Goal: Task Accomplishment & Management: Manage account settings

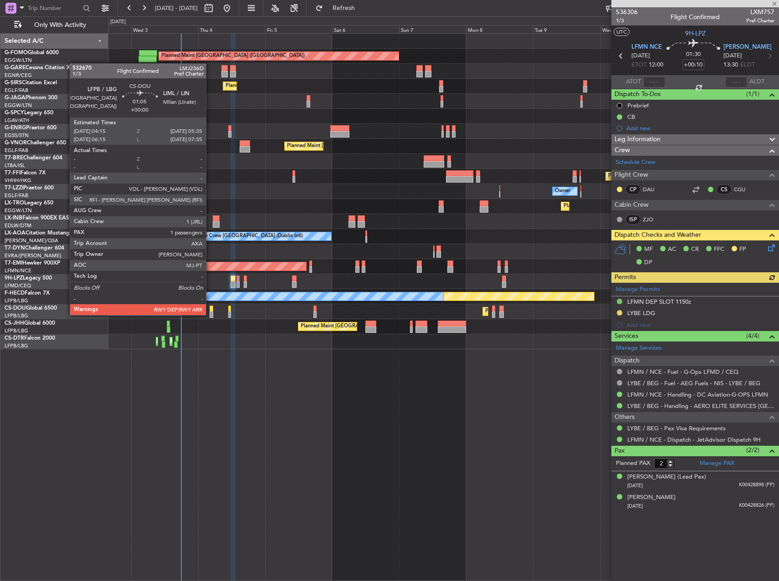
click at [210, 314] on div at bounding box center [212, 315] width 4 height 6
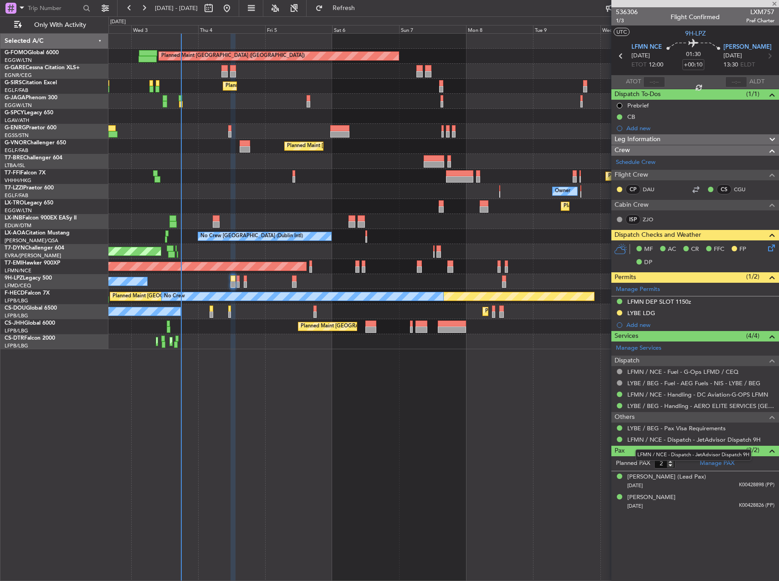
type input "1"
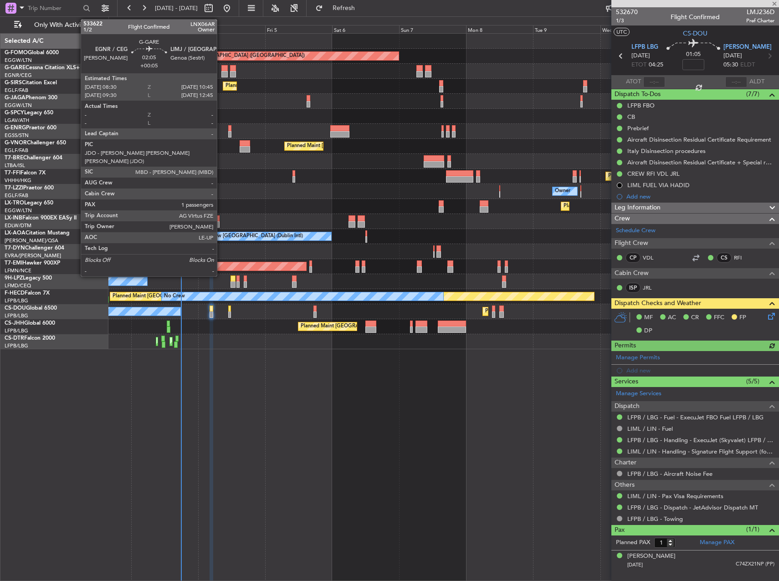
click at [221, 71] on div "Unplanned Maint [PERSON_NAME]" at bounding box center [443, 71] width 670 height 15
click at [223, 72] on div at bounding box center [224, 74] width 6 height 6
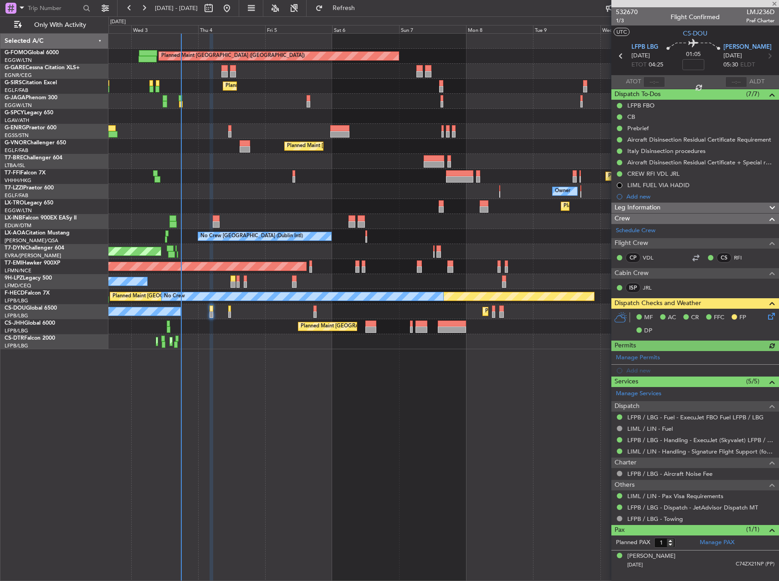
type input "+00:05"
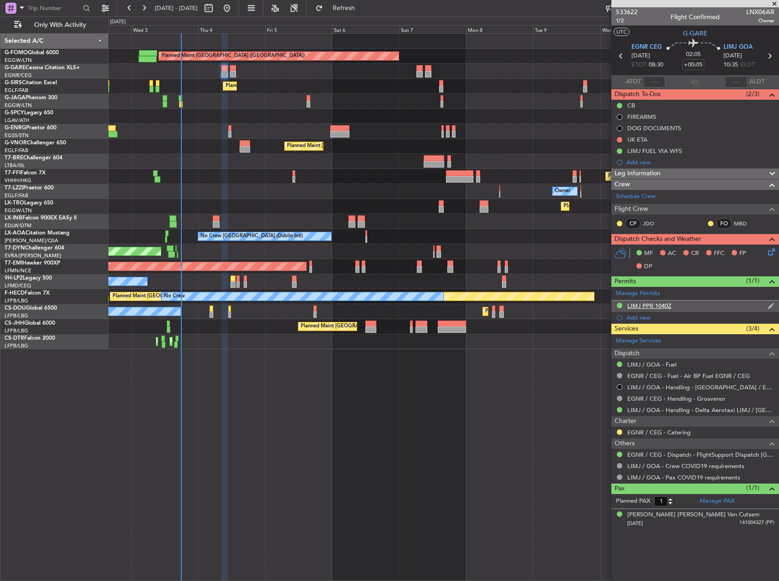
click at [722, 306] on div "LIMJ PPR 1040Z" at bounding box center [695, 306] width 168 height 11
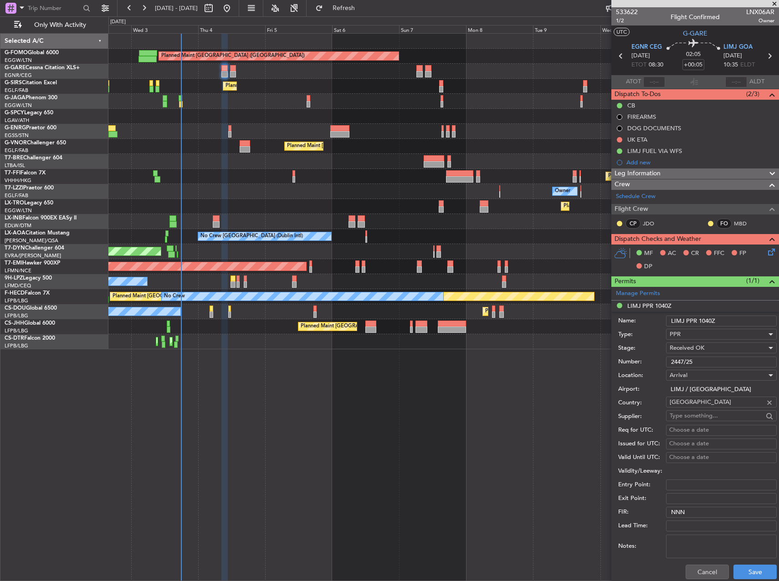
click at [709, 358] on input "2447/25" at bounding box center [721, 362] width 111 height 11
click at [665, 176] on div "Leg Information" at bounding box center [695, 174] width 168 height 10
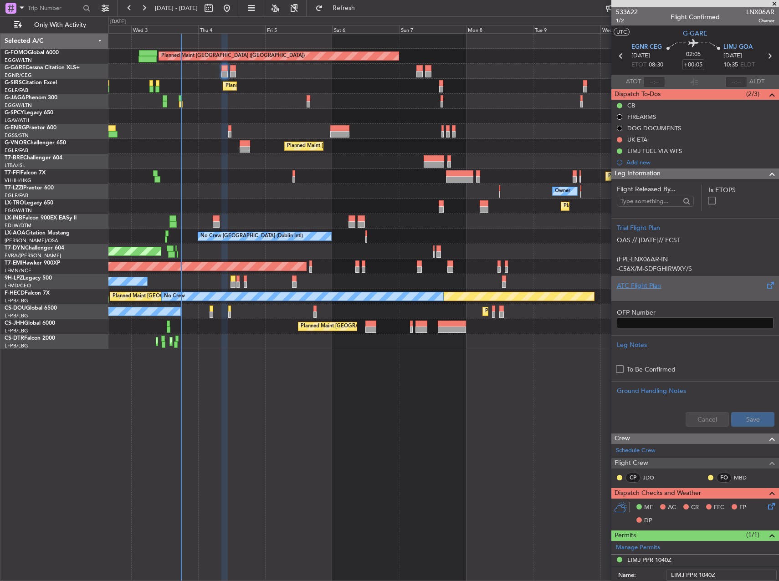
click at [650, 296] on div at bounding box center [695, 293] width 157 height 5
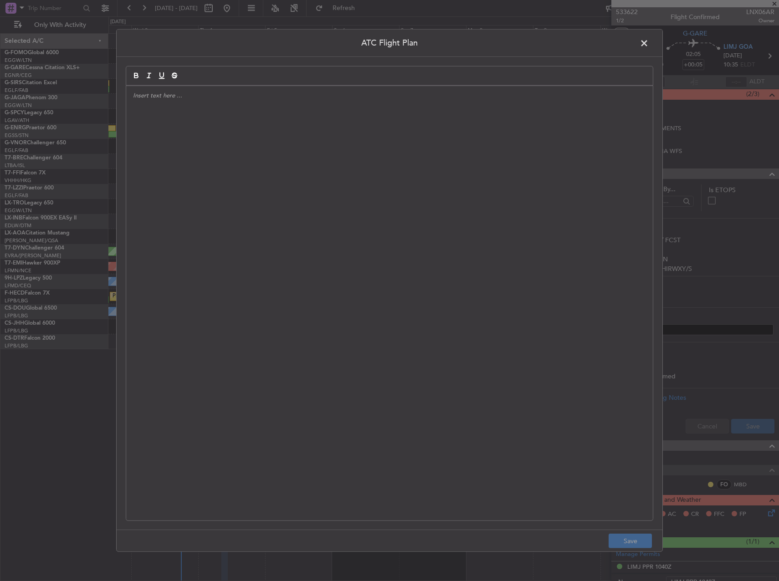
click at [623, 304] on div at bounding box center [389, 303] width 527 height 435
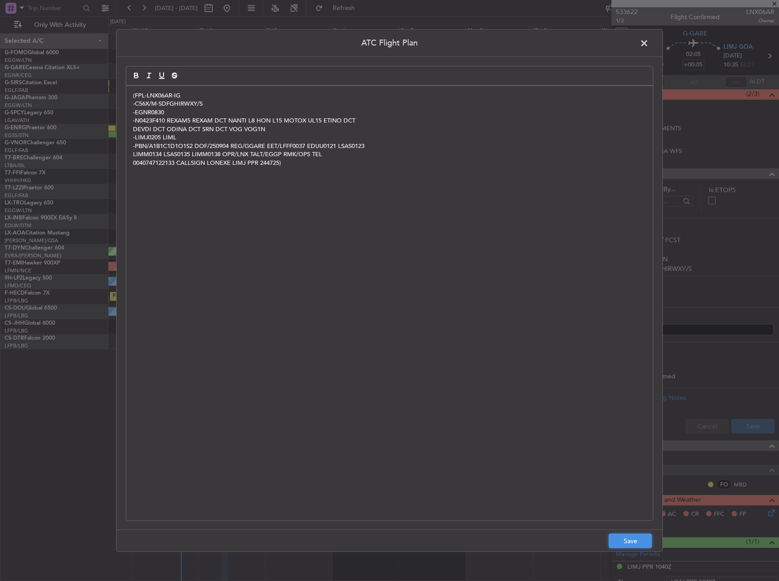
click at [636, 541] on button "Save" at bounding box center [630, 541] width 43 height 15
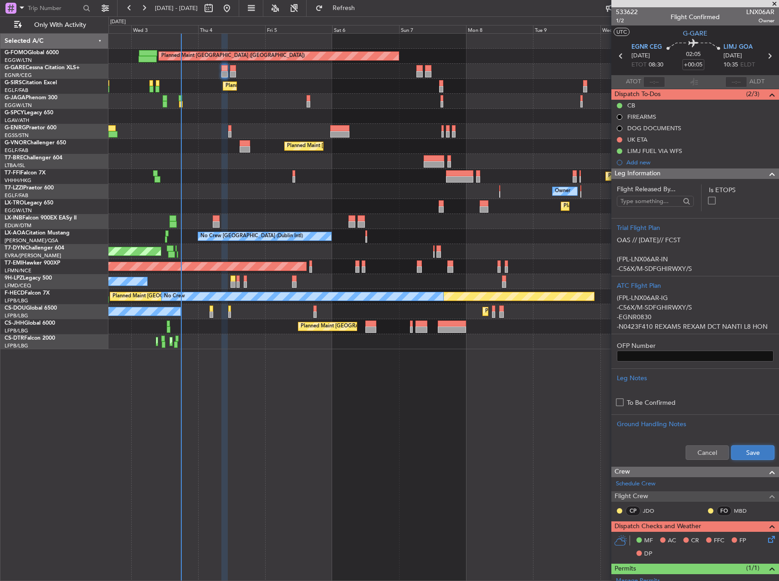
click at [735, 453] on button "Save" at bounding box center [752, 453] width 43 height 15
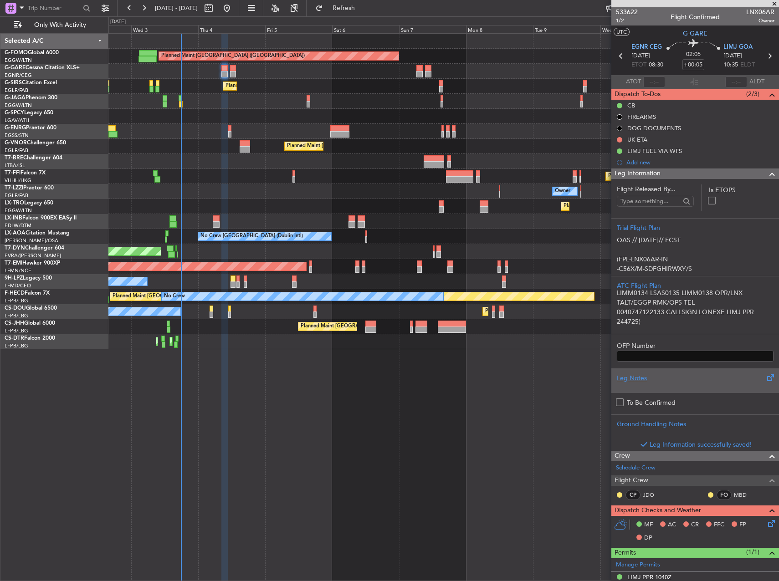
scroll to position [101, 0]
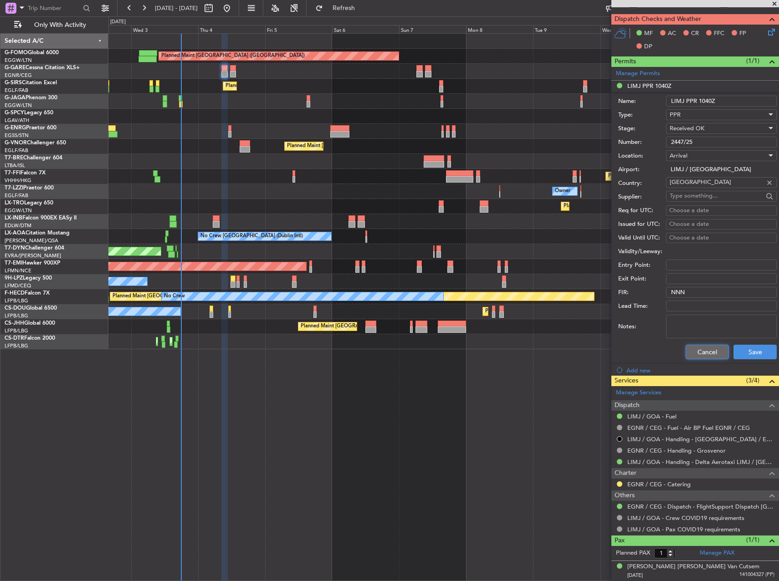
click at [702, 348] on button "Cancel" at bounding box center [707, 352] width 43 height 15
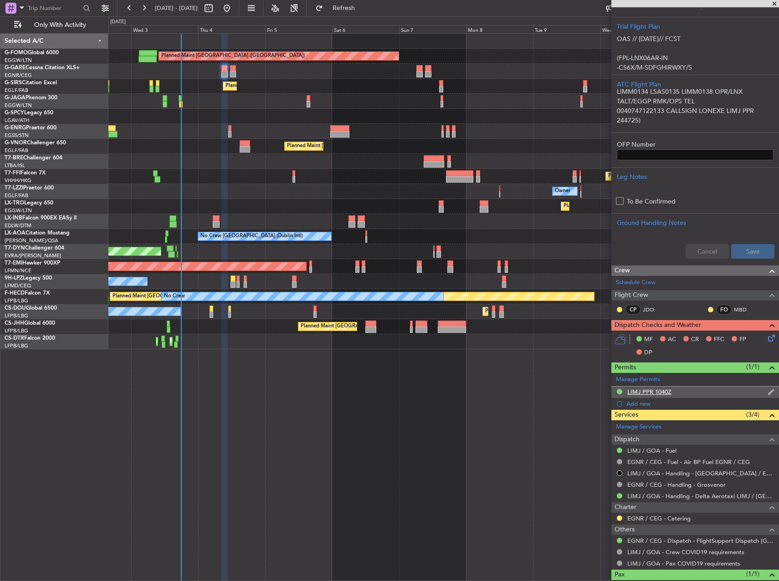
scroll to position [144, 0]
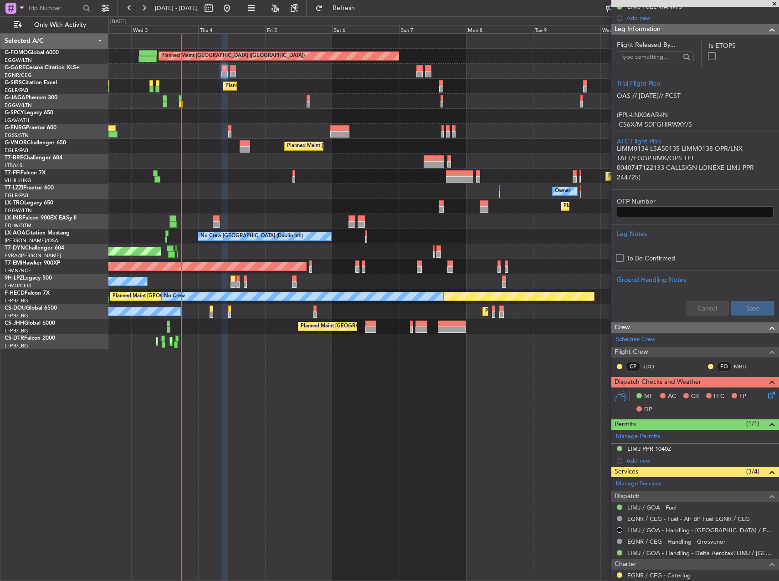
click at [768, 396] on icon at bounding box center [769, 393] width 7 height 7
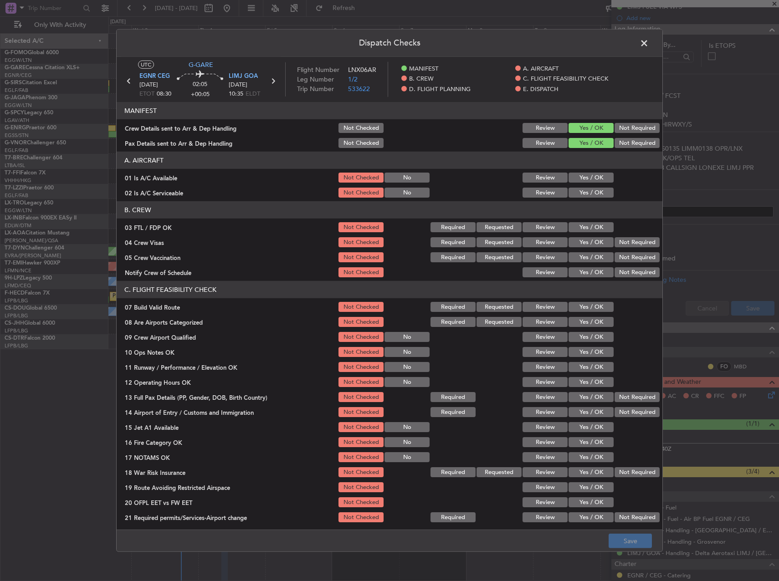
click at [592, 176] on button "Yes / OK" at bounding box center [591, 178] width 45 height 10
click at [591, 192] on button "Yes / OK" at bounding box center [591, 193] width 45 height 10
click at [578, 303] on button "Yes / OK" at bounding box center [591, 307] width 45 height 10
click at [581, 355] on button "Yes / OK" at bounding box center [591, 352] width 45 height 10
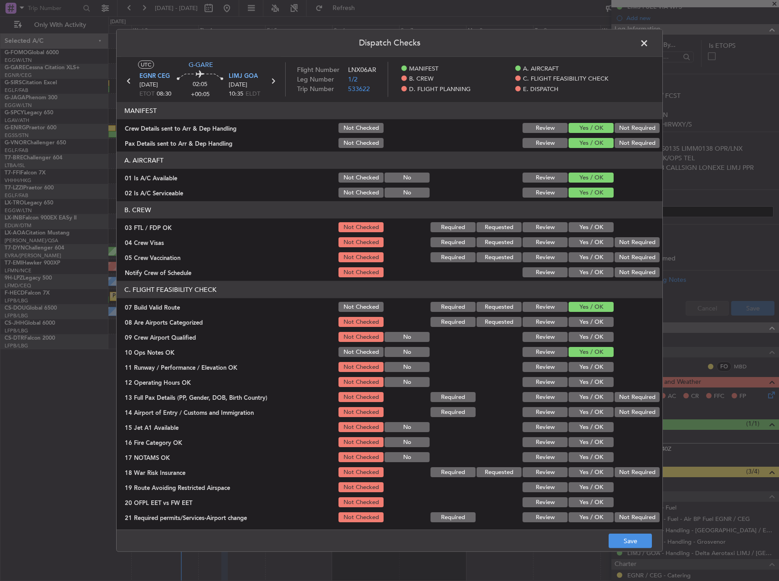
click at [580, 372] on div "Yes / OK" at bounding box center [590, 367] width 46 height 13
click at [580, 374] on section "C. FLIGHT FEASIBILITY CHECK 07 Build Valid Route Not Checked Required Requested…" at bounding box center [390, 402] width 546 height 243
click at [580, 372] on div "Yes / OK" at bounding box center [590, 367] width 46 height 13
click at [580, 370] on button "Yes / OK" at bounding box center [591, 367] width 45 height 10
click at [580, 380] on button "Yes / OK" at bounding box center [591, 382] width 45 height 10
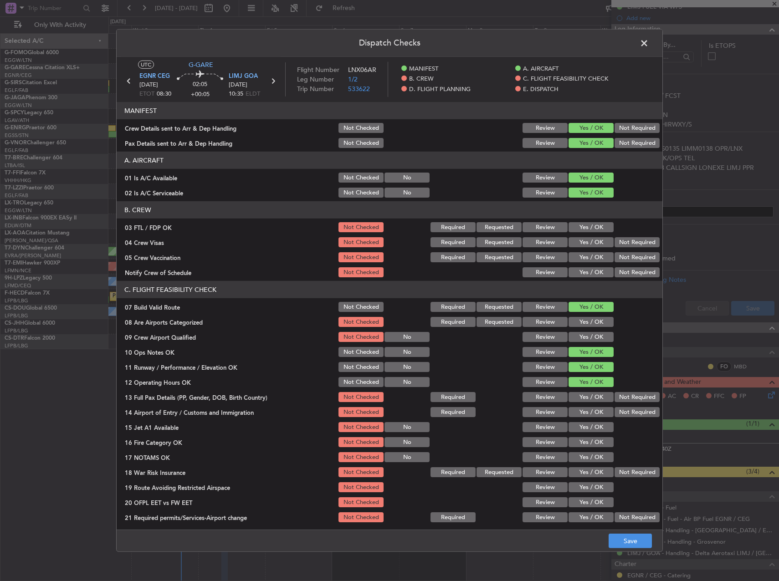
click at [581, 400] on button "Yes / OK" at bounding box center [591, 397] width 45 height 10
click at [581, 418] on div "Yes / OK" at bounding box center [590, 412] width 46 height 13
click at [580, 414] on button "Yes / OK" at bounding box center [591, 412] width 45 height 10
click at [578, 423] on button "Yes / OK" at bounding box center [591, 427] width 45 height 10
click at [580, 442] on button "Yes / OK" at bounding box center [591, 442] width 45 height 10
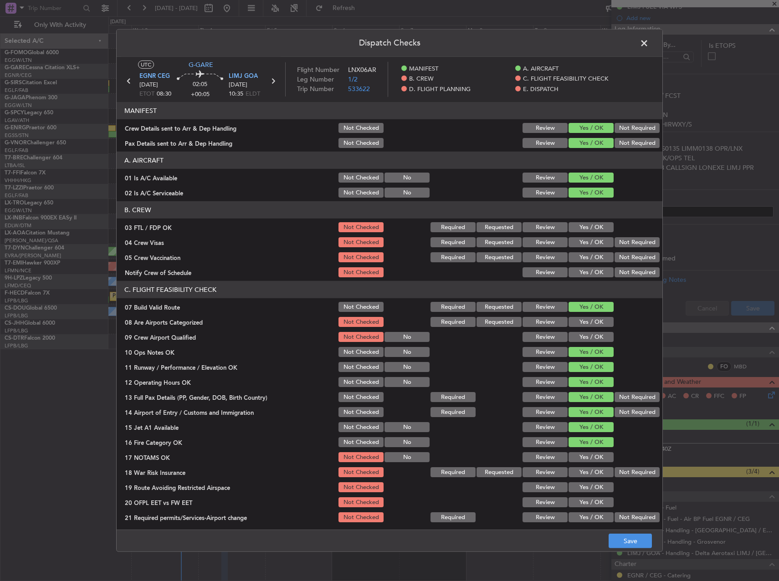
click at [580, 452] on button "Yes / OK" at bounding box center [591, 457] width 45 height 10
click at [618, 474] on button "Not Required" at bounding box center [637, 472] width 45 height 10
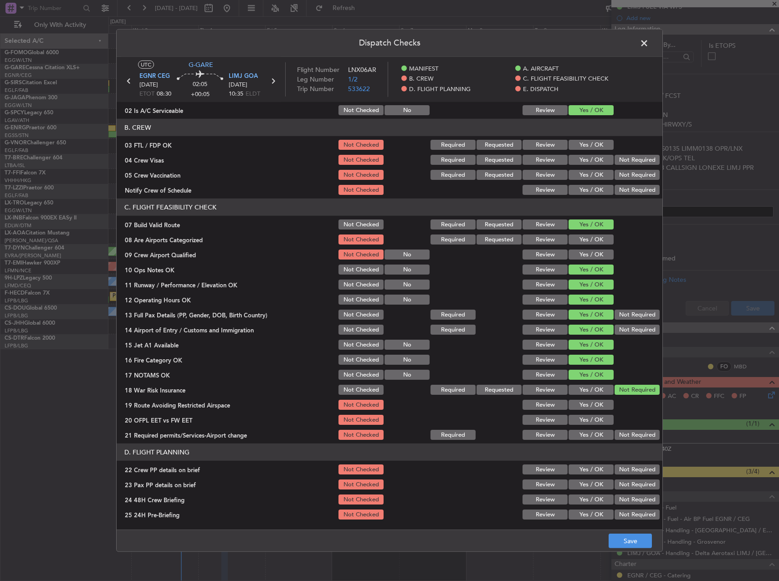
scroll to position [91, 0]
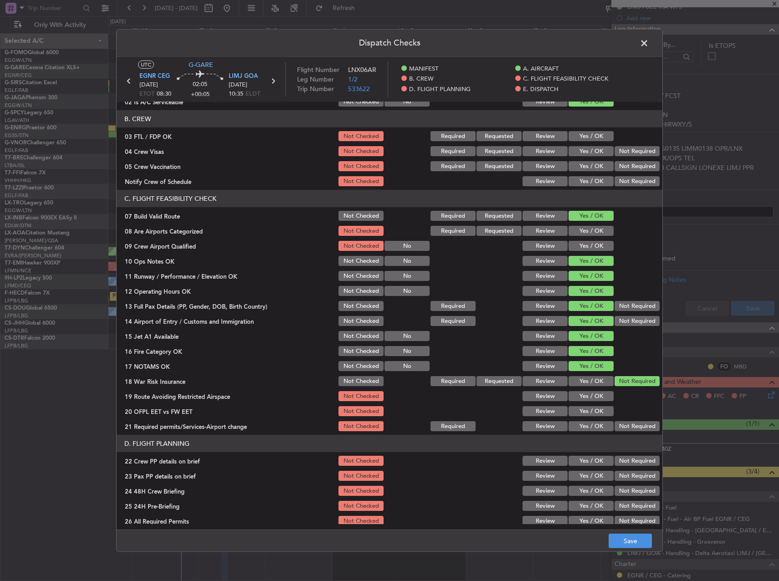
click at [578, 392] on button "Yes / OK" at bounding box center [591, 396] width 45 height 10
click at [582, 416] on button "Yes / OK" at bounding box center [591, 411] width 45 height 10
click at [583, 423] on button "Yes / OK" at bounding box center [591, 426] width 45 height 10
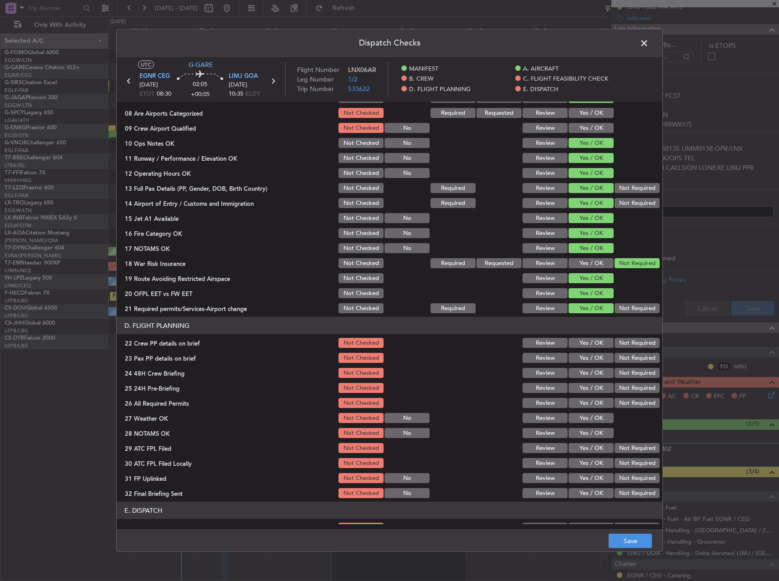
scroll to position [273, 0]
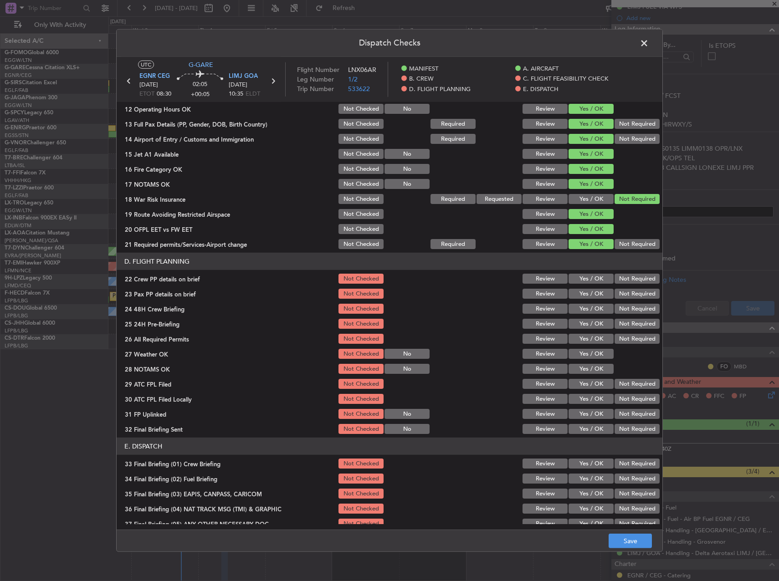
click at [587, 277] on button "Yes / OK" at bounding box center [591, 279] width 45 height 10
click at [584, 289] on button "Yes / OK" at bounding box center [591, 294] width 45 height 10
click at [582, 310] on button "Yes / OK" at bounding box center [591, 309] width 45 height 10
click at [582, 330] on div "Yes / OK" at bounding box center [590, 324] width 46 height 13
click at [580, 344] on button "Yes / OK" at bounding box center [591, 339] width 45 height 10
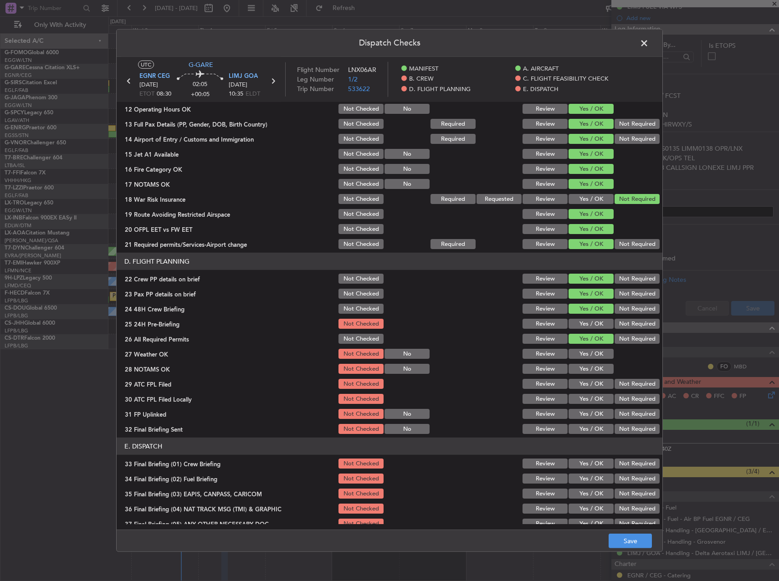
click at [580, 328] on button "Yes / OK" at bounding box center [591, 324] width 45 height 10
click at [580, 354] on button "Yes / OK" at bounding box center [591, 354] width 45 height 10
click at [579, 371] on button "Yes / OK" at bounding box center [591, 369] width 45 height 10
click at [579, 382] on button "Yes / OK" at bounding box center [591, 384] width 45 height 10
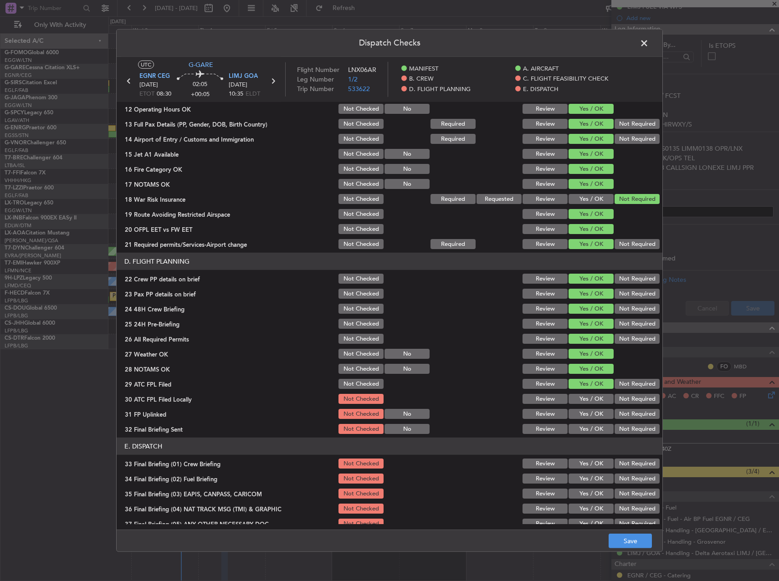
click at [620, 397] on button "Not Required" at bounding box center [637, 399] width 45 height 10
click at [594, 413] on button "Yes / OK" at bounding box center [591, 414] width 45 height 10
click at [630, 430] on button "Not Required" at bounding box center [637, 429] width 45 height 10
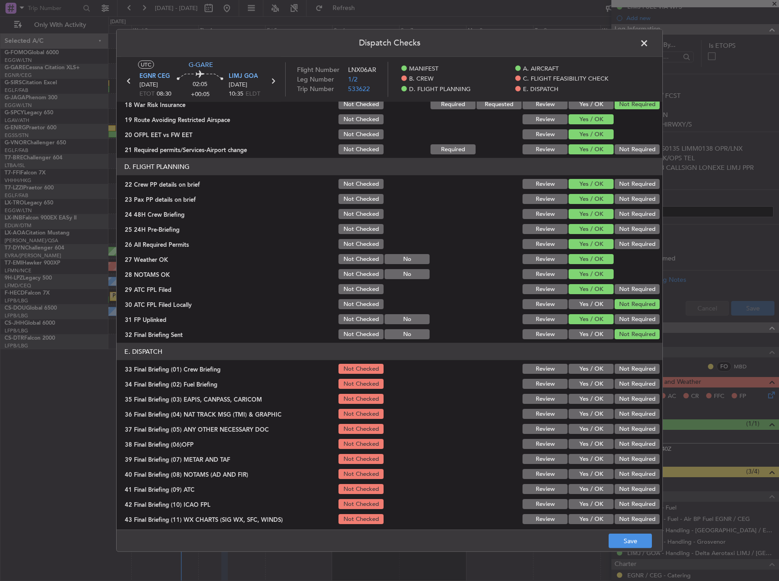
scroll to position [387, 0]
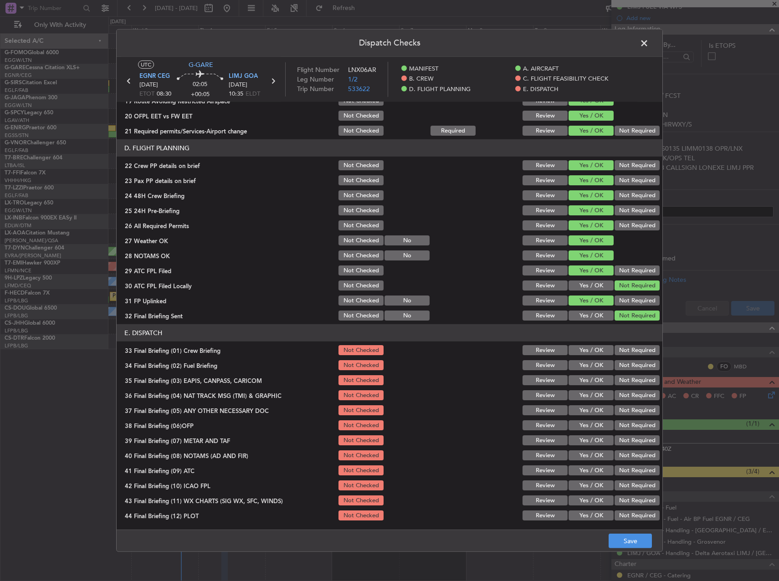
click at [584, 346] on button "Yes / OK" at bounding box center [591, 350] width 45 height 10
drag, startPoint x: 577, startPoint y: 365, endPoint x: 586, endPoint y: 367, distance: 9.3
click at [579, 366] on button "Yes / OK" at bounding box center [591, 365] width 45 height 10
drag, startPoint x: 620, startPoint y: 376, endPoint x: 624, endPoint y: 383, distance: 8.6
click at [620, 376] on button "Not Required" at bounding box center [637, 380] width 45 height 10
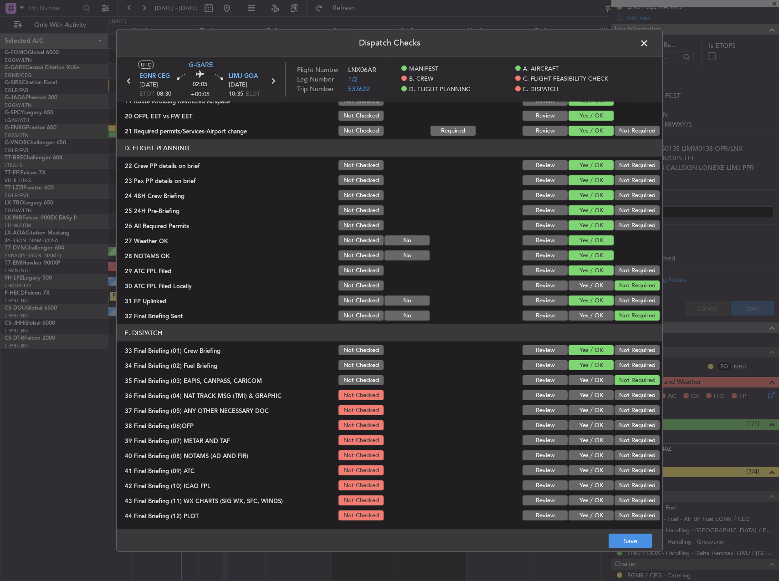
click at [627, 395] on button "Not Required" at bounding box center [637, 395] width 45 height 10
click at [627, 410] on button "Not Required" at bounding box center [637, 411] width 45 height 10
click at [594, 426] on button "Yes / OK" at bounding box center [591, 426] width 45 height 10
click at [586, 449] on div "Yes / OK" at bounding box center [590, 455] width 46 height 13
drag, startPoint x: 582, startPoint y: 463, endPoint x: 580, endPoint y: 453, distance: 10.7
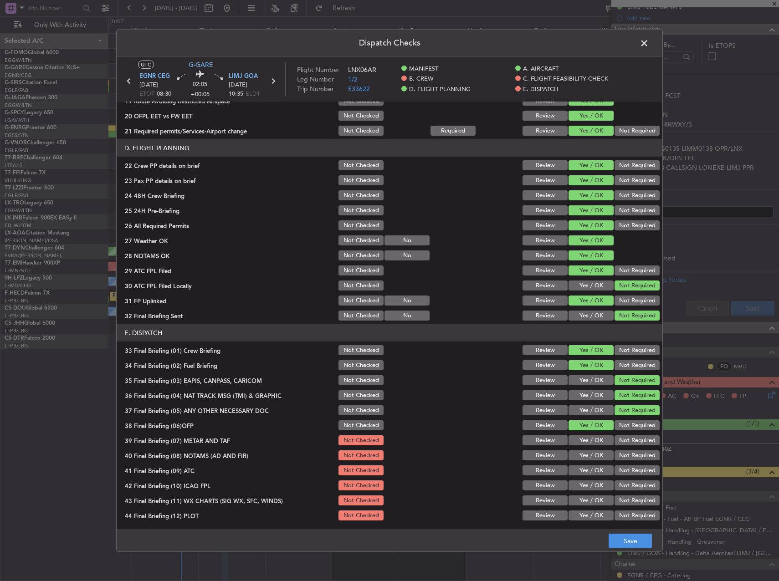
click at [582, 464] on section "E. DISPATCH 33 Final Briefing (01) Crew Briefing Not Checked Review Yes / OK No…" at bounding box center [390, 423] width 546 height 198
click at [578, 438] on button "Yes / OK" at bounding box center [591, 441] width 45 height 10
click at [577, 457] on button "Yes / OK" at bounding box center [591, 456] width 45 height 10
click at [579, 471] on button "Yes / OK" at bounding box center [591, 471] width 45 height 10
click at [582, 485] on button "Yes / OK" at bounding box center [591, 486] width 45 height 10
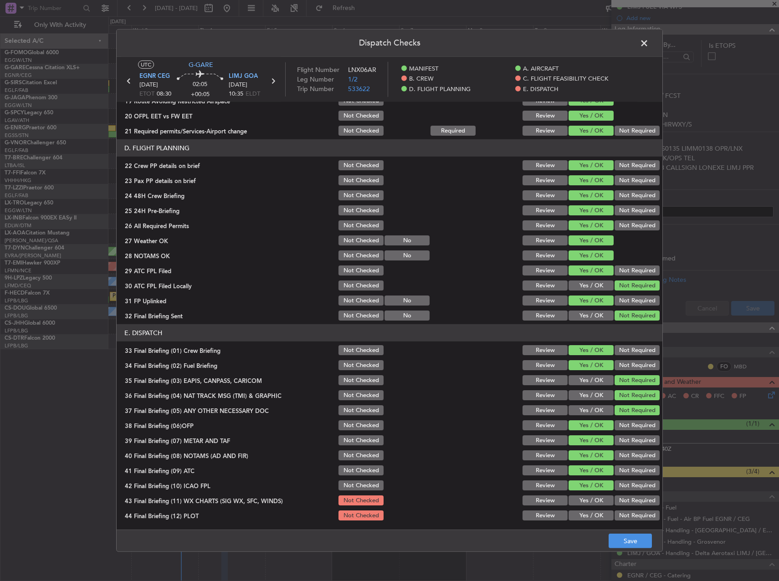
click at [585, 501] on button "Yes / OK" at bounding box center [591, 501] width 45 height 10
click at [588, 512] on button "Yes / OK" at bounding box center [591, 516] width 45 height 10
click at [621, 542] on button "Save" at bounding box center [630, 541] width 43 height 15
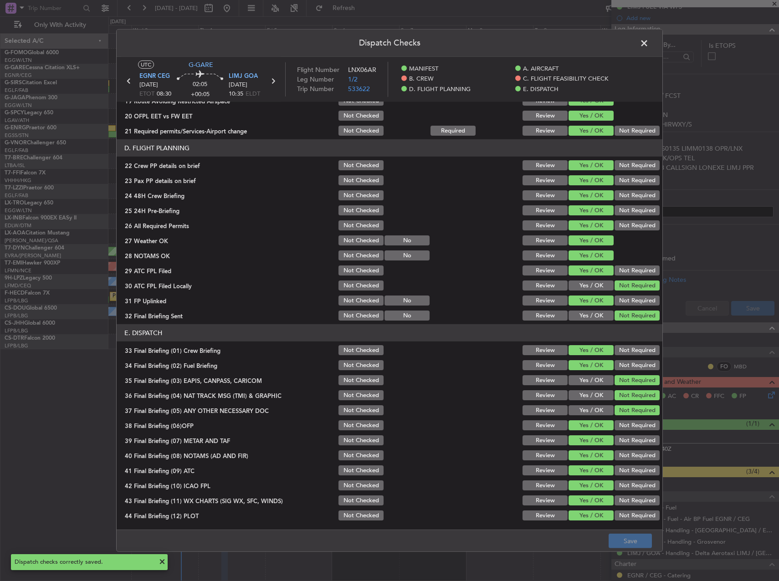
click at [649, 46] on span at bounding box center [649, 45] width 0 height 18
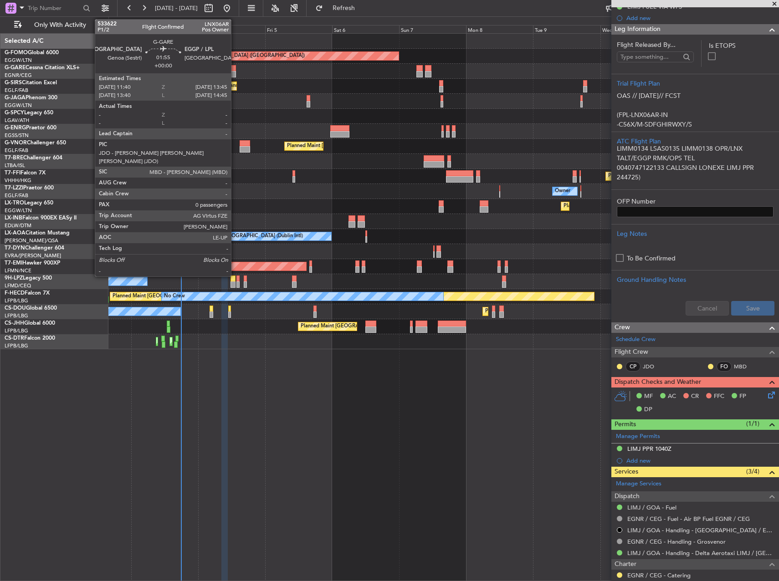
click at [235, 70] on div at bounding box center [233, 68] width 6 height 6
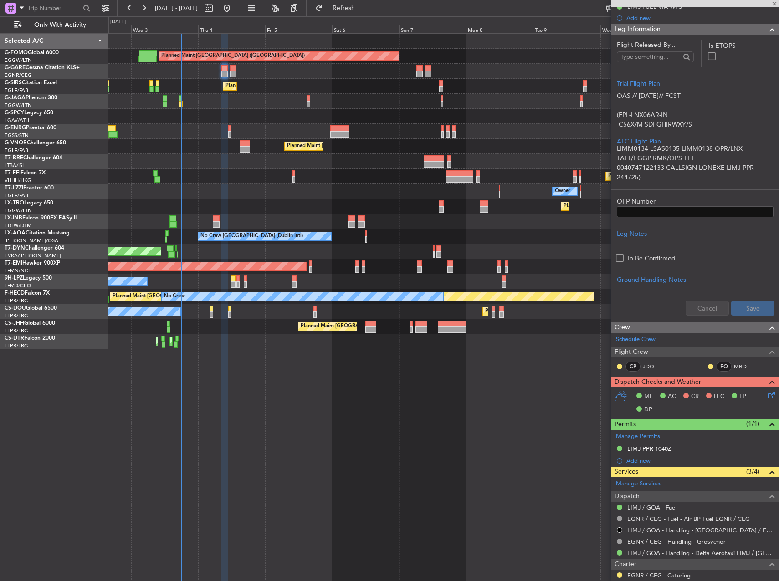
type input "0"
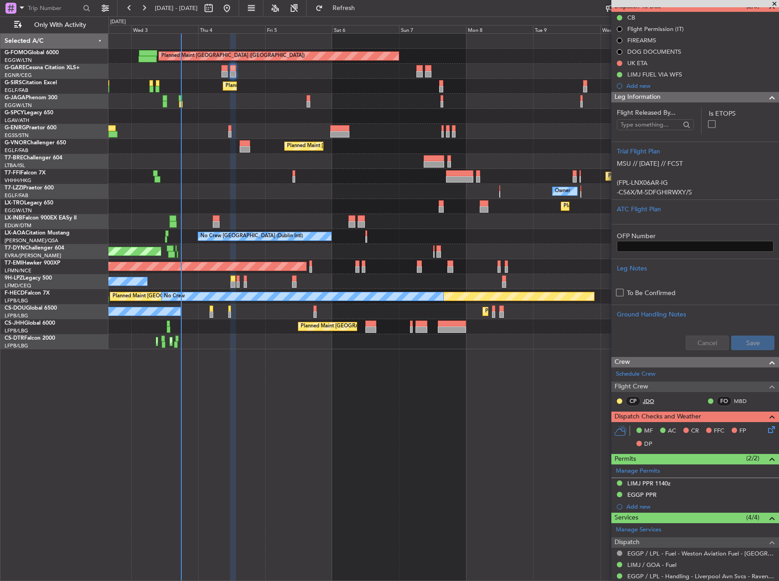
scroll to position [91, 0]
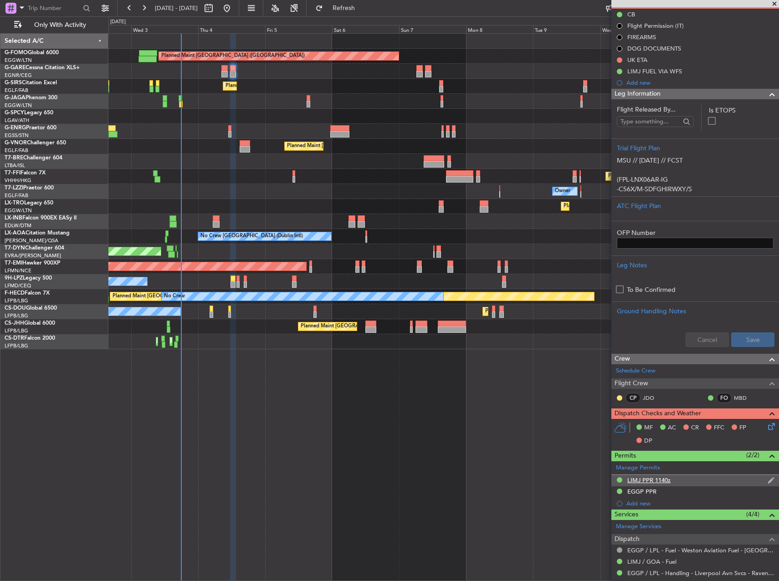
click at [678, 482] on div "LIMJ PPR 1140z" at bounding box center [695, 480] width 168 height 11
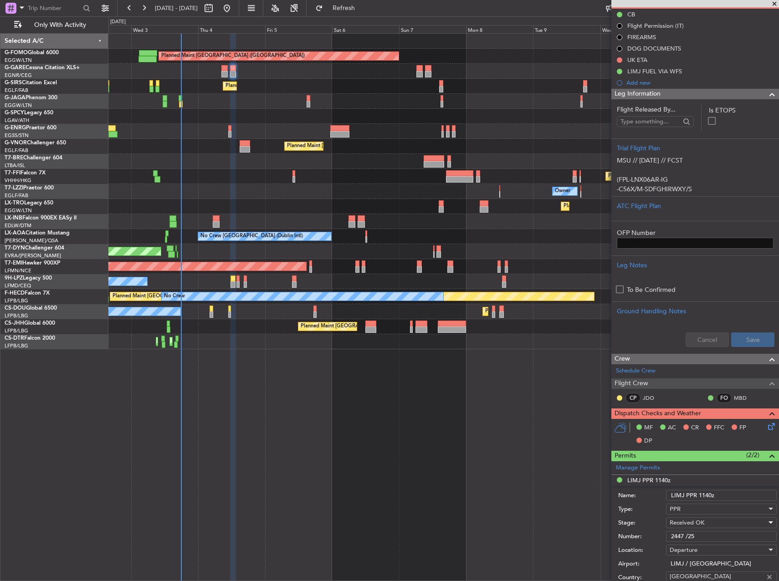
click at [706, 526] on div "Received OK" at bounding box center [718, 523] width 97 height 14
click at [704, 516] on div at bounding box center [389, 290] width 779 height 581
click at [706, 533] on input "2447 /25" at bounding box center [721, 536] width 111 height 11
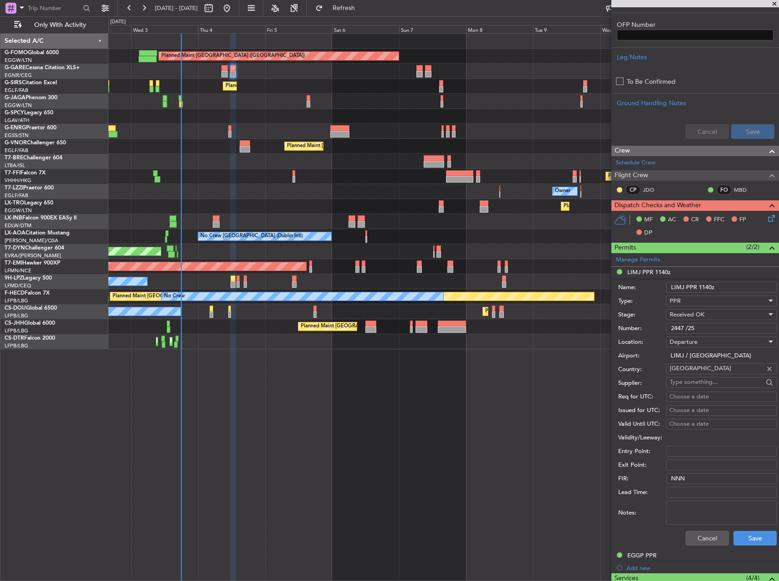
scroll to position [319, 0]
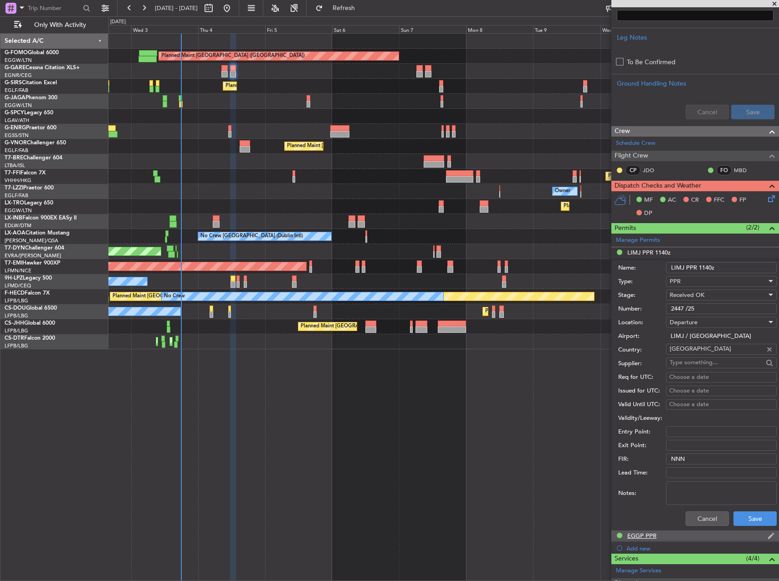
click at [653, 535] on div "EGGP PPR" at bounding box center [641, 536] width 29 height 8
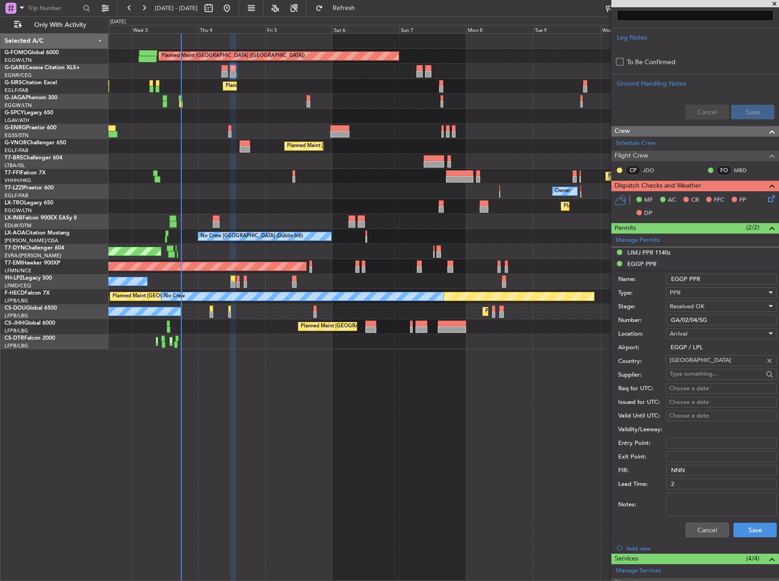
click at [699, 315] on input "GA/02/04/SG" at bounding box center [721, 320] width 111 height 11
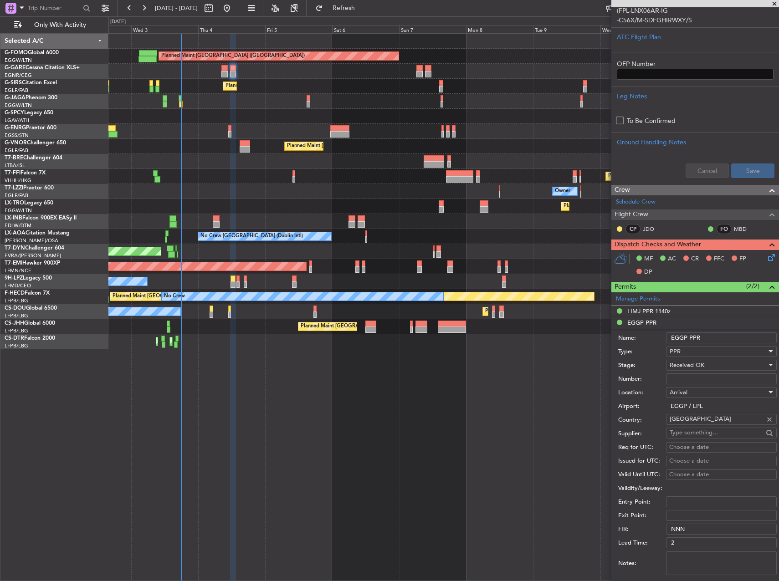
scroll to position [91, 0]
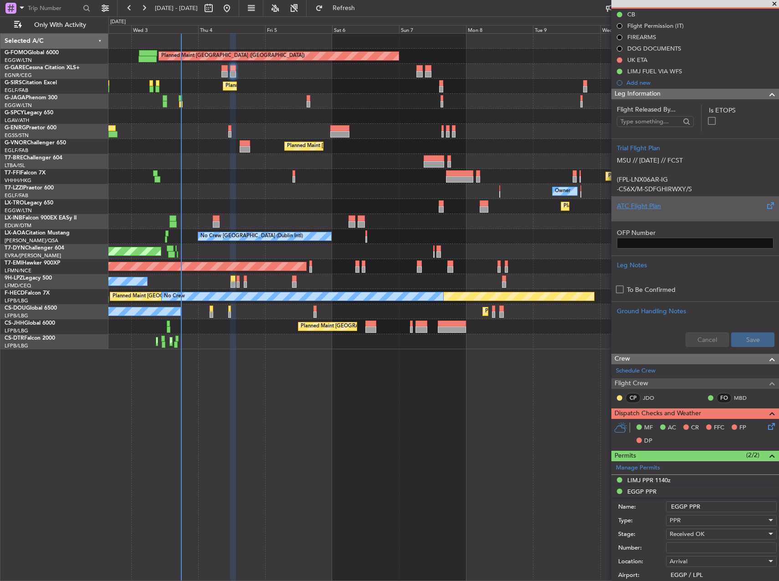
click at [700, 203] on div "ATC Flight Plan" at bounding box center [695, 206] width 157 height 10
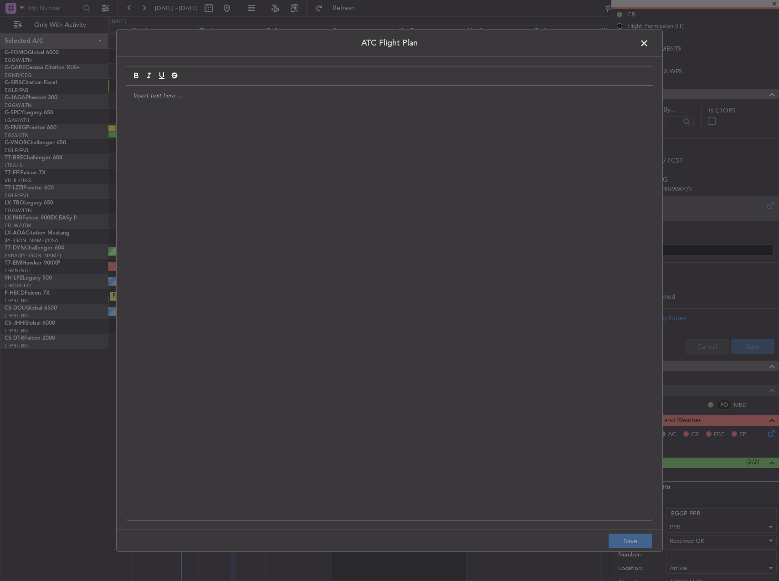
click at [609, 212] on div at bounding box center [389, 303] width 527 height 435
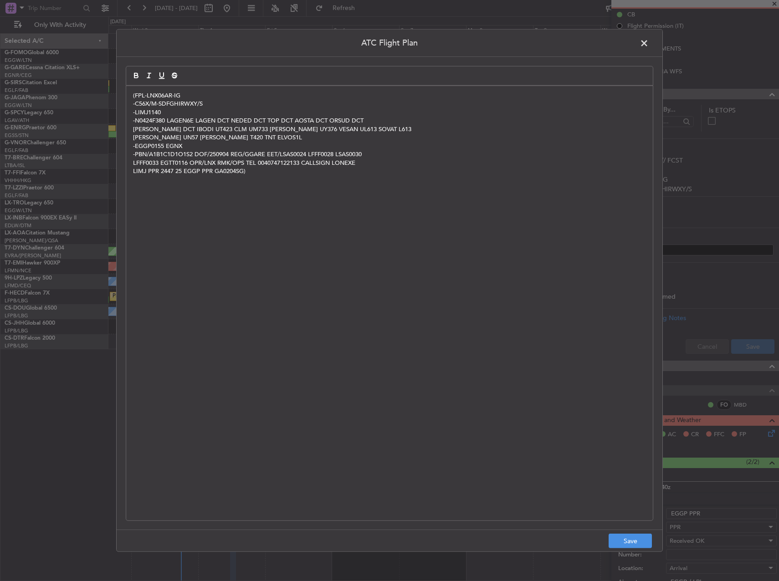
scroll to position [0, 0]
drag, startPoint x: 639, startPoint y: 545, endPoint x: 653, endPoint y: 524, distance: 25.5
click at [639, 545] on button "Save" at bounding box center [630, 541] width 43 height 15
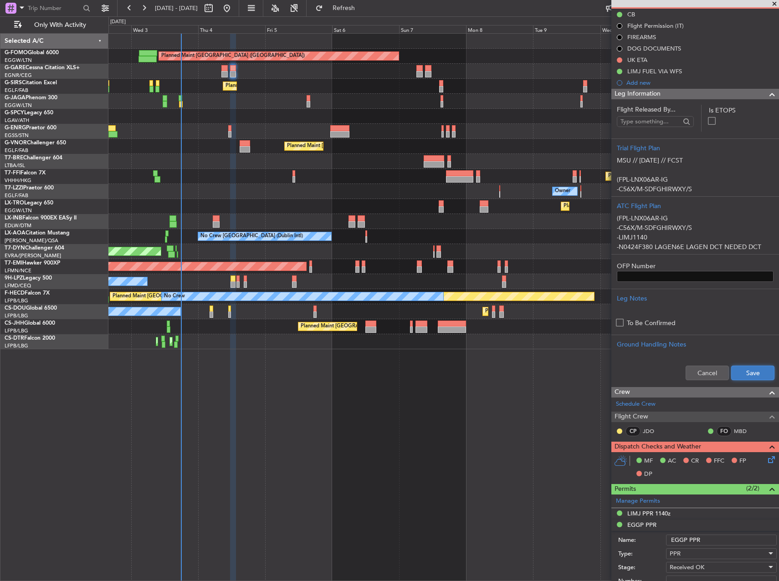
click at [748, 370] on button "Save" at bounding box center [752, 373] width 43 height 15
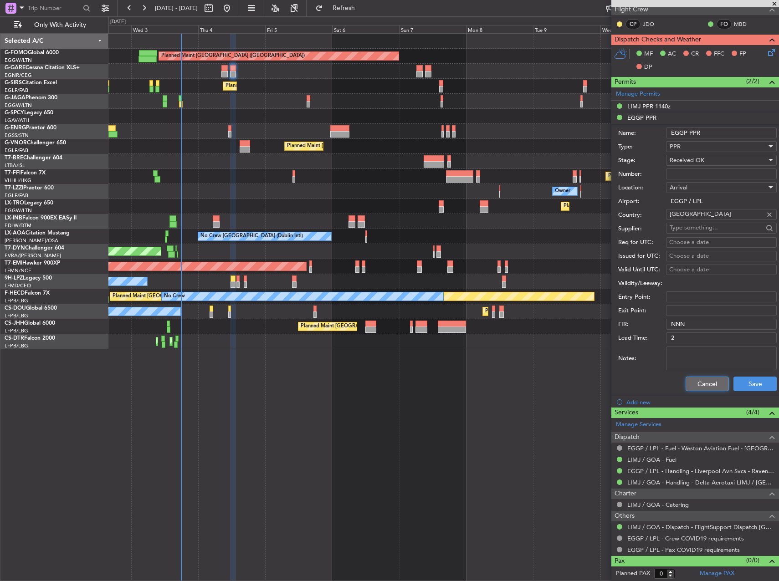
click at [713, 380] on button "Cancel" at bounding box center [707, 384] width 43 height 15
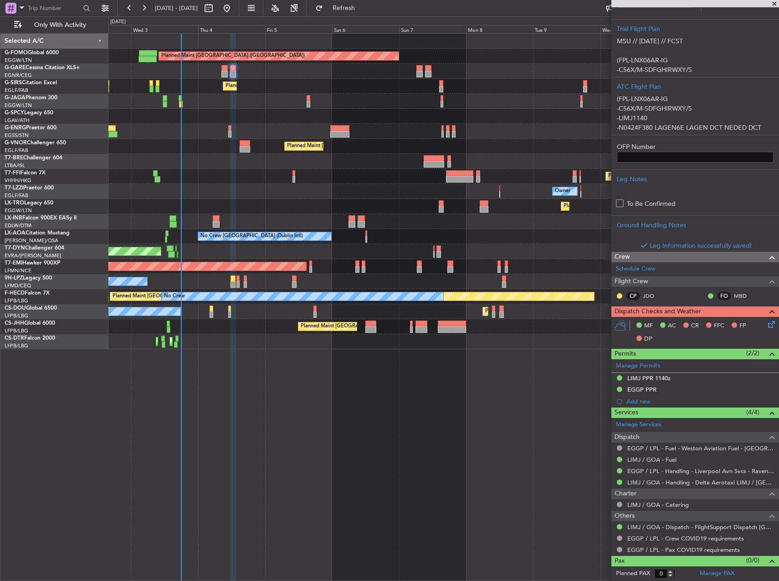
click at [766, 327] on icon at bounding box center [769, 322] width 7 height 7
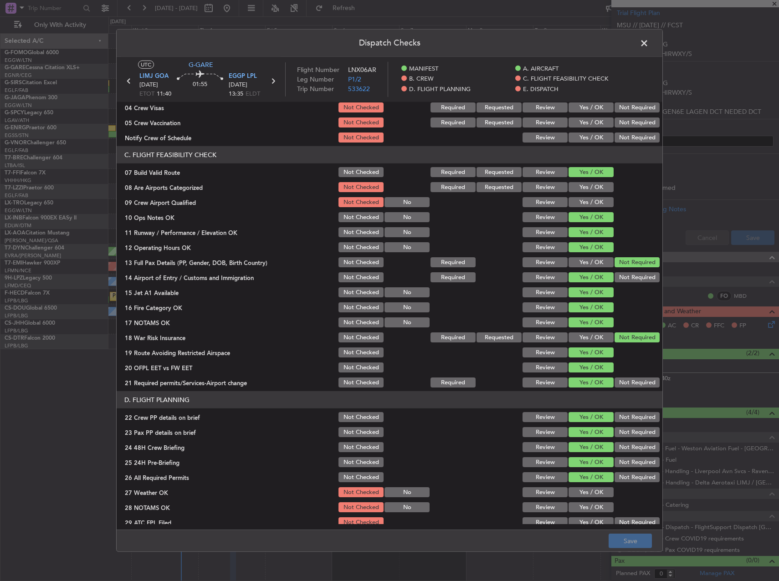
scroll to position [319, 0]
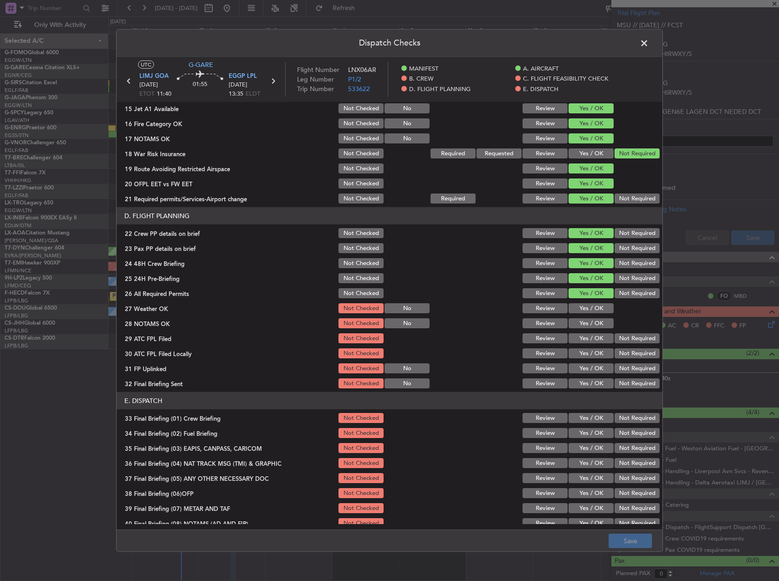
click at [580, 301] on section "D. FLIGHT PLANNING 22 Crew PP details on brief Not Checked Review Yes / OK Not …" at bounding box center [390, 298] width 546 height 183
click at [579, 307] on button "Yes / OK" at bounding box center [591, 308] width 45 height 10
click at [581, 319] on button "Yes / OK" at bounding box center [591, 324] width 45 height 10
click at [582, 334] on button "Yes / OK" at bounding box center [591, 339] width 45 height 10
click at [583, 351] on button "Yes / OK" at bounding box center [591, 354] width 45 height 10
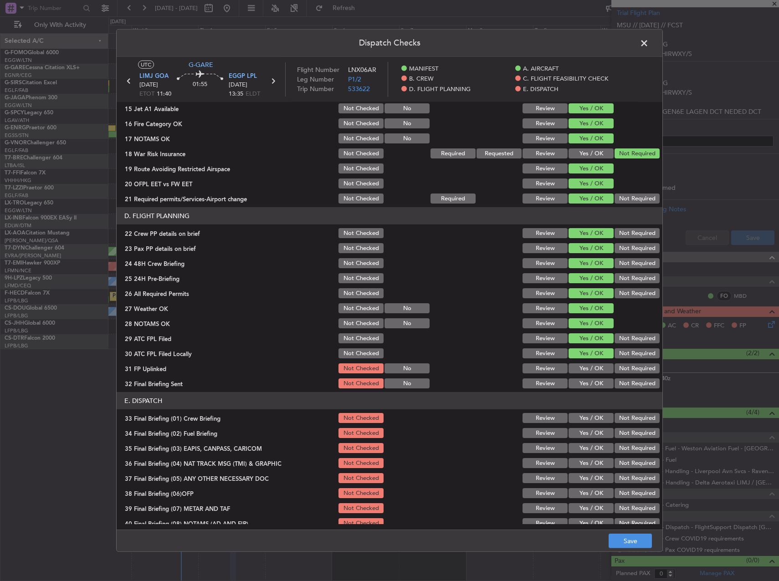
click at [627, 365] on button "Not Required" at bounding box center [637, 369] width 45 height 10
click at [588, 380] on button "Yes / OK" at bounding box center [591, 384] width 45 height 10
click at [619, 382] on button "Not Required" at bounding box center [637, 384] width 45 height 10
click at [621, 339] on button "Not Required" at bounding box center [637, 339] width 45 height 10
click at [592, 339] on button "Yes / OK" at bounding box center [591, 339] width 45 height 10
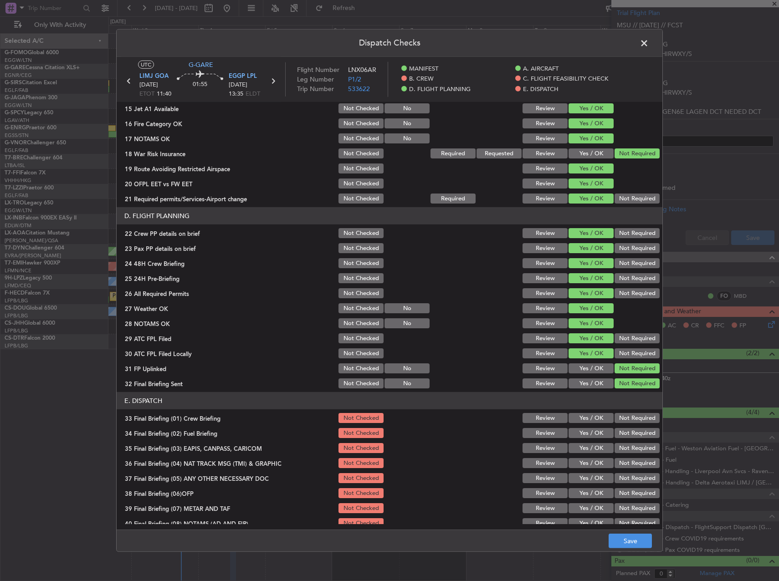
click at [637, 341] on button "Not Required" at bounding box center [637, 339] width 45 height 10
click at [589, 368] on button "Yes / OK" at bounding box center [591, 369] width 45 height 10
click at [624, 353] on button "Not Required" at bounding box center [637, 354] width 45 height 10
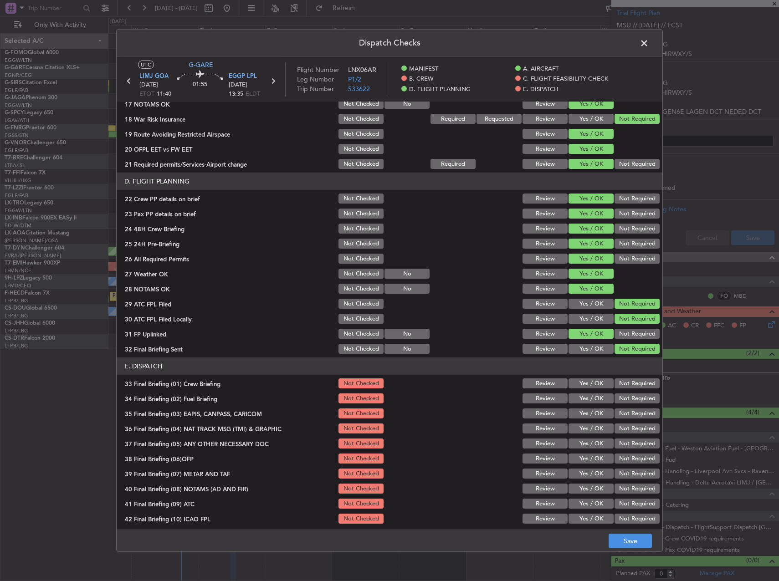
scroll to position [387, 0]
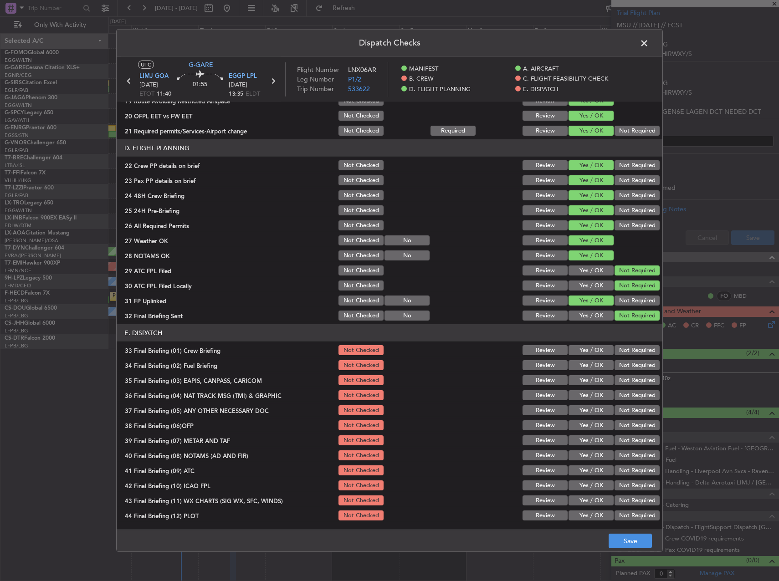
click at [592, 266] on button "Yes / OK" at bounding box center [591, 271] width 45 height 10
click at [574, 348] on button "Yes / OK" at bounding box center [591, 350] width 45 height 10
drag, startPoint x: 576, startPoint y: 359, endPoint x: 596, endPoint y: 366, distance: 20.9
click at [577, 359] on section "E. DISPATCH 33 Final Briefing (01) Crew Briefing Not Checked Review Yes / OK No…" at bounding box center [390, 423] width 546 height 198
click at [592, 364] on button "Yes / OK" at bounding box center [591, 365] width 45 height 10
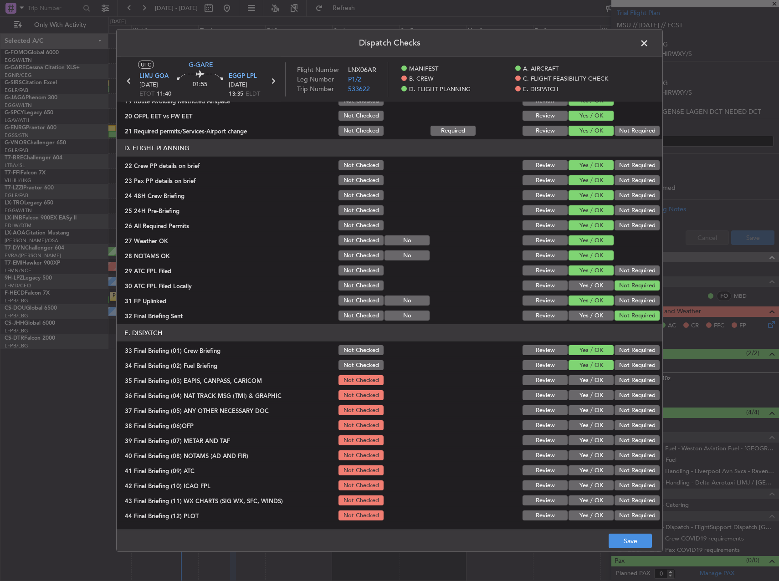
click at [625, 384] on button "Not Required" at bounding box center [637, 380] width 45 height 10
drag, startPoint x: 625, startPoint y: 395, endPoint x: 621, endPoint y: 404, distance: 9.8
click at [625, 396] on button "Not Required" at bounding box center [637, 395] width 45 height 10
click at [621, 420] on div "Not Required" at bounding box center [636, 425] width 46 height 13
click at [619, 409] on button "Not Required" at bounding box center [637, 411] width 45 height 10
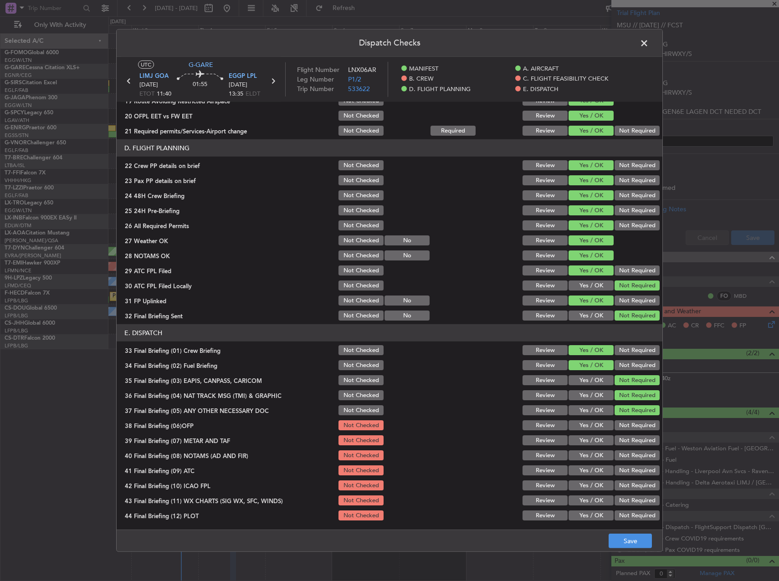
click at [593, 431] on div "Yes / OK" at bounding box center [590, 425] width 46 height 13
click at [581, 426] on button "Yes / OK" at bounding box center [591, 426] width 45 height 10
click at [582, 436] on button "Yes / OK" at bounding box center [591, 441] width 45 height 10
click at [584, 450] on div "Yes / OK" at bounding box center [590, 455] width 46 height 13
click at [581, 457] on button "Yes / OK" at bounding box center [591, 456] width 45 height 10
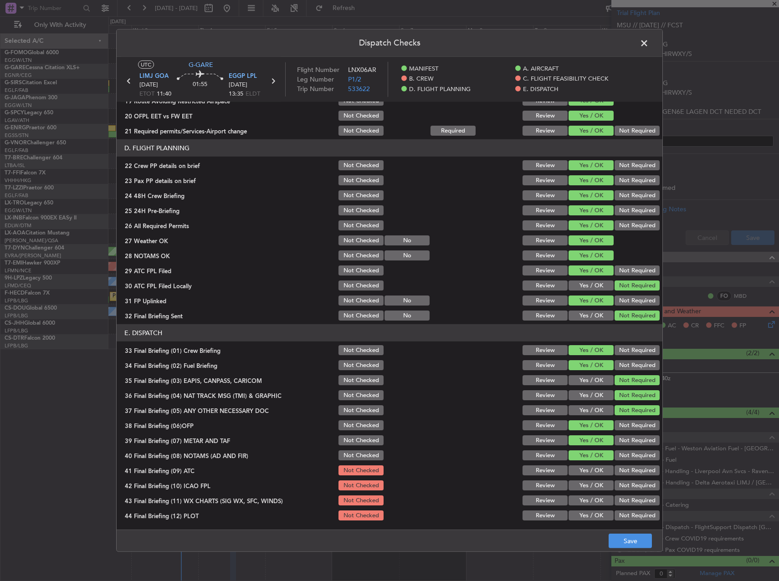
click at [580, 465] on div "Yes / OK" at bounding box center [590, 470] width 46 height 13
click at [581, 473] on button "Yes / OK" at bounding box center [591, 471] width 45 height 10
click at [586, 488] on button "Yes / OK" at bounding box center [591, 486] width 45 height 10
click at [586, 505] on button "Yes / OK" at bounding box center [591, 501] width 45 height 10
click at [588, 512] on button "Yes / OK" at bounding box center [591, 516] width 45 height 10
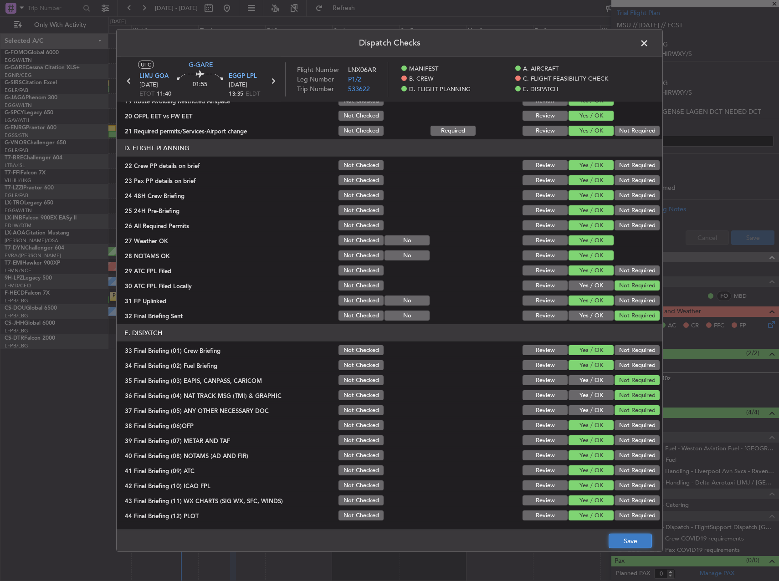
click at [618, 535] on button "Save" at bounding box center [630, 541] width 43 height 15
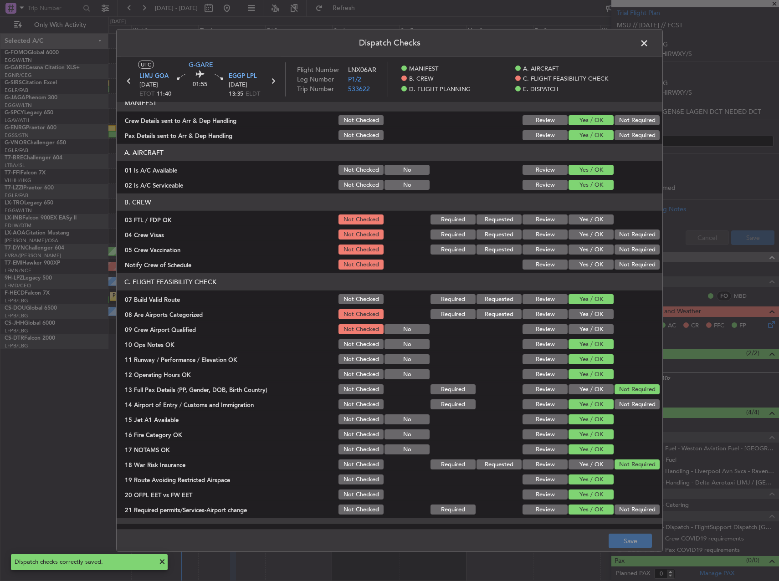
scroll to position [0, 0]
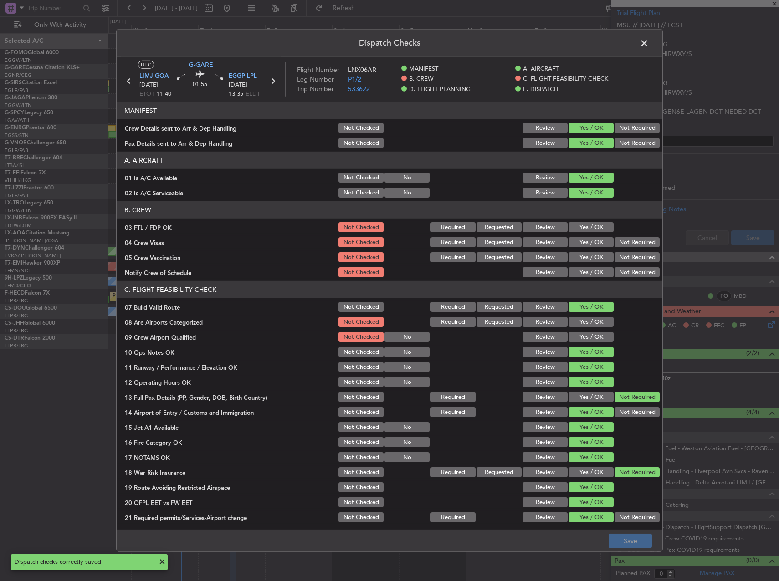
click at [649, 38] on span at bounding box center [649, 45] width 0 height 18
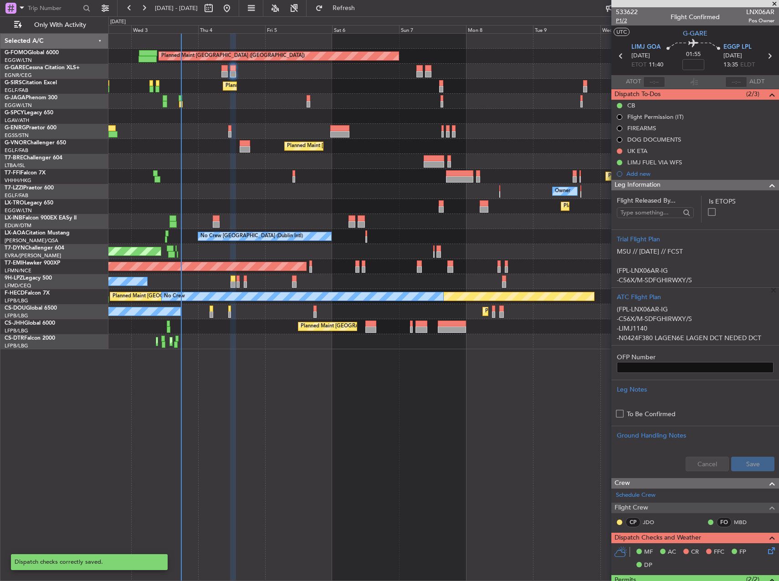
click at [625, 22] on span "P1/2" at bounding box center [627, 21] width 22 height 8
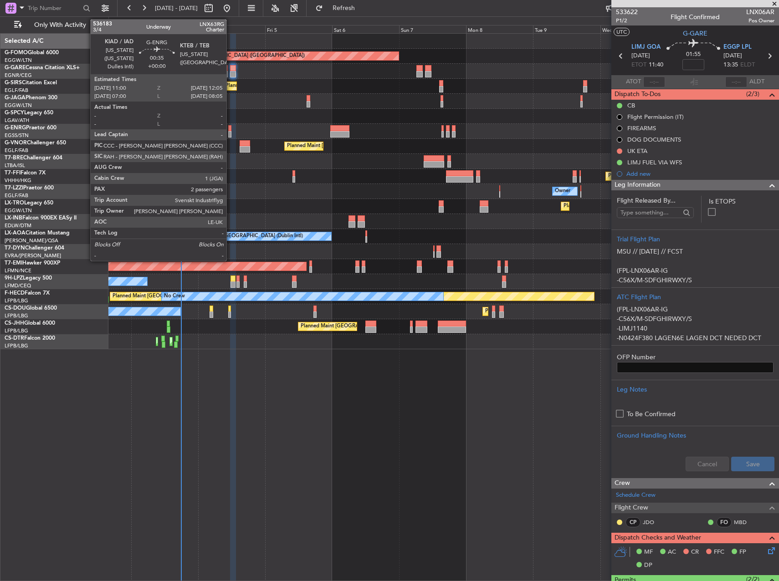
click at [231, 128] on div at bounding box center [229, 128] width 3 height 6
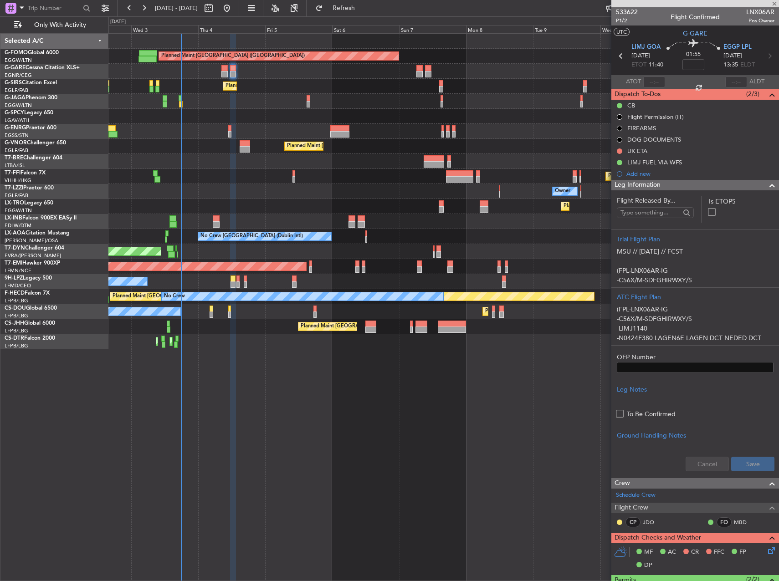
type input "2"
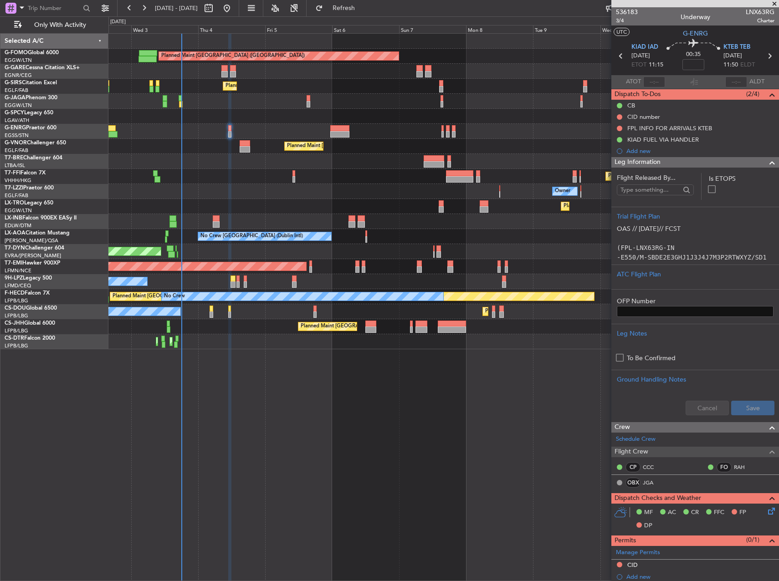
scroll to position [46, 0]
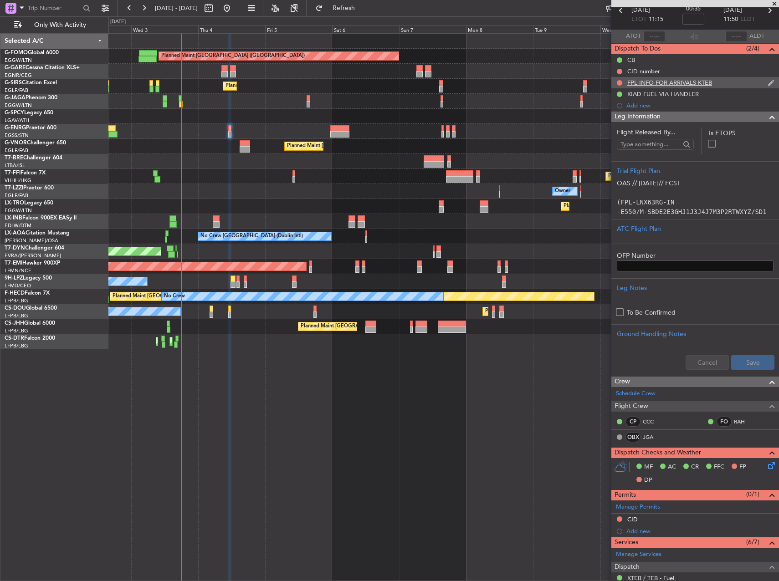
click at [622, 79] on nimbus-traffic-light at bounding box center [619, 82] width 7 height 7
click at [621, 82] on button at bounding box center [619, 82] width 5 height 5
click at [611, 137] on span "Cancelled" at bounding box center [622, 136] width 26 height 9
click at [619, 72] on button at bounding box center [619, 71] width 5 height 5
click at [614, 113] on span "Completed" at bounding box center [624, 111] width 30 height 9
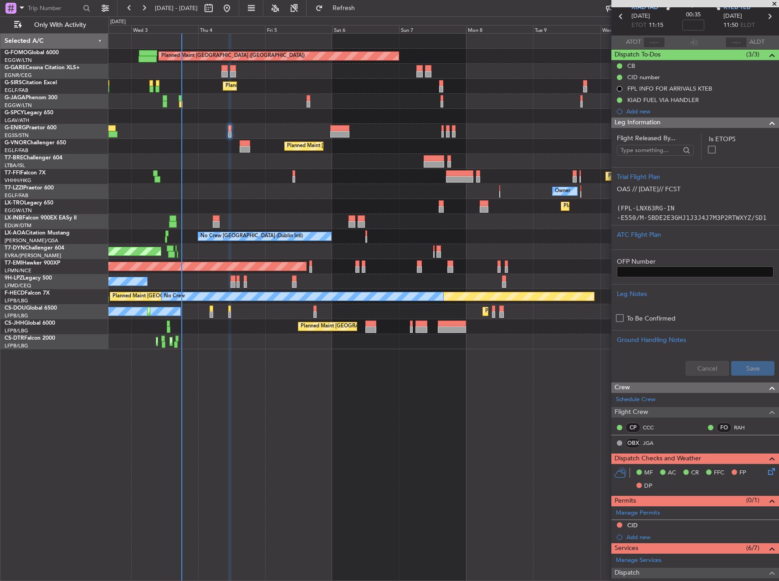
scroll to position [0, 0]
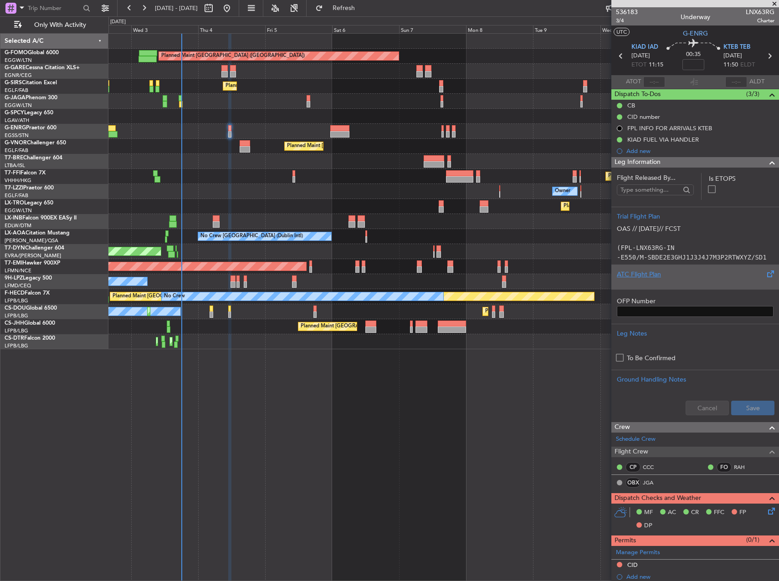
click at [674, 279] on div at bounding box center [695, 281] width 157 height 5
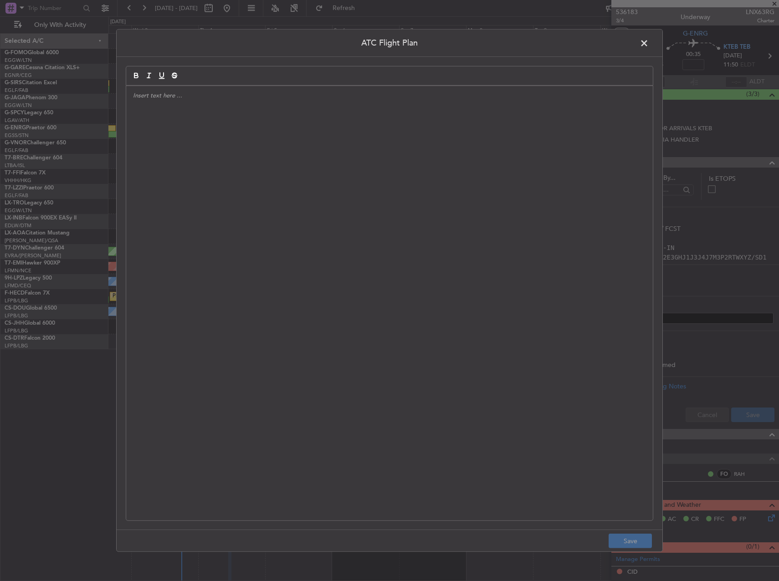
click at [441, 290] on div at bounding box center [389, 303] width 527 height 435
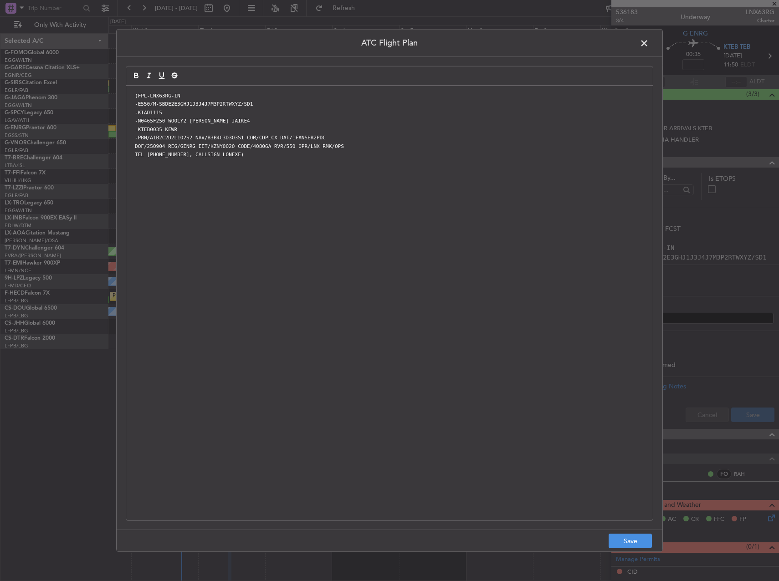
click at [619, 533] on footer "Save" at bounding box center [390, 541] width 546 height 22
click at [629, 543] on button "Save" at bounding box center [630, 541] width 43 height 15
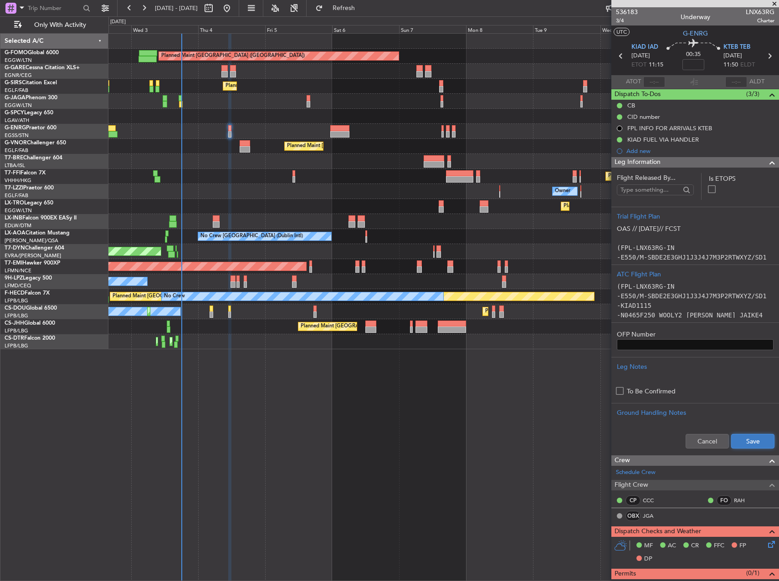
click at [740, 445] on button "Save" at bounding box center [752, 441] width 43 height 15
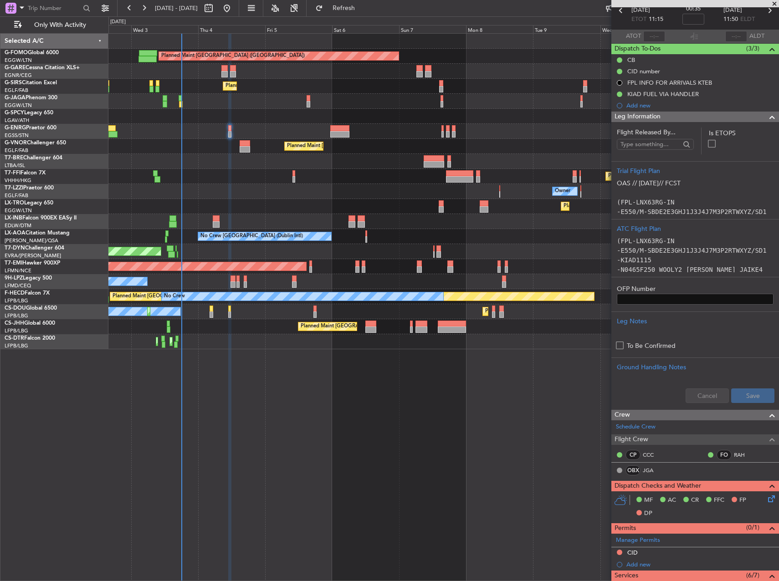
scroll to position [228, 0]
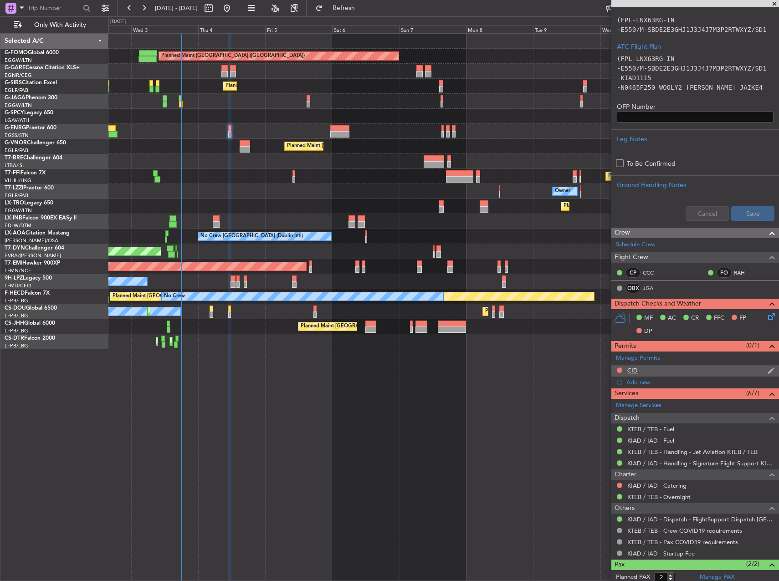
click at [642, 373] on div "CID" at bounding box center [695, 370] width 168 height 11
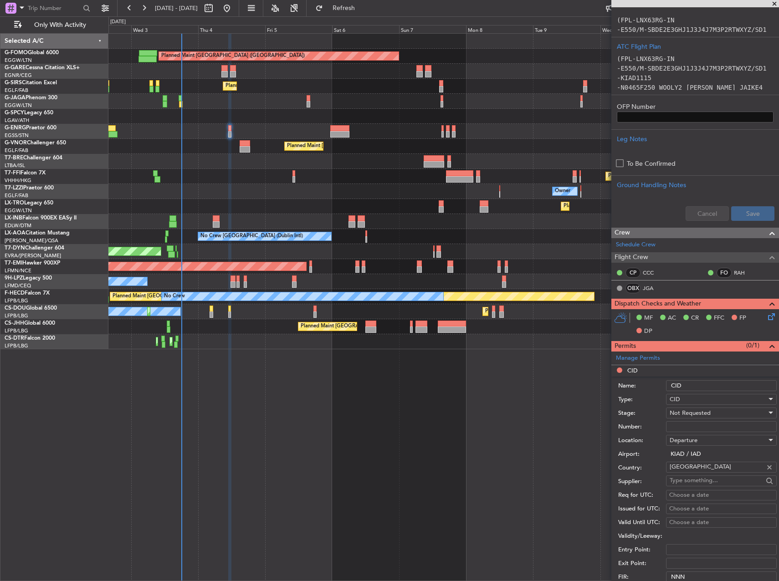
click at [690, 423] on input "Number:" at bounding box center [721, 426] width 111 height 11
paste input "412"
type input "412"
click at [690, 414] on span "Not Requested" at bounding box center [690, 413] width 41 height 8
click at [699, 486] on span "Received OK" at bounding box center [718, 486] width 96 height 14
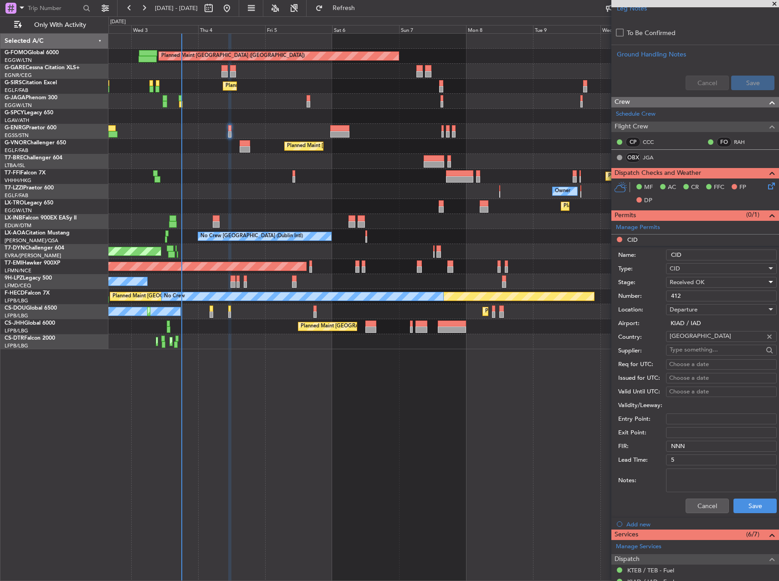
scroll to position [456, 0]
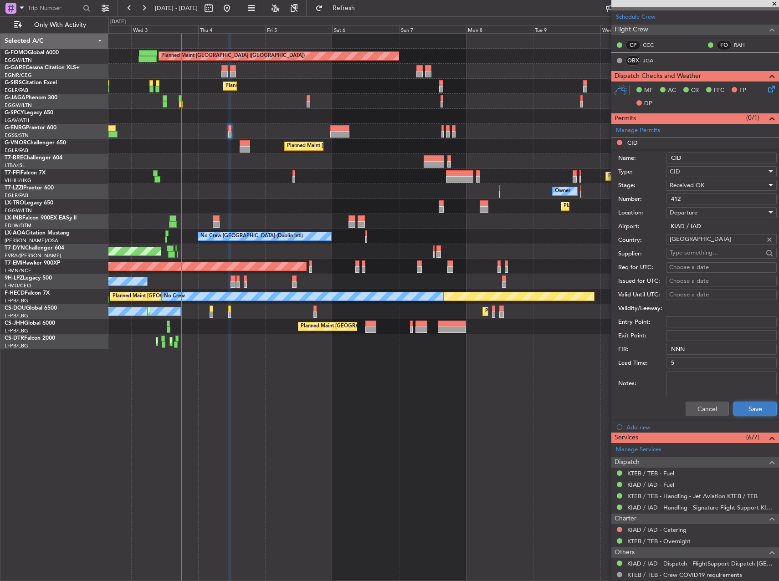
click at [747, 410] on button "Save" at bounding box center [755, 409] width 43 height 15
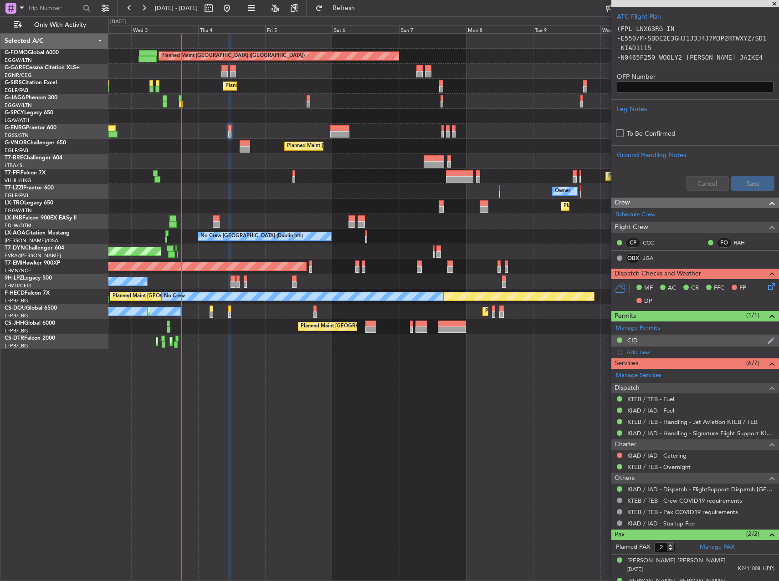
scroll to position [272, 0]
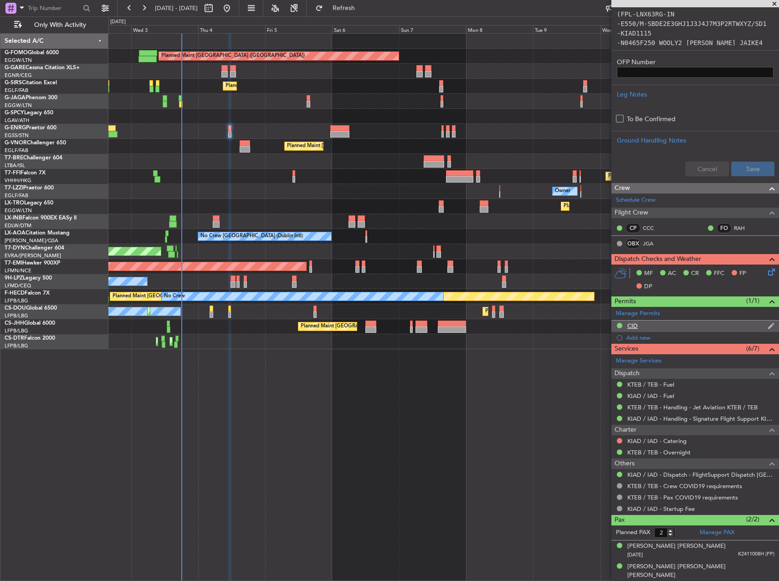
drag, startPoint x: 729, startPoint y: 335, endPoint x: 722, endPoint y: 331, distance: 8.8
click at [729, 335] on div "Add new" at bounding box center [701, 338] width 148 height 8
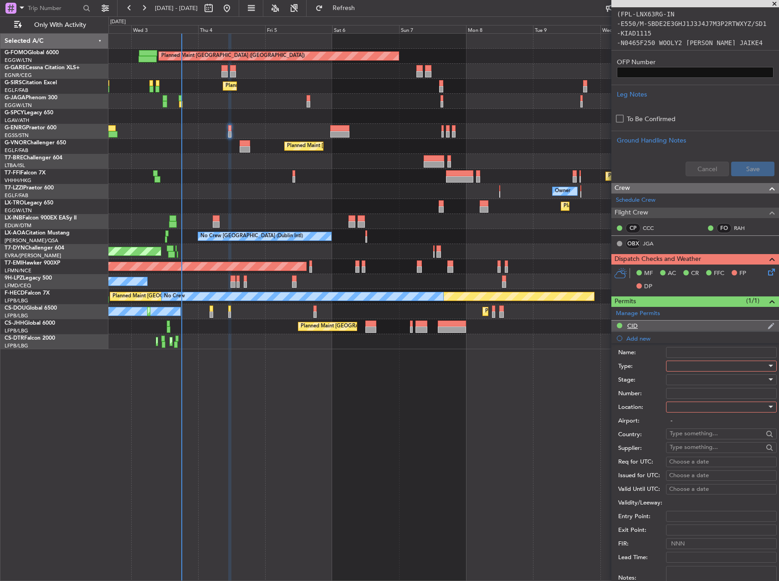
click at [713, 327] on div "CID" at bounding box center [695, 326] width 168 height 11
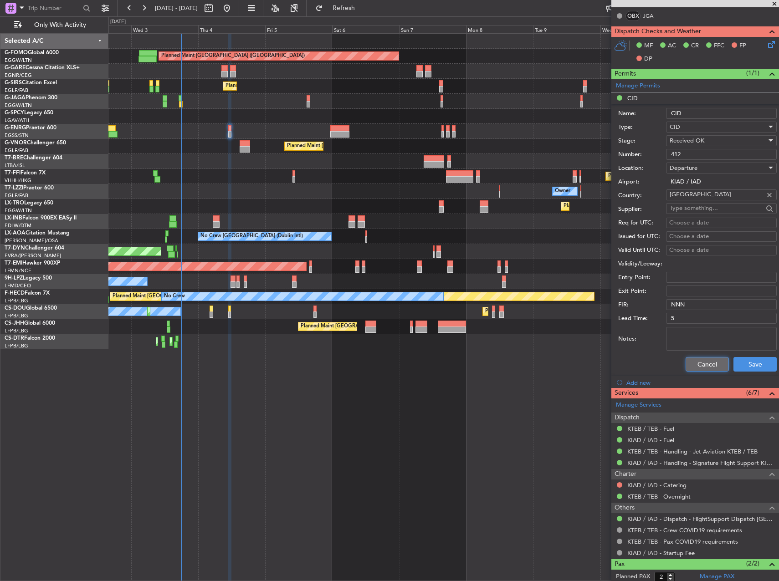
click at [714, 362] on button "Cancel" at bounding box center [707, 364] width 43 height 15
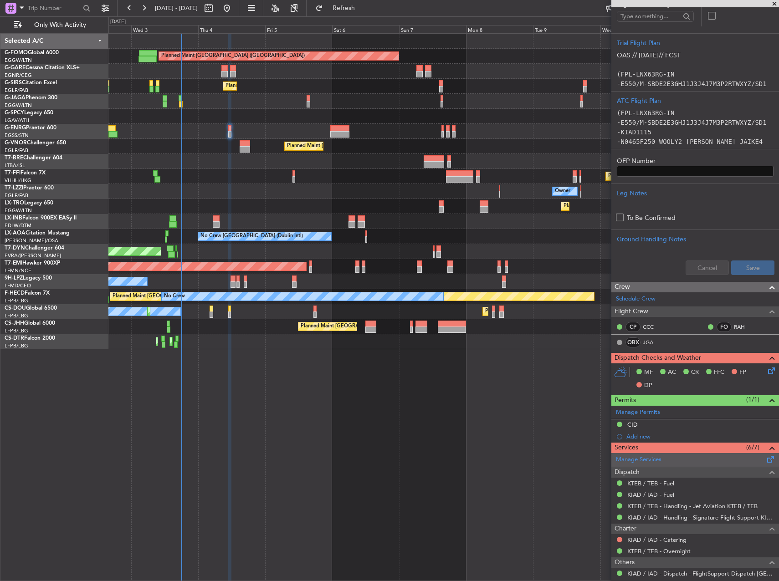
scroll to position [0, 0]
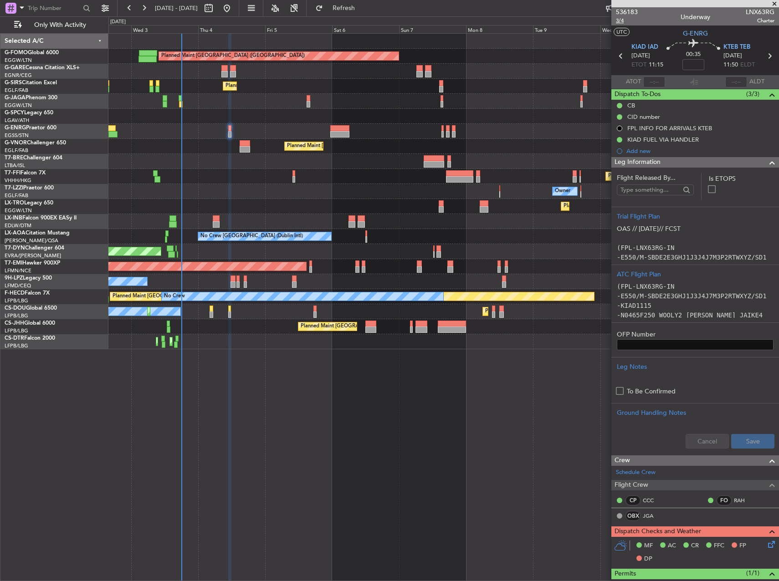
click at [628, 21] on span "3/4" at bounding box center [627, 21] width 22 height 8
click at [253, 145] on div "Planned Maint [GEOGRAPHIC_DATA] ([GEOGRAPHIC_DATA])" at bounding box center [443, 146] width 670 height 15
click at [248, 145] on div at bounding box center [245, 143] width 10 height 6
type input "1"
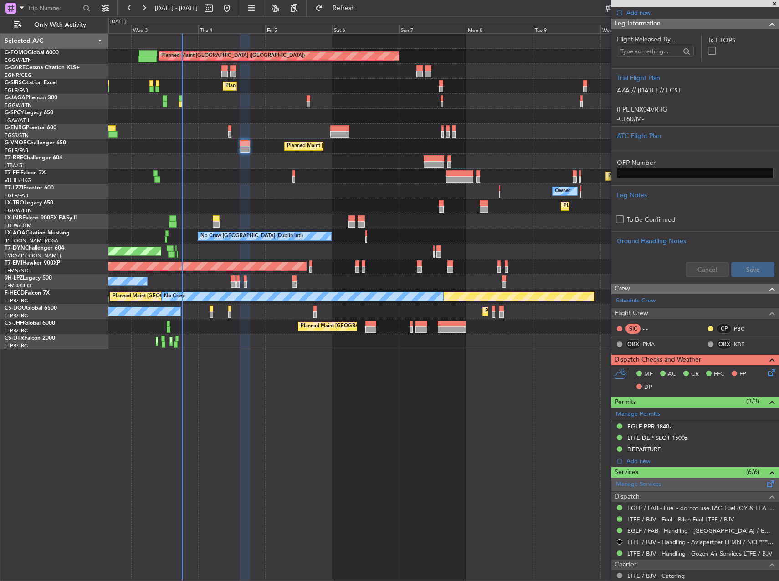
scroll to position [230, 0]
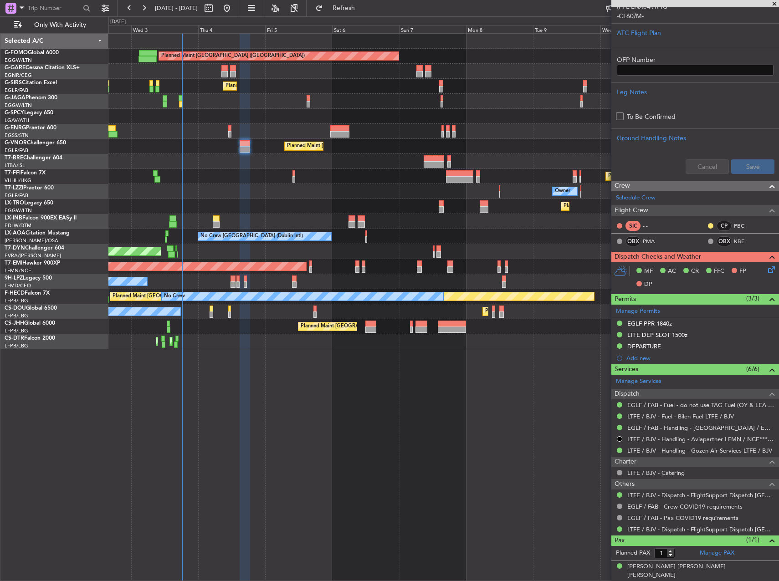
drag, startPoint x: 661, startPoint y: 323, endPoint x: 672, endPoint y: 330, distance: 13.1
click at [661, 323] on div "EGLF PPR 1840z" at bounding box center [649, 324] width 45 height 8
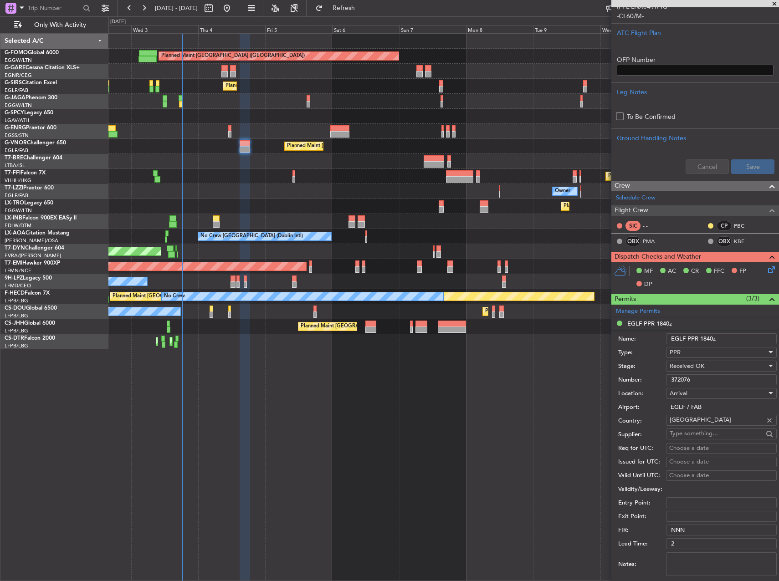
click at [697, 386] on div "Number: 372076" at bounding box center [697, 380] width 159 height 14
click at [690, 381] on input "372076" at bounding box center [721, 380] width 111 height 11
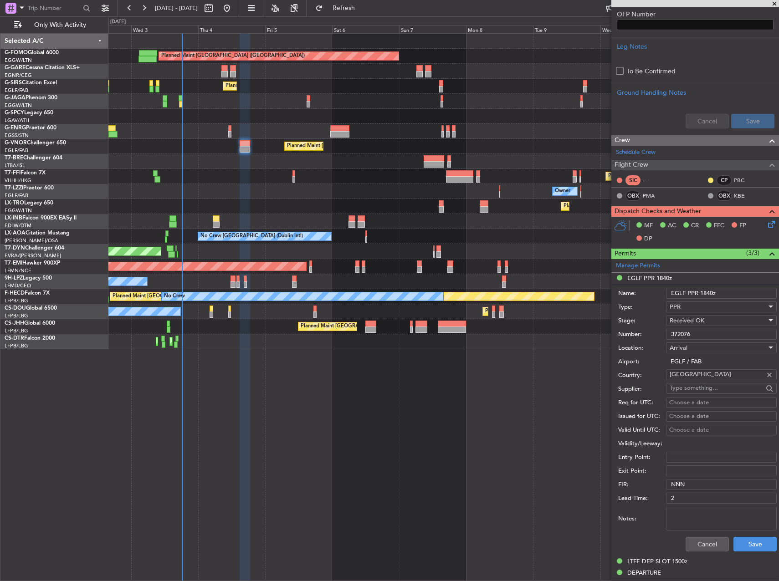
scroll to position [367, 0]
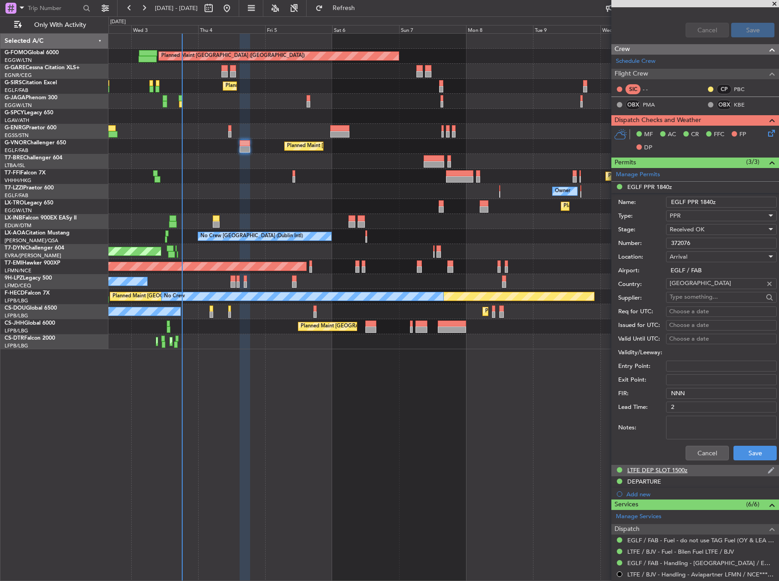
click at [675, 467] on div "LTFE DEP SLOT 1500z" at bounding box center [657, 471] width 60 height 8
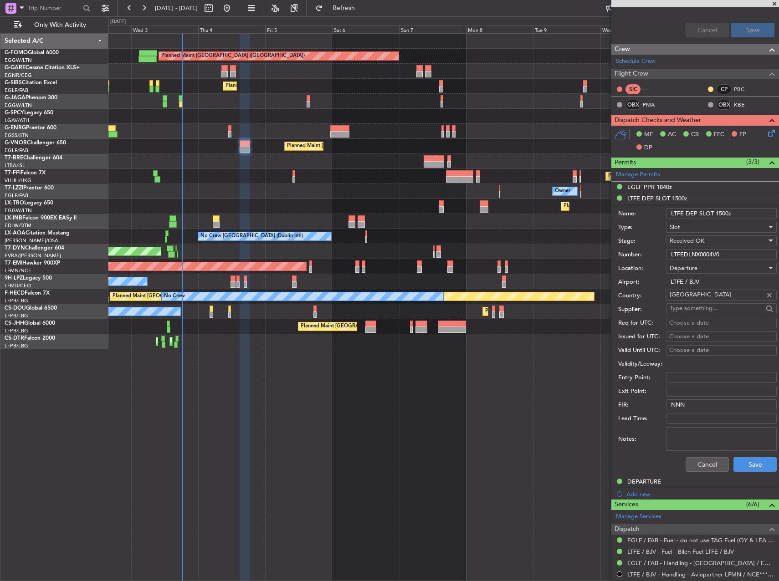
click at [693, 252] on input "LTFEDLNX0004V0" at bounding box center [721, 254] width 111 height 11
click at [652, 479] on div "DEPARTURE" at bounding box center [644, 482] width 34 height 8
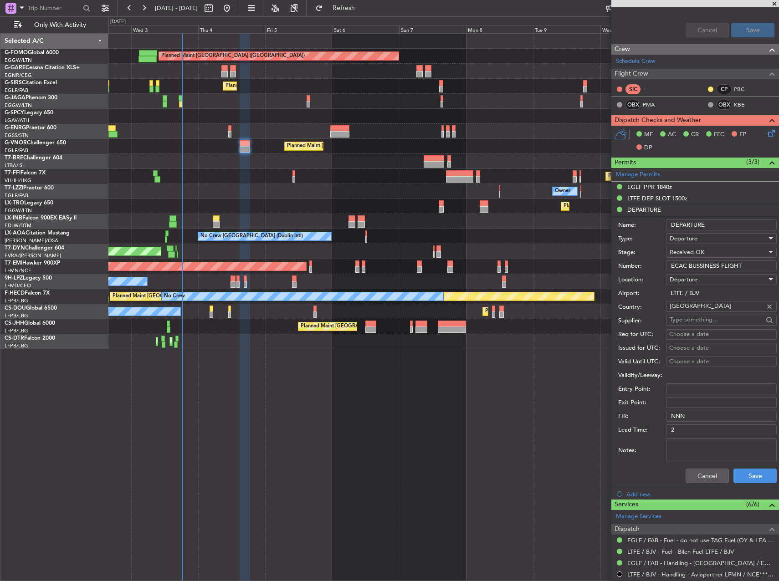
click at [706, 265] on input "ECAC BUSSINESS FLIGHT" at bounding box center [721, 266] width 111 height 11
drag, startPoint x: 712, startPoint y: 478, endPoint x: 774, endPoint y: 419, distance: 85.7
click at [712, 478] on button "Cancel" at bounding box center [707, 476] width 43 height 15
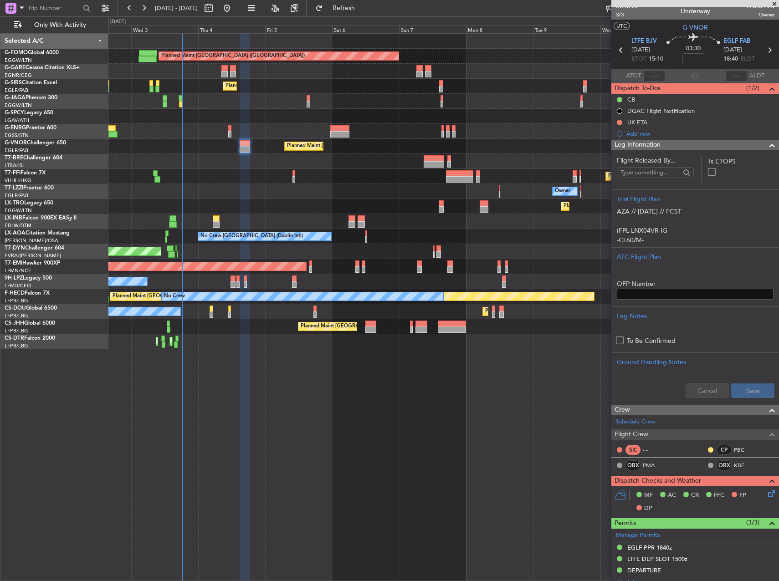
scroll to position [0, 0]
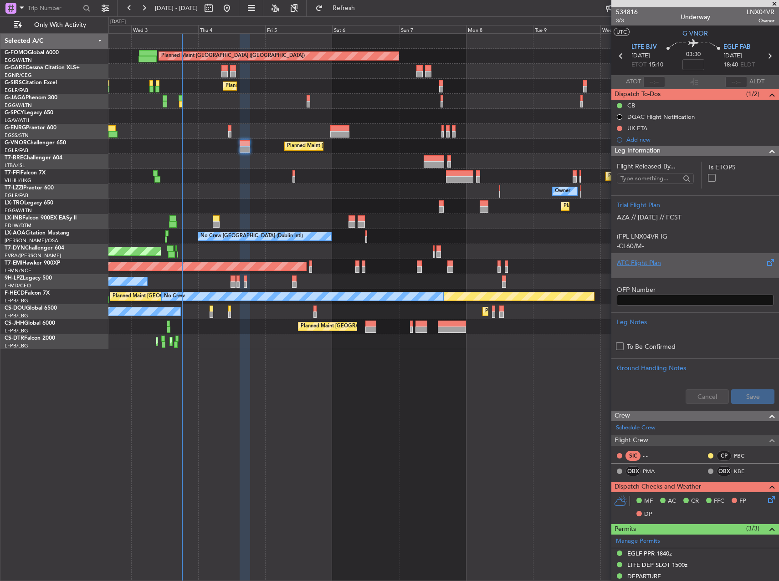
click at [660, 270] on div at bounding box center [695, 270] width 157 height 5
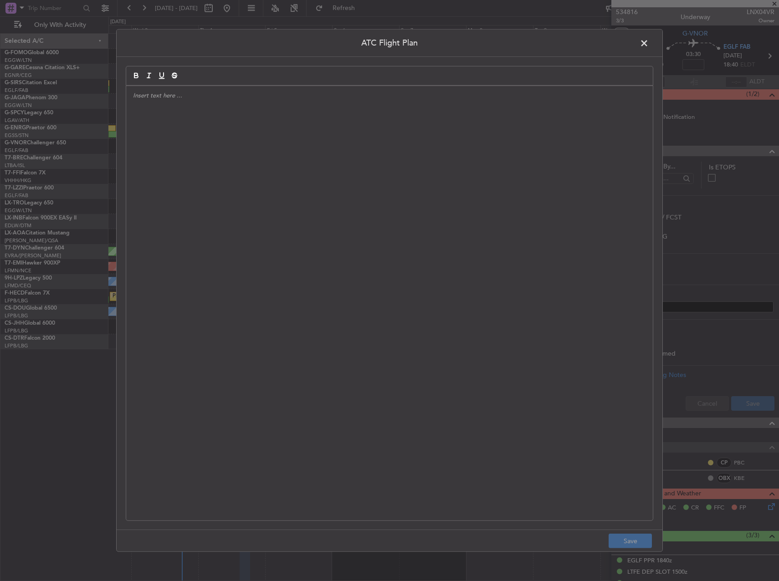
click at [428, 266] on div at bounding box center [389, 303] width 527 height 435
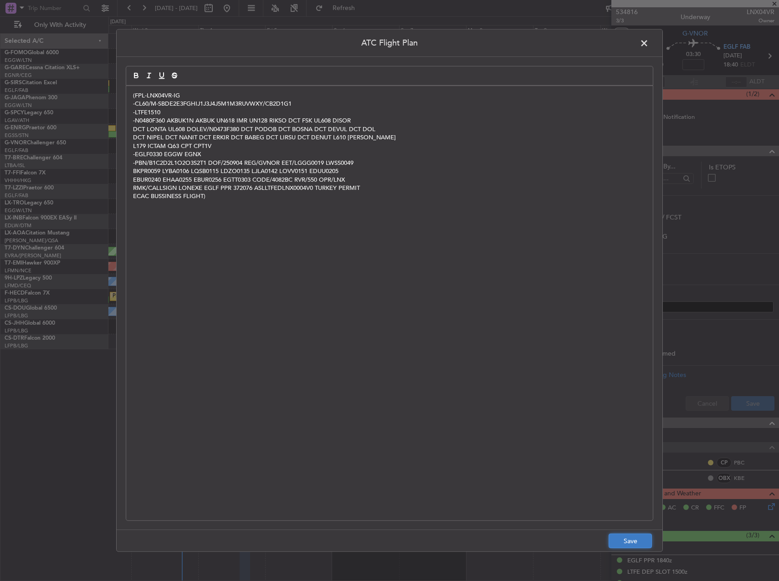
click at [616, 543] on button "Save" at bounding box center [630, 541] width 43 height 15
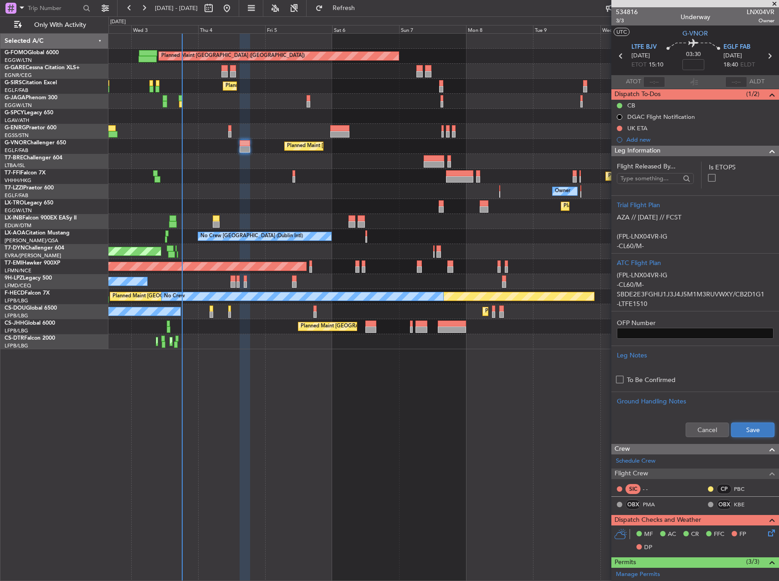
click at [736, 427] on button "Save" at bounding box center [752, 430] width 43 height 15
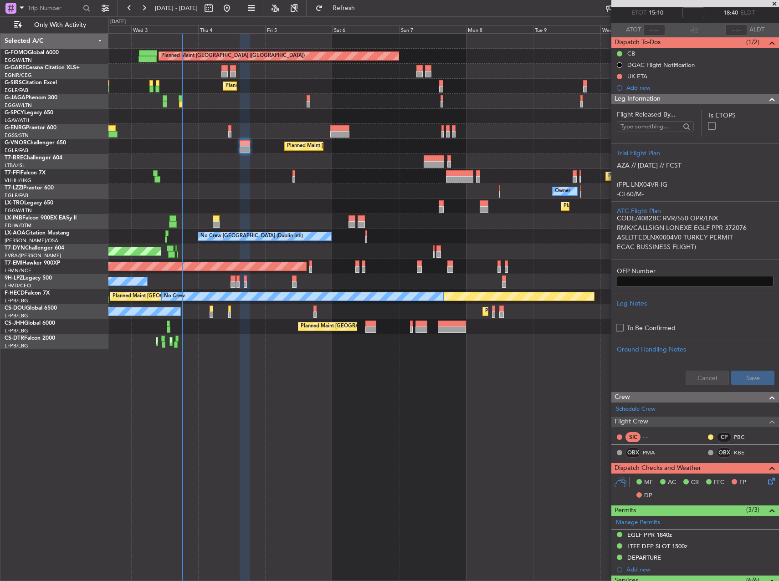
scroll to position [182, 0]
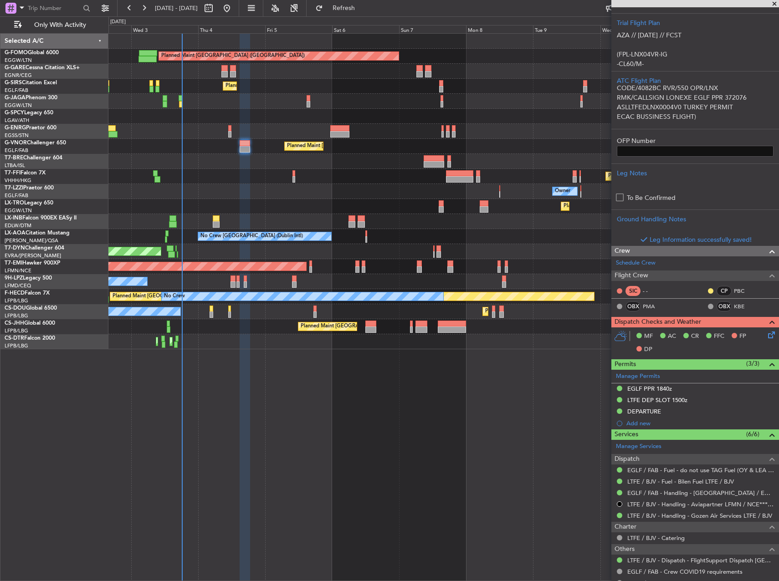
click at [758, 336] on div "MF AC CR FFC FP DP" at bounding box center [699, 343] width 134 height 27
click at [766, 335] on icon at bounding box center [769, 333] width 7 height 7
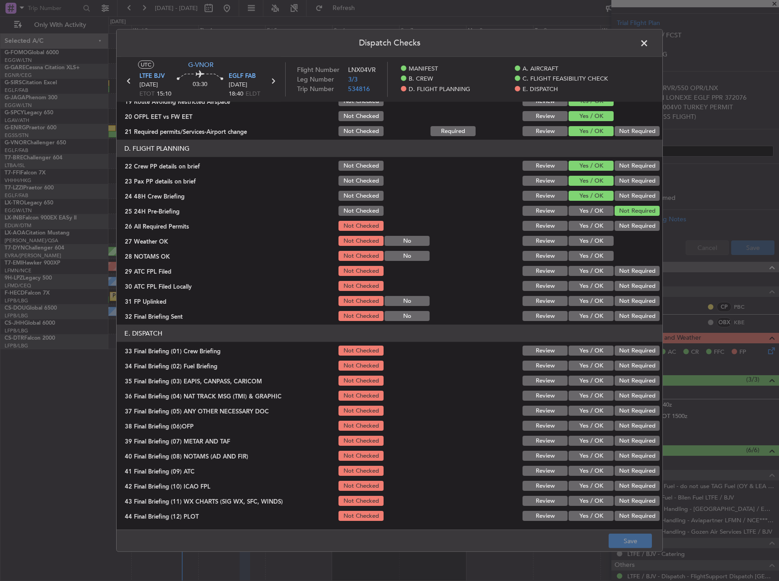
scroll to position [387, 0]
click at [584, 223] on button "Yes / OK" at bounding box center [591, 226] width 45 height 10
click at [584, 238] on button "Yes / OK" at bounding box center [591, 241] width 45 height 10
click at [581, 256] on button "Yes / OK" at bounding box center [591, 256] width 45 height 10
click at [582, 270] on button "Yes / OK" at bounding box center [591, 271] width 45 height 10
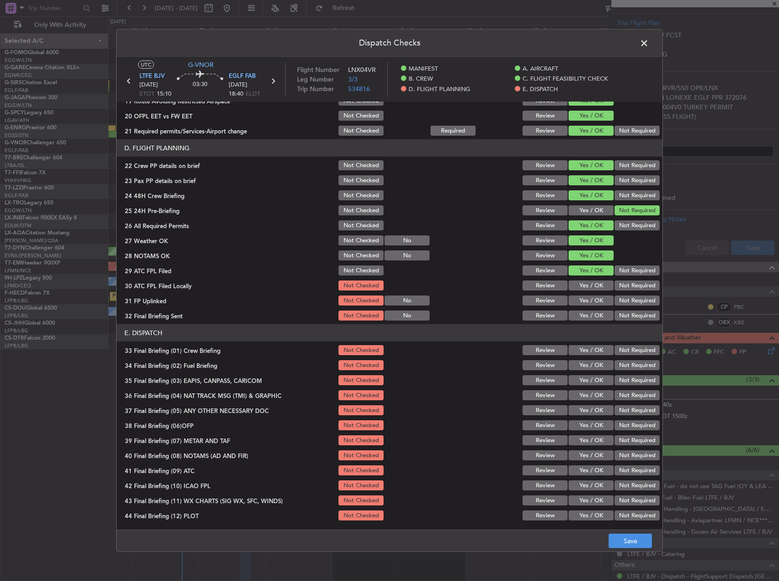
click at [622, 276] on div "Not Required" at bounding box center [636, 270] width 46 height 13
click at [625, 283] on button "Not Required" at bounding box center [637, 286] width 45 height 10
click at [621, 295] on div "Not Required" at bounding box center [636, 300] width 46 height 13
click at [591, 301] on button "Yes / OK" at bounding box center [591, 301] width 45 height 10
click at [628, 313] on button "Not Required" at bounding box center [637, 316] width 45 height 10
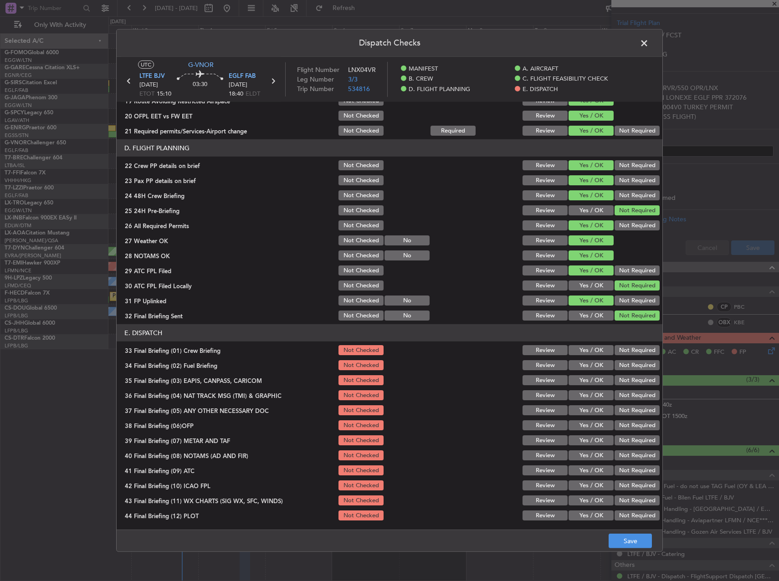
click at [593, 355] on button "Yes / OK" at bounding box center [591, 350] width 45 height 10
click at [590, 365] on button "Yes / OK" at bounding box center [591, 365] width 45 height 10
click at [641, 384] on button "Not Required" at bounding box center [637, 380] width 45 height 10
click at [635, 394] on button "Not Required" at bounding box center [637, 395] width 45 height 10
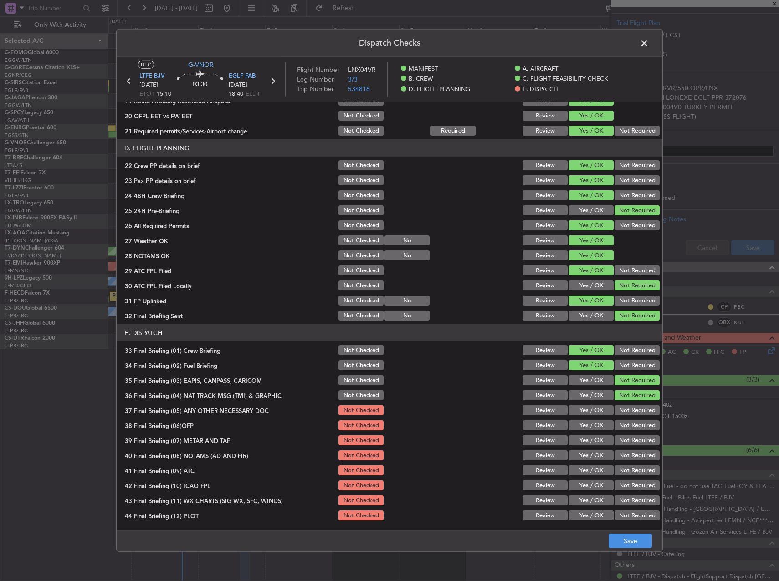
drag, startPoint x: 635, startPoint y: 409, endPoint x: 630, endPoint y: 414, distance: 7.1
click at [634, 410] on button "Not Required" at bounding box center [637, 411] width 45 height 10
click at [595, 418] on section "E. DISPATCH 33 Final Briefing (01) Crew Briefing Not Checked Review Yes / OK No…" at bounding box center [390, 423] width 546 height 198
click at [591, 428] on button "Yes / OK" at bounding box center [591, 426] width 45 height 10
drag, startPoint x: 590, startPoint y: 439, endPoint x: 586, endPoint y: 447, distance: 8.4
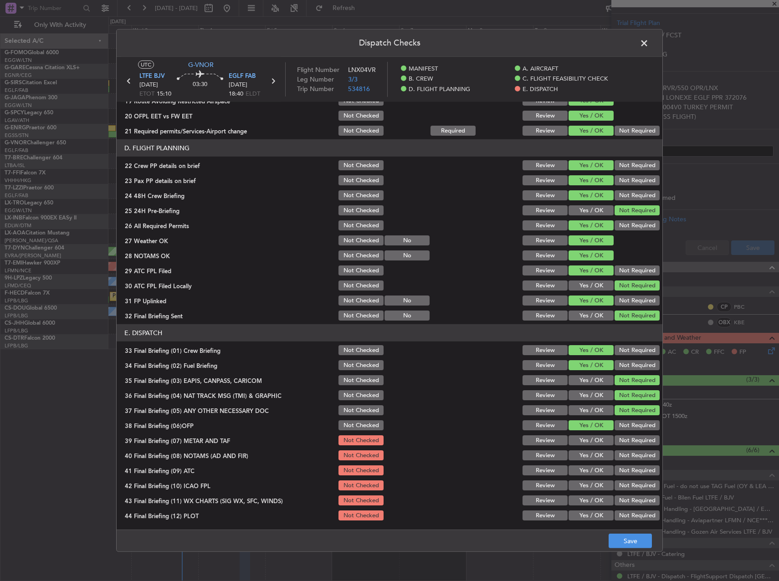
click at [589, 440] on button "Yes / OK" at bounding box center [591, 441] width 45 height 10
click at [580, 454] on button "Yes / OK" at bounding box center [591, 456] width 45 height 10
drag, startPoint x: 584, startPoint y: 464, endPoint x: 588, endPoint y: 484, distance: 19.9
click at [584, 466] on div "Yes / OK" at bounding box center [590, 470] width 46 height 13
drag, startPoint x: 588, startPoint y: 484, endPoint x: 584, endPoint y: 473, distance: 12.1
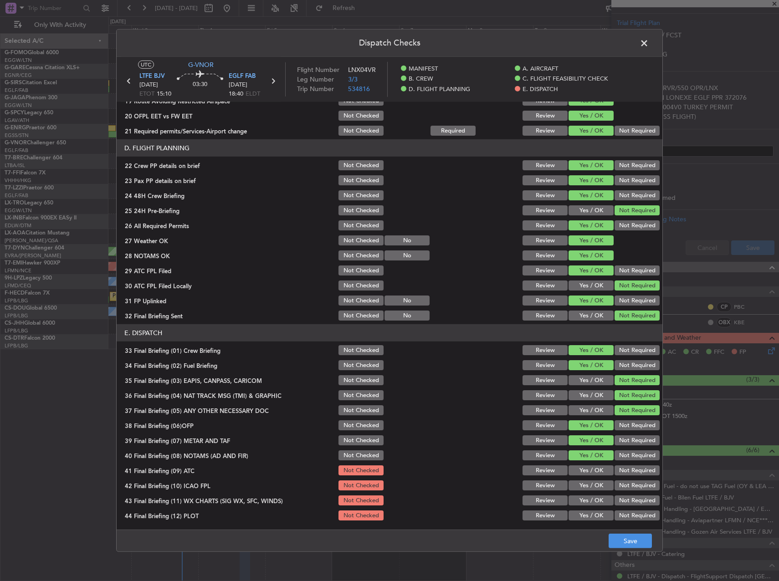
click at [586, 480] on div "Yes / OK" at bounding box center [590, 485] width 46 height 13
click at [584, 473] on button "Yes / OK" at bounding box center [591, 471] width 45 height 10
click at [585, 481] on button "Yes / OK" at bounding box center [591, 486] width 45 height 10
click at [590, 501] on button "Yes / OK" at bounding box center [591, 501] width 45 height 10
drag, startPoint x: 592, startPoint y: 513, endPoint x: 593, endPoint y: 520, distance: 7.4
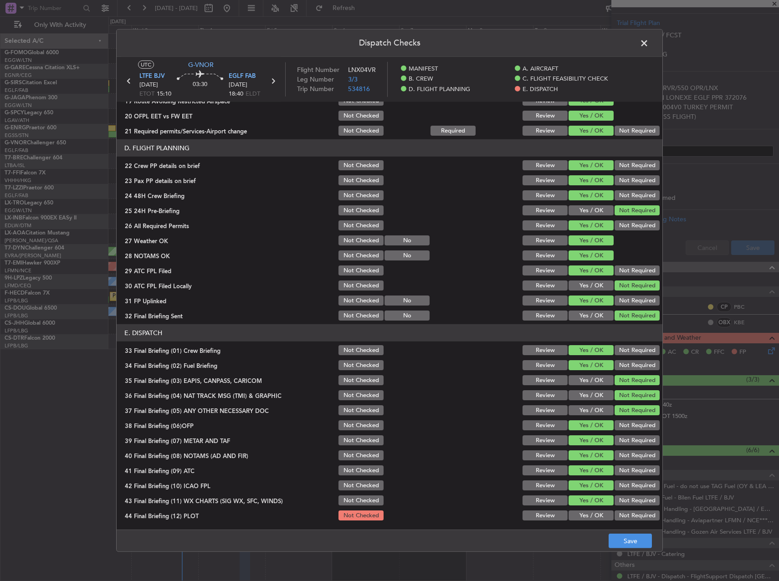
click at [592, 518] on button "Yes / OK" at bounding box center [591, 516] width 45 height 10
click at [634, 543] on button "Save" at bounding box center [630, 541] width 43 height 15
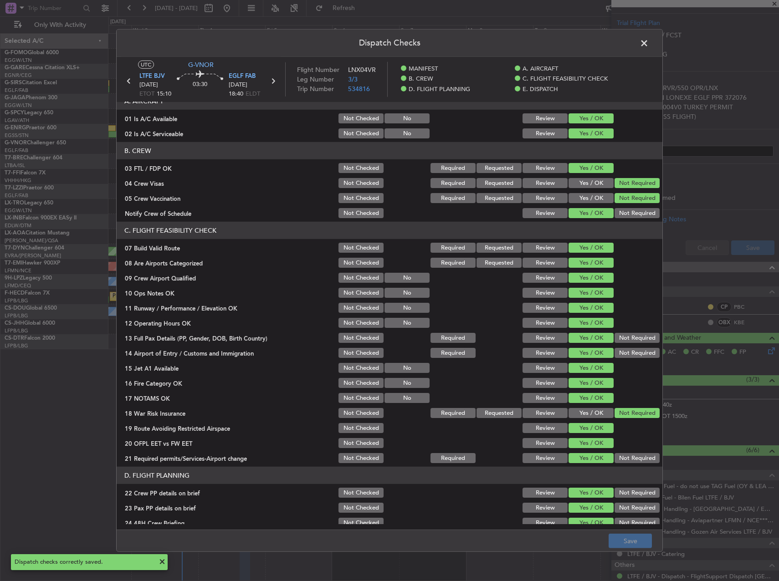
scroll to position [0, 0]
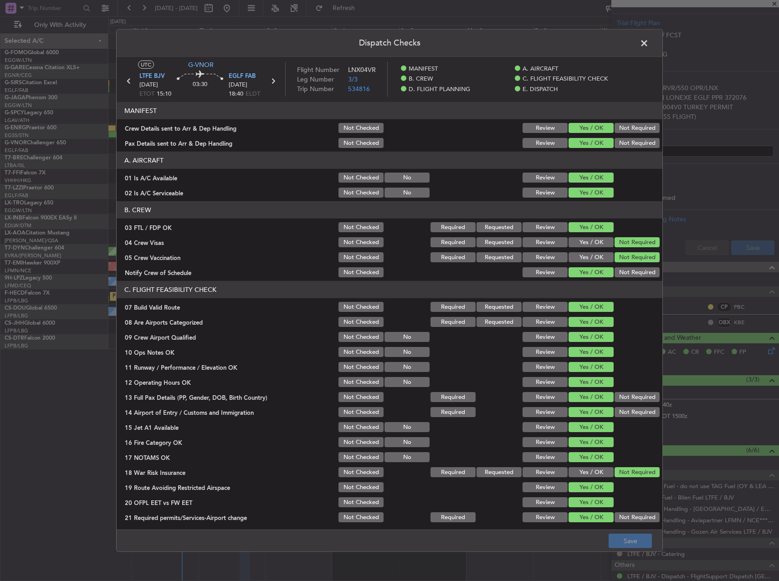
click at [649, 39] on span at bounding box center [649, 45] width 0 height 18
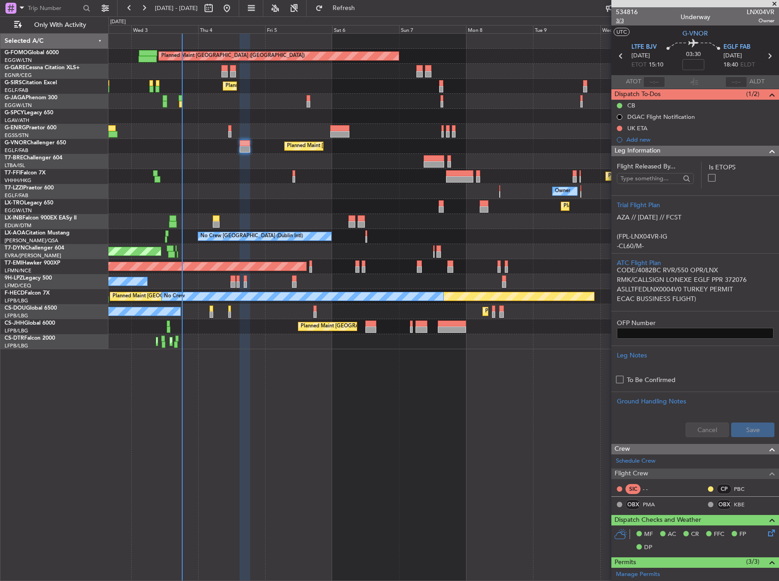
click at [616, 21] on span "3/3" at bounding box center [627, 21] width 22 height 8
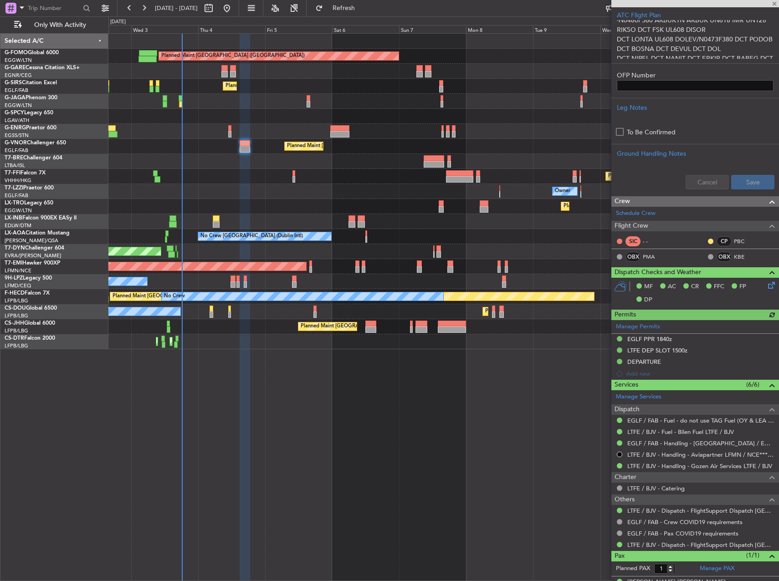
scroll to position [263, 0]
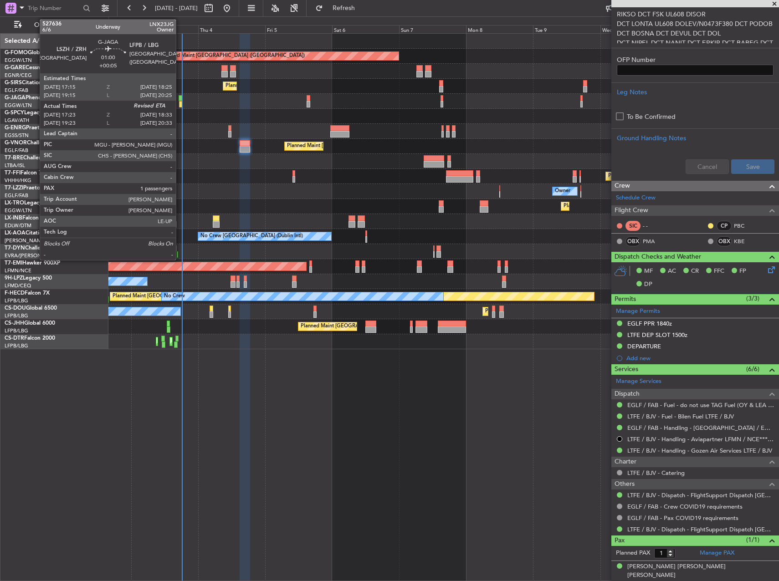
click at [181, 98] on div at bounding box center [181, 98] width 4 height 6
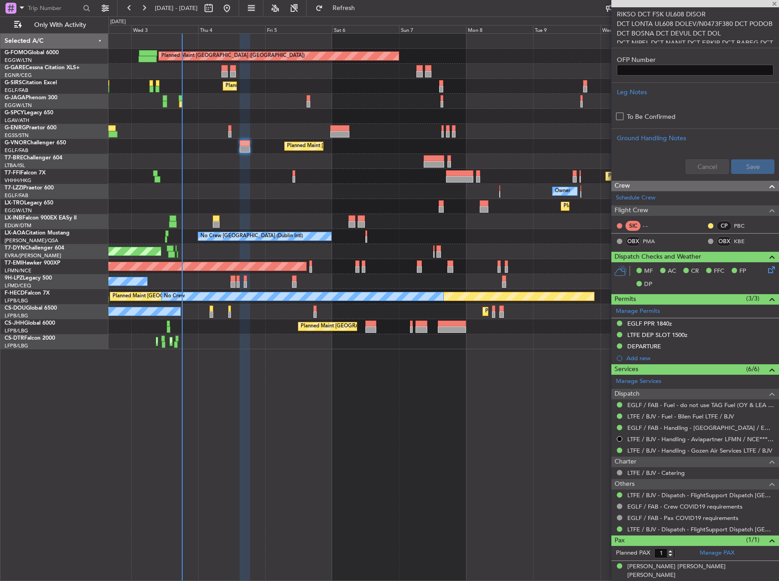
type input "+00:05"
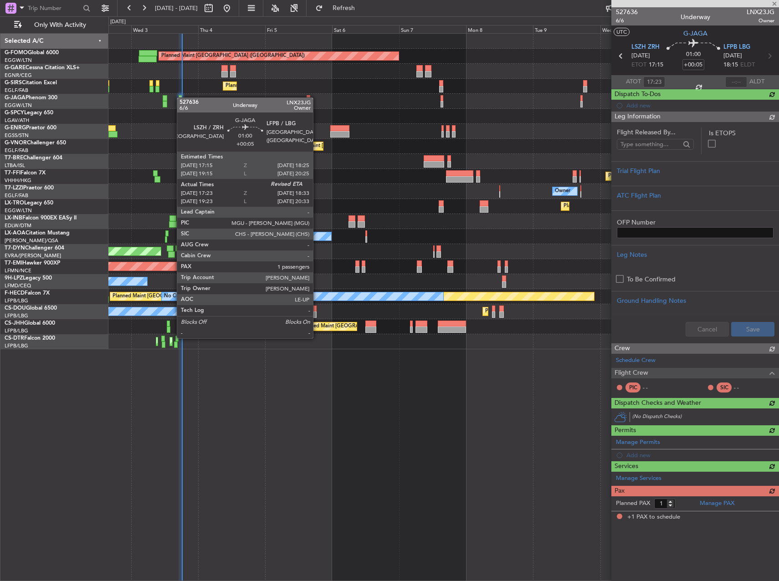
scroll to position [0, 0]
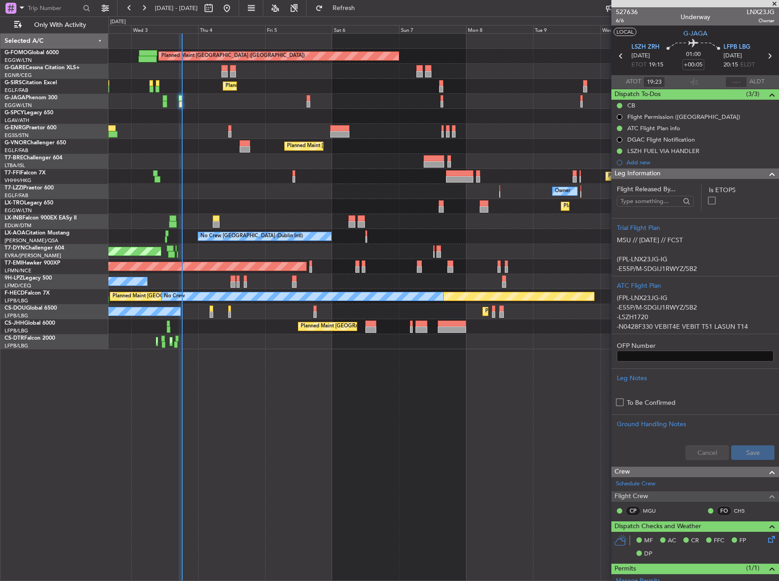
type input "17:23"
click at [739, 79] on mat-tooltip-component "Estimated Landing Time" at bounding box center [728, 81] width 72 height 24
click at [732, 79] on input "text" at bounding box center [736, 82] width 22 height 11
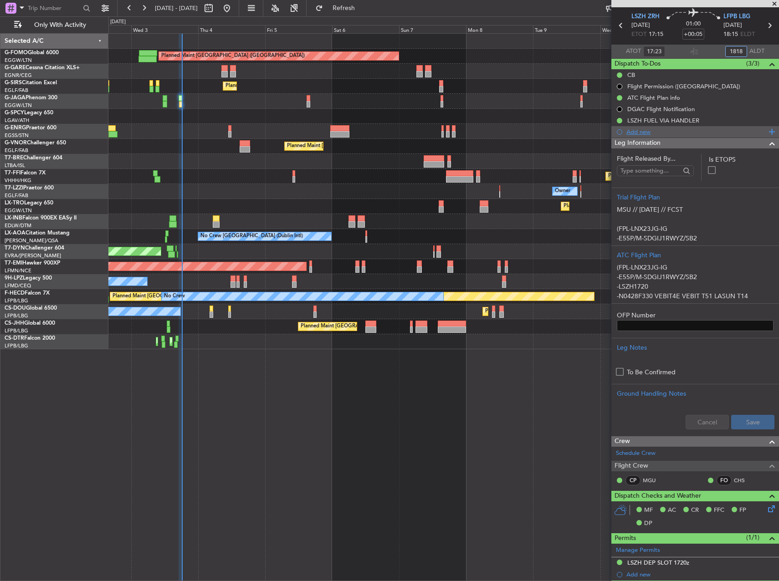
scroll to position [46, 0]
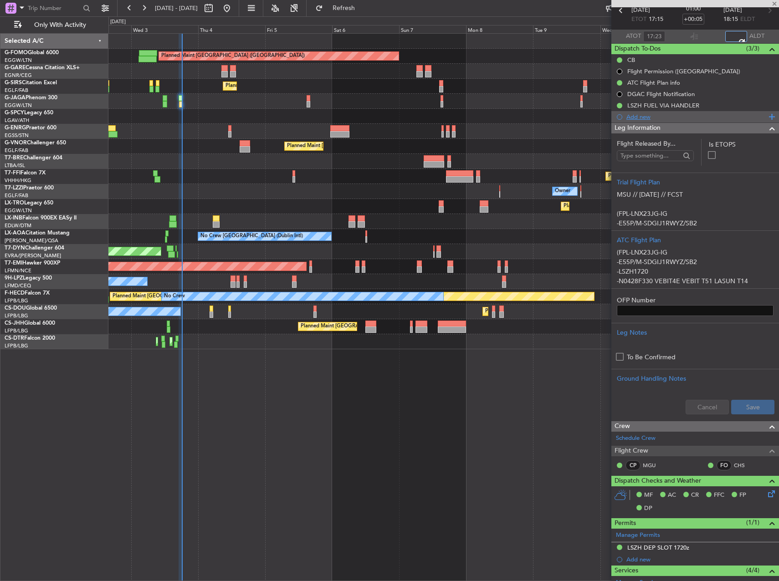
type input "18:18"
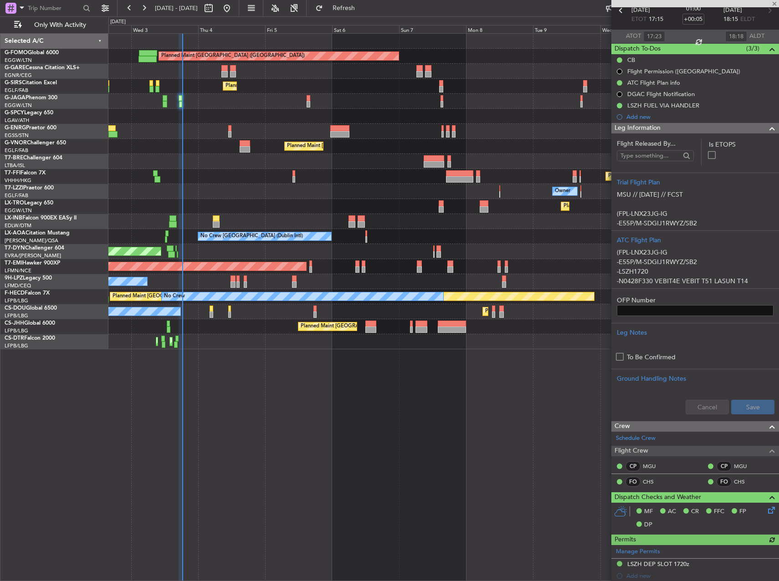
click at [248, 236] on div "No Crew [GEOGRAPHIC_DATA] (Dublin Intl) No Crew [PERSON_NAME]" at bounding box center [443, 236] width 670 height 15
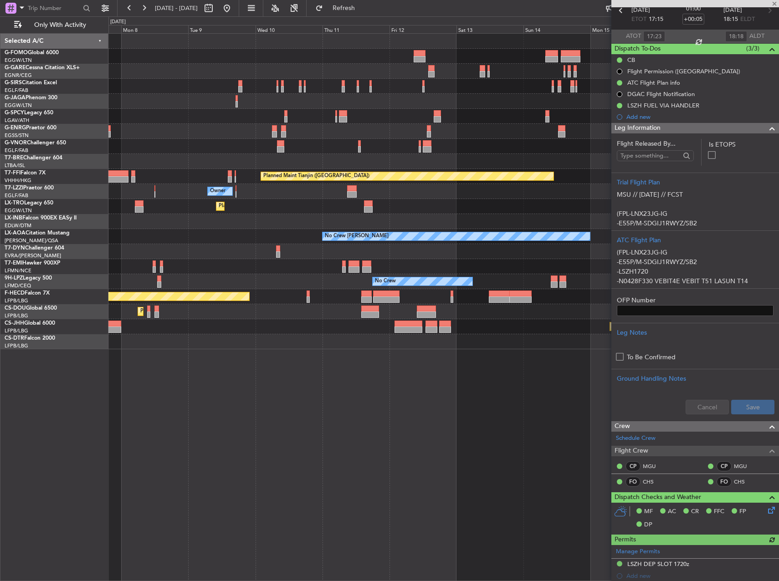
click at [67, 191] on div "Planned Maint [GEOGRAPHIC_DATA] ([GEOGRAPHIC_DATA]) Planned Maint [GEOGRAPHIC_D…" at bounding box center [389, 298] width 779 height 565
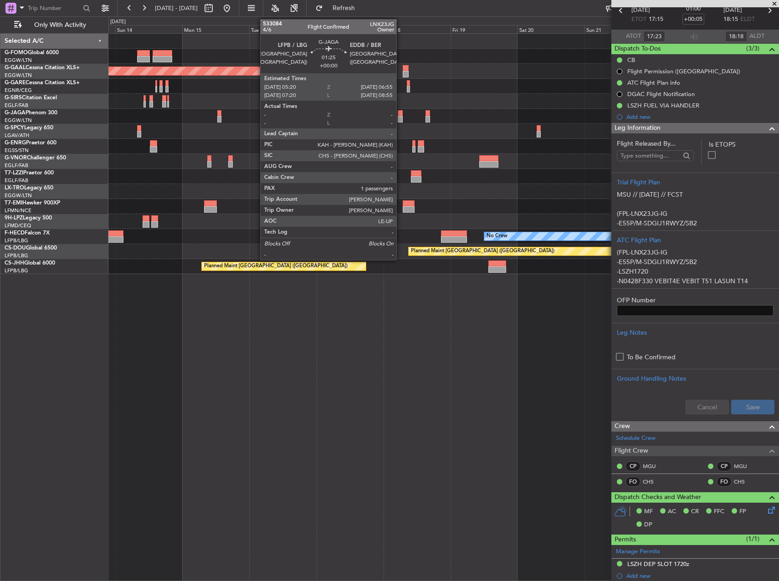
click at [401, 114] on div at bounding box center [400, 113] width 5 height 6
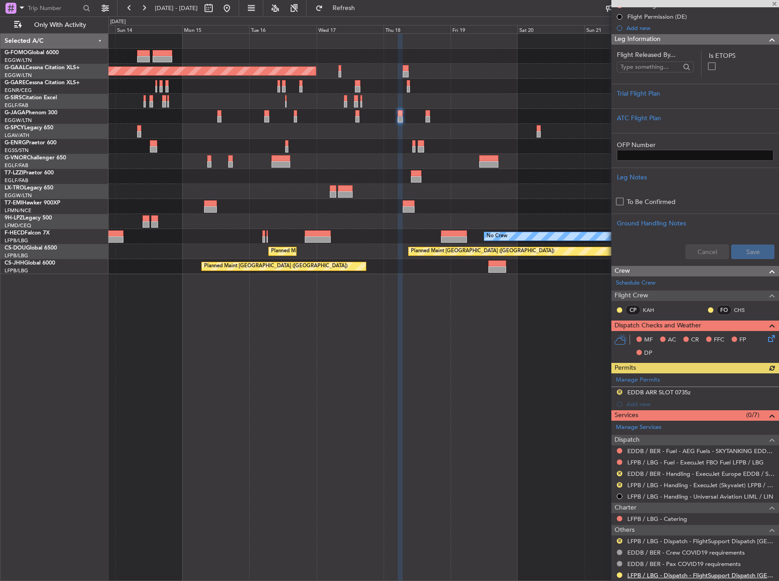
scroll to position [158, 0]
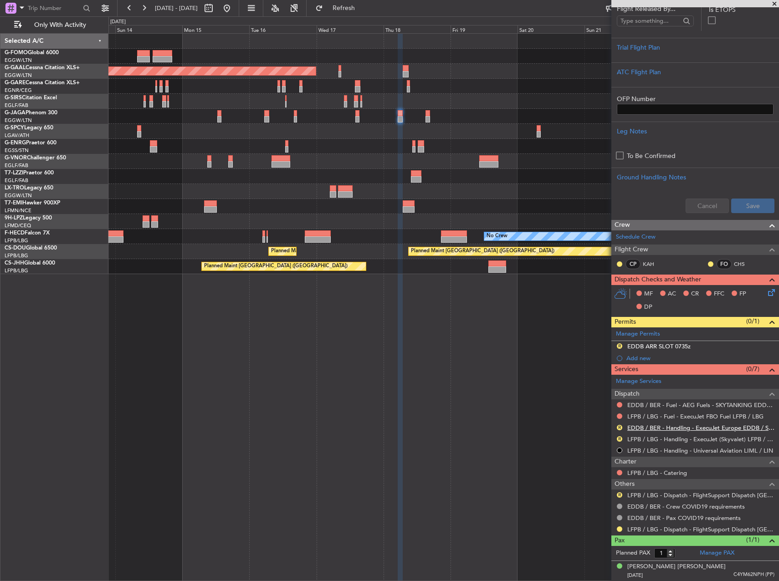
click at [668, 425] on link "EDDB / BER - Handling - ExecuJet Europe EDDB / SXF" at bounding box center [700, 428] width 147 height 8
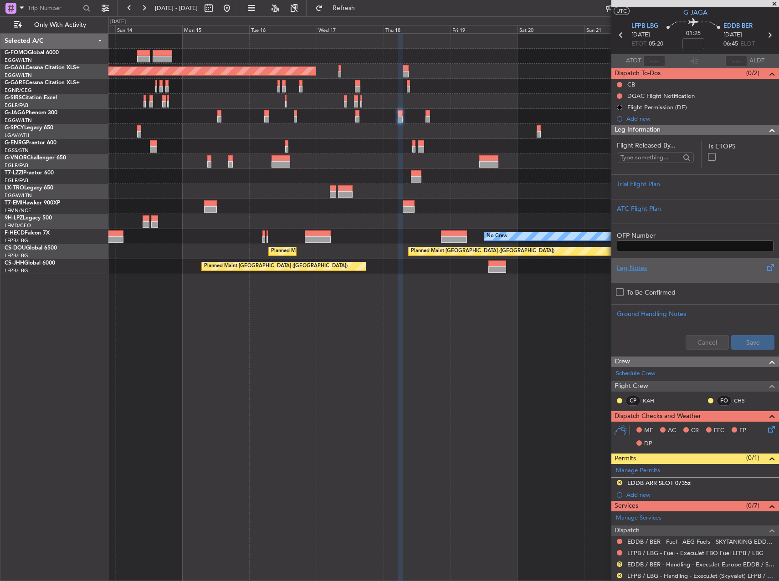
scroll to position [0, 0]
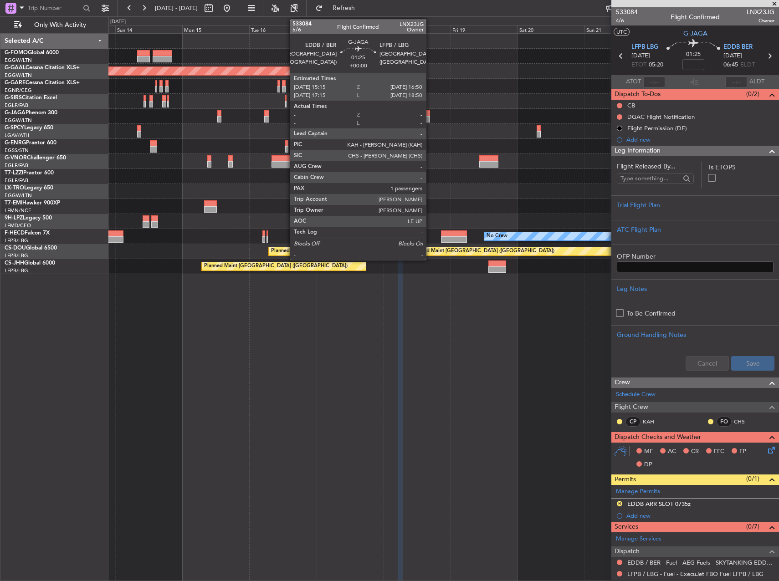
click at [427, 118] on div at bounding box center [428, 119] width 5 height 6
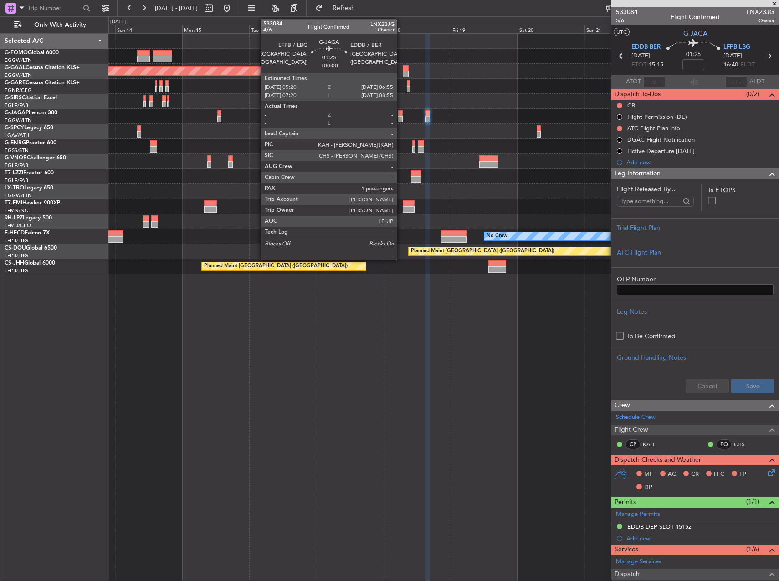
click at [399, 113] on div at bounding box center [400, 113] width 5 height 6
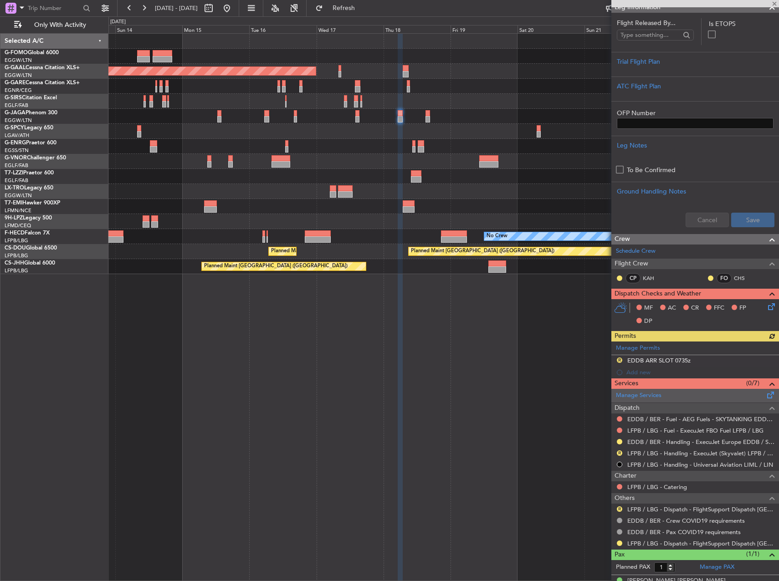
scroll to position [158, 0]
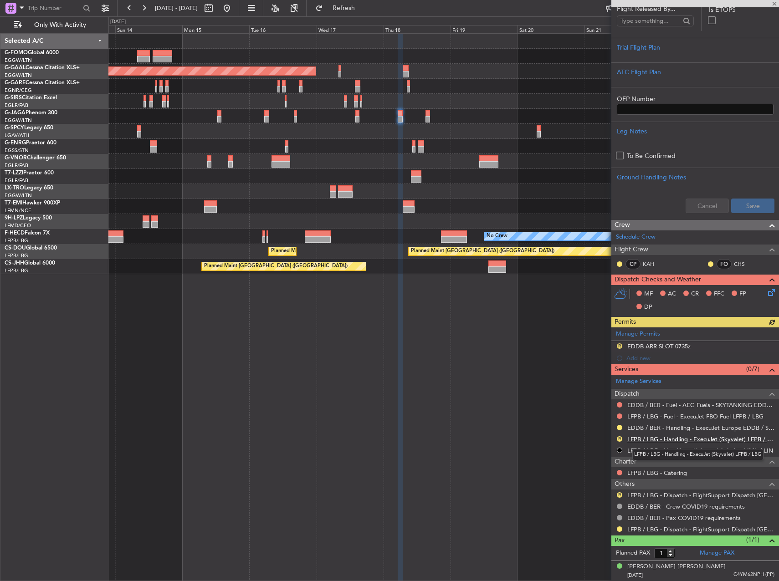
click at [660, 437] on link "LFPB / LBG - Handling - ExecuJet (Skyvalet) LFPB / LBG" at bounding box center [700, 440] width 147 height 8
click at [694, 346] on mat-tooltip-component "In Progress" at bounding box center [692, 339] width 42 height 24
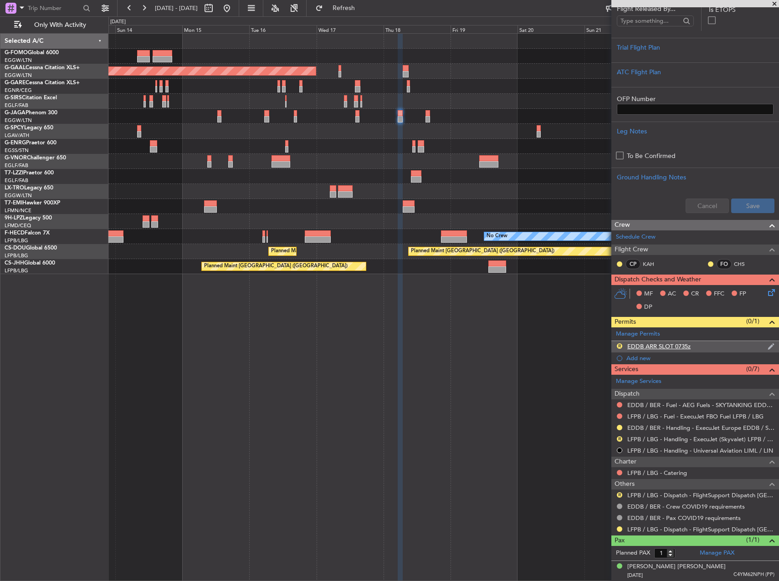
click at [669, 350] on mat-tooltip-component "EDDB ARR SLOT 0735z" at bounding box center [659, 362] width 70 height 24
click at [669, 345] on div "EDDB ARR SLOT 0735z" at bounding box center [658, 347] width 63 height 8
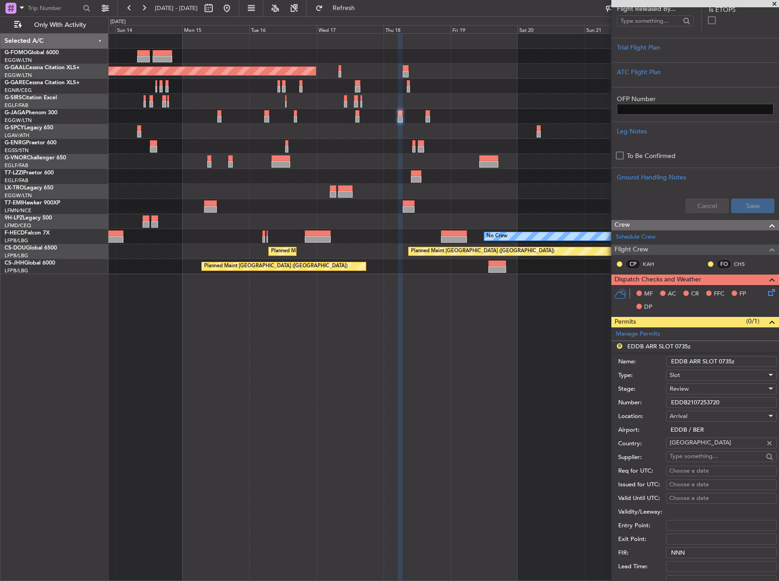
click at [724, 361] on input "EDDB ARR SLOT 0735z" at bounding box center [721, 361] width 111 height 11
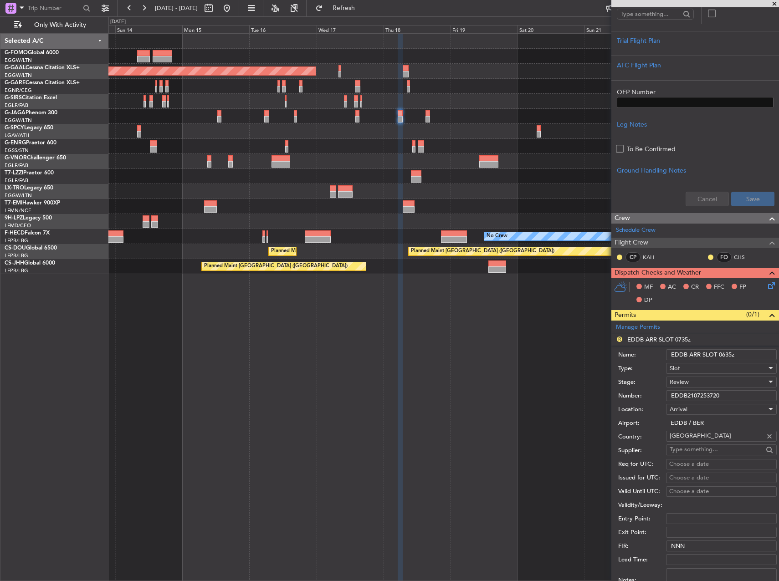
scroll to position [182, 0]
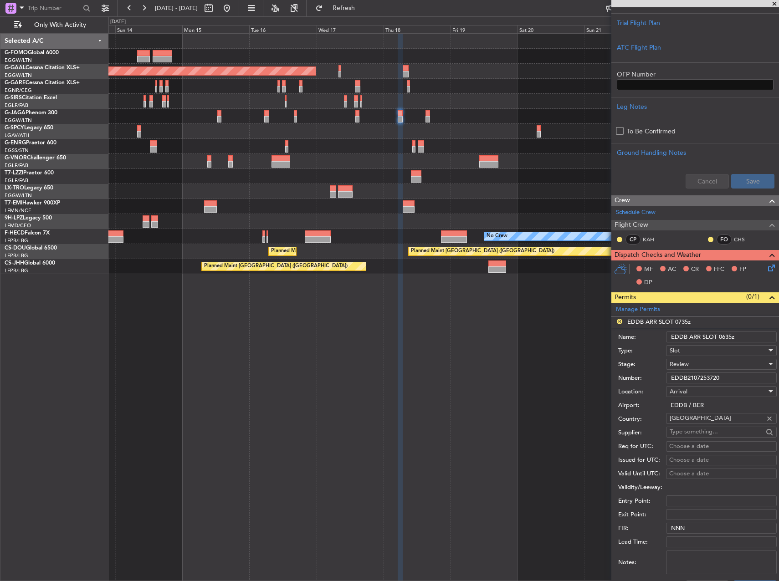
click at [729, 336] on input "EDDB ARR SLOT 0635z" at bounding box center [721, 337] width 111 height 11
type input "EDDB ARR SLOT 0645z"
click at [694, 366] on div "Review" at bounding box center [718, 365] width 97 height 14
click at [702, 420] on span "Requested" at bounding box center [718, 424] width 96 height 14
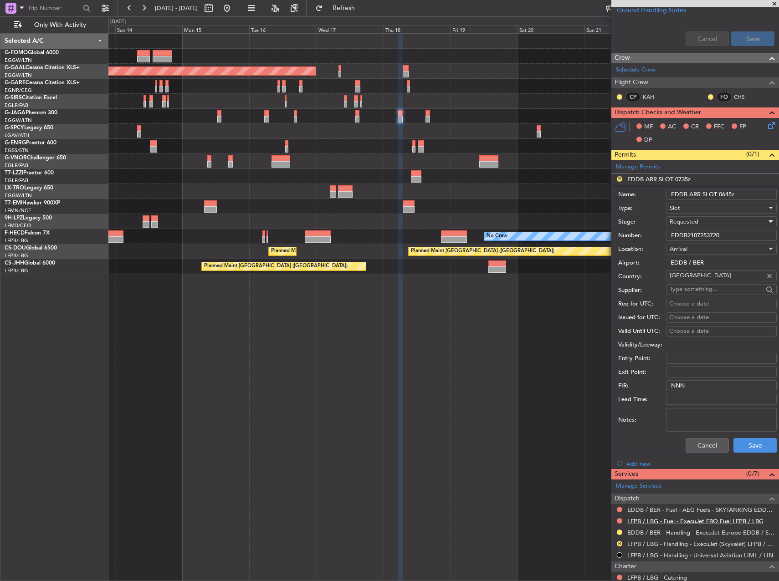
scroll to position [430, 0]
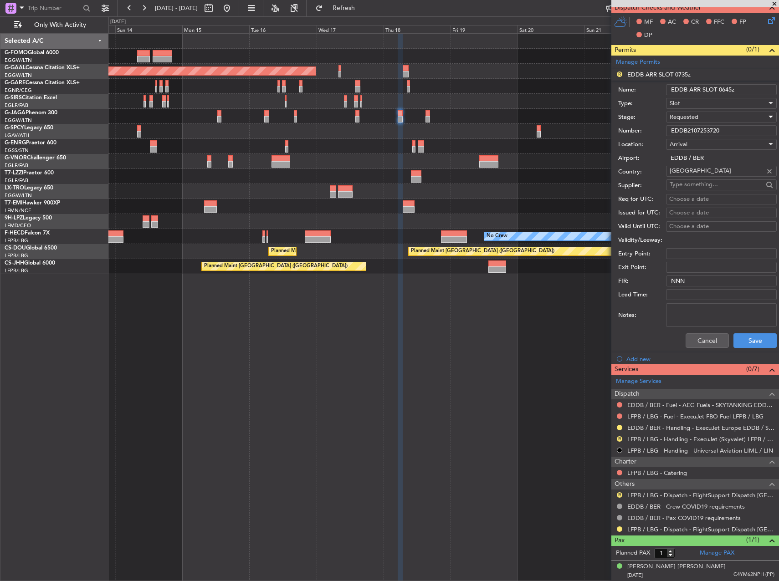
click at [746, 349] on div "Cancel Save" at bounding box center [697, 341] width 159 height 24
click at [745, 348] on button "Save" at bounding box center [755, 341] width 43 height 15
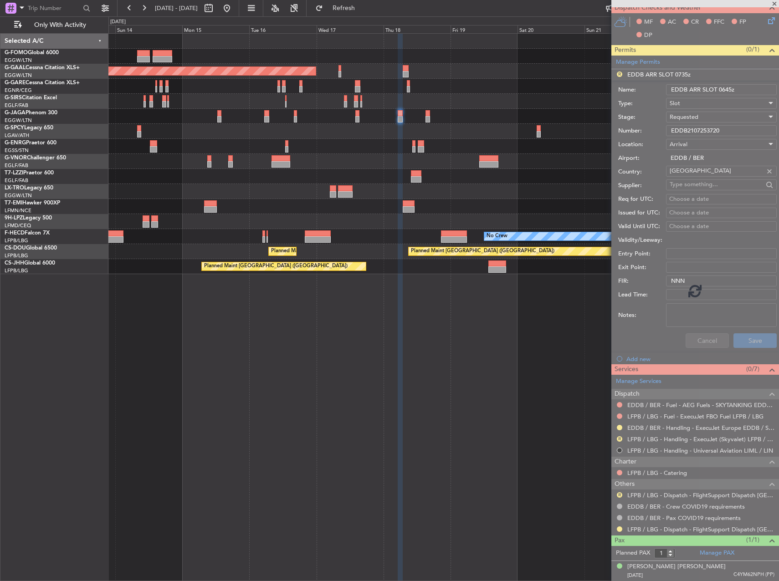
scroll to position [158, 0]
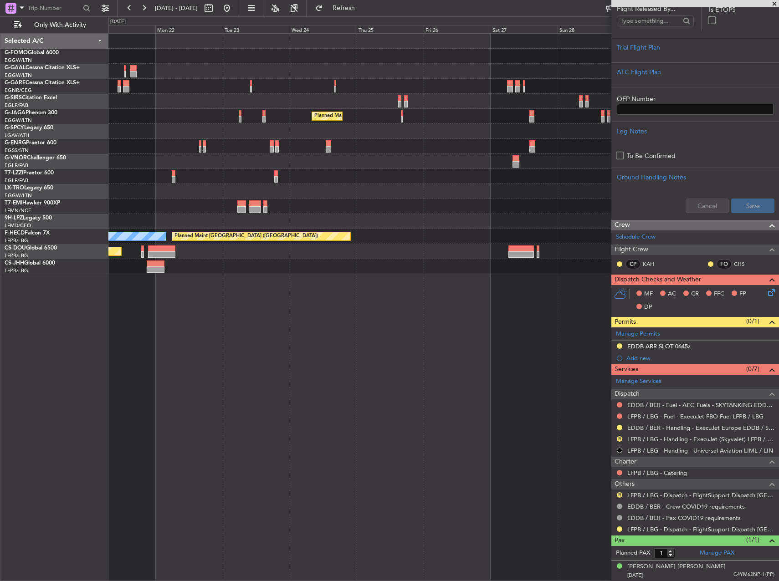
click at [47, 209] on div "Planned Maint [GEOGRAPHIC_DATA] ([GEOGRAPHIC_DATA]) Planned Maint [GEOGRAPHIC_D…" at bounding box center [389, 298] width 779 height 565
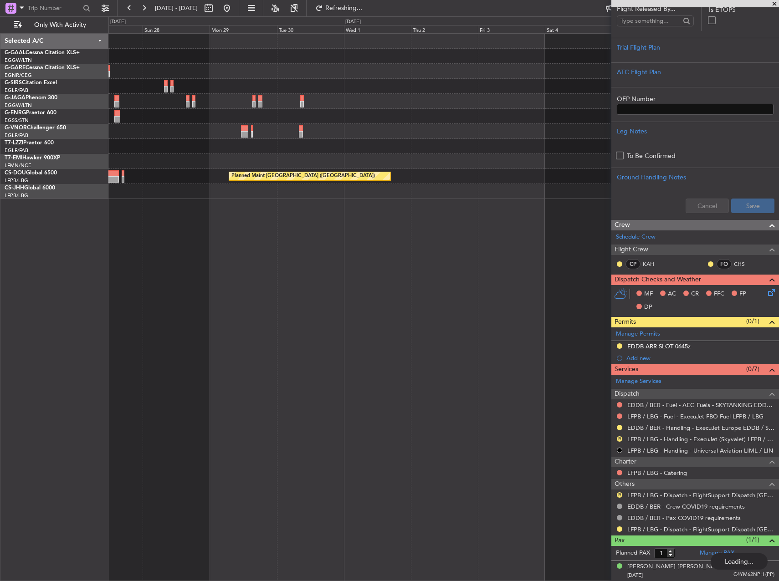
click at [35, 202] on div "Planned Maint [GEOGRAPHIC_DATA] ([GEOGRAPHIC_DATA]) Selected A/C G-GAAL Cessna …" at bounding box center [389, 298] width 779 height 565
click at [10, 216] on div "Planned Maint [GEOGRAPHIC_DATA] ([GEOGRAPHIC_DATA]) Selected A/C G-GAAL Cessna …" at bounding box center [389, 298] width 779 height 565
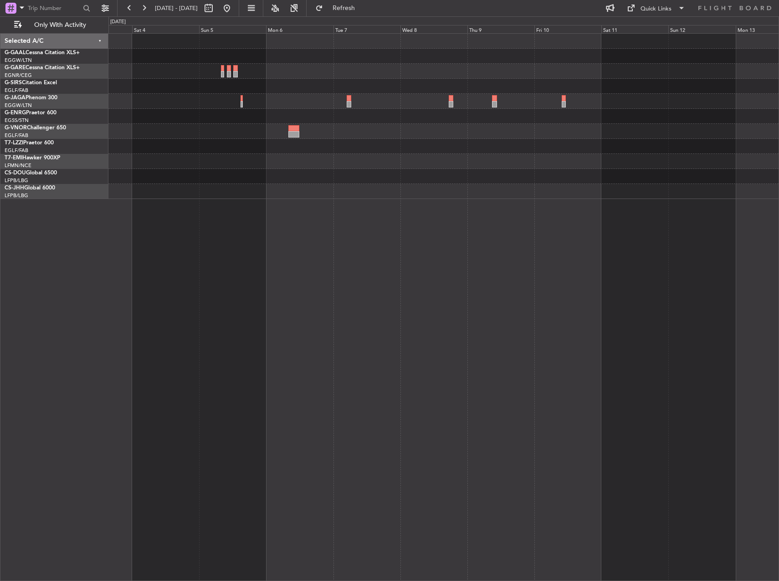
scroll to position [0, 0]
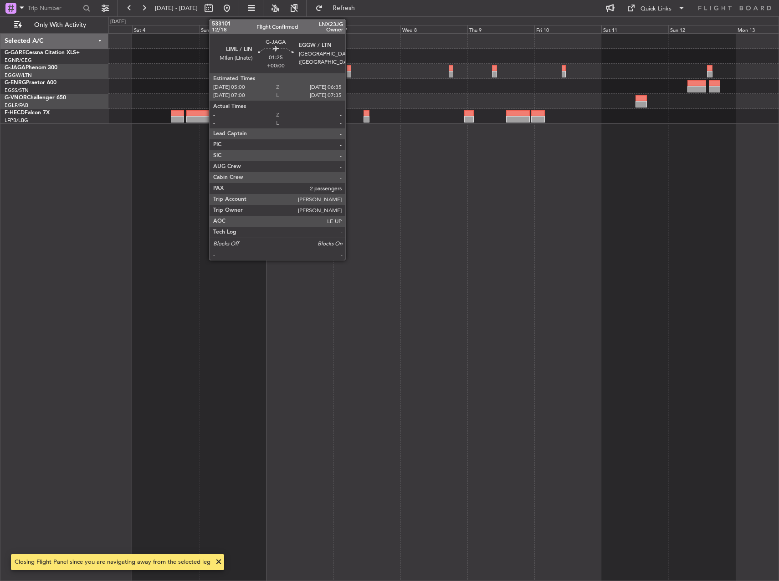
click at [349, 69] on div at bounding box center [349, 68] width 5 height 6
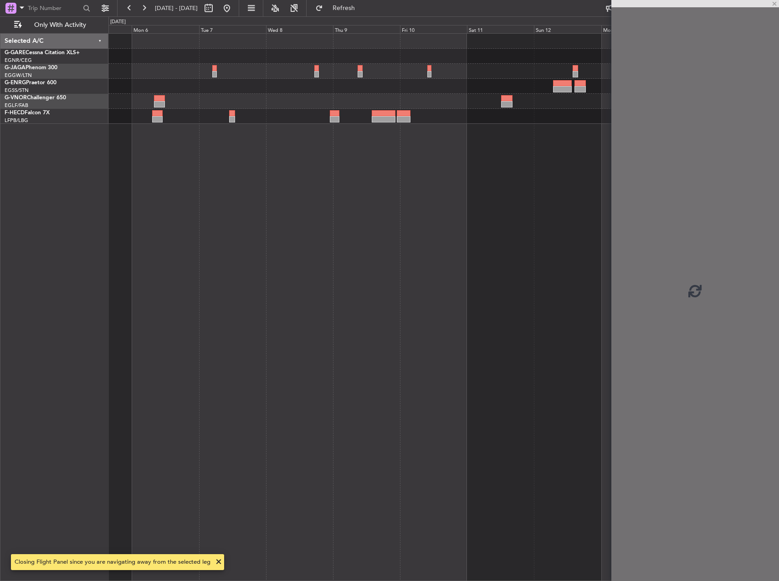
click at [262, 175] on div at bounding box center [443, 307] width 671 height 548
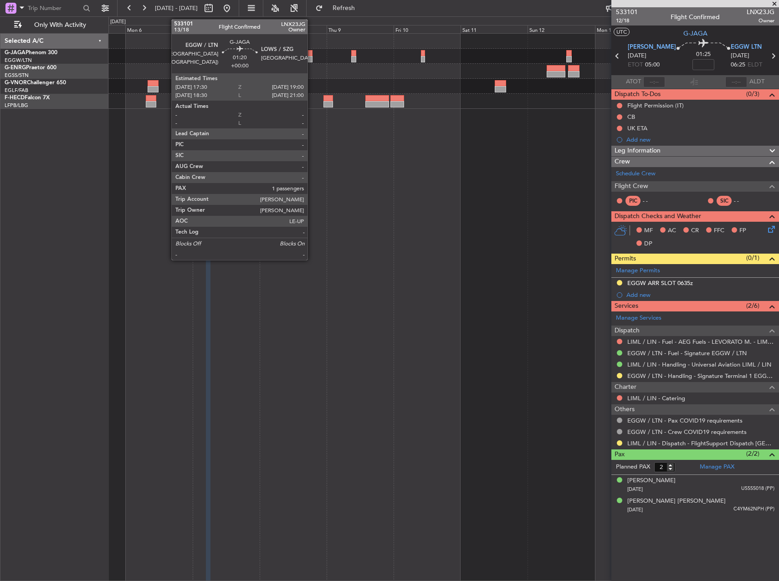
click at [312, 61] on div at bounding box center [310, 59] width 5 height 6
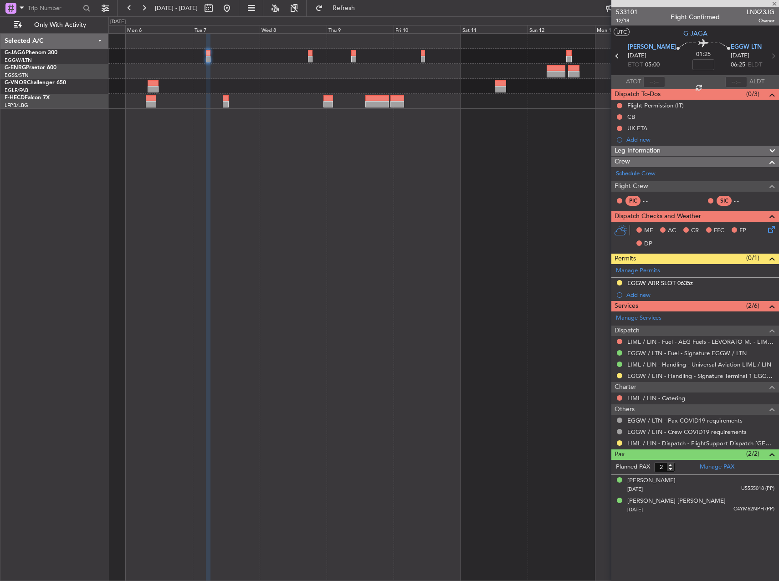
type input "1"
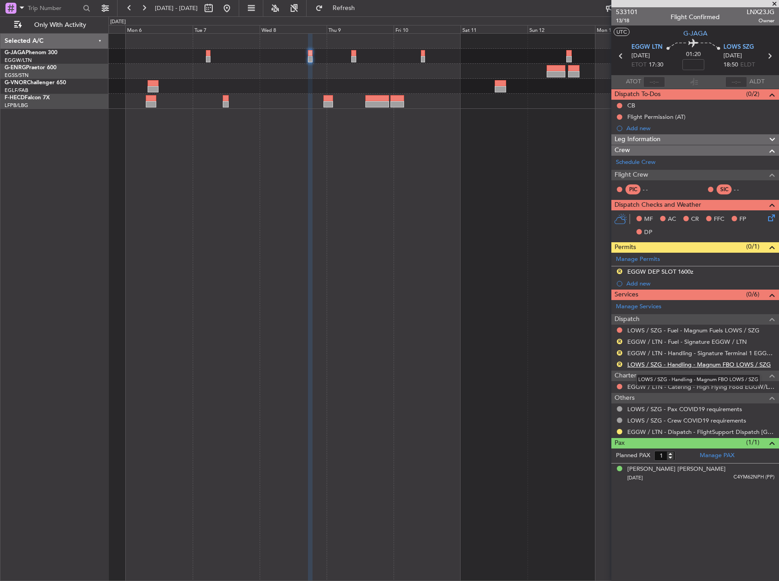
click at [685, 366] on link "LOWS / SZG - Handling - Magnum FBO LOWS / SZG" at bounding box center [699, 365] width 144 height 8
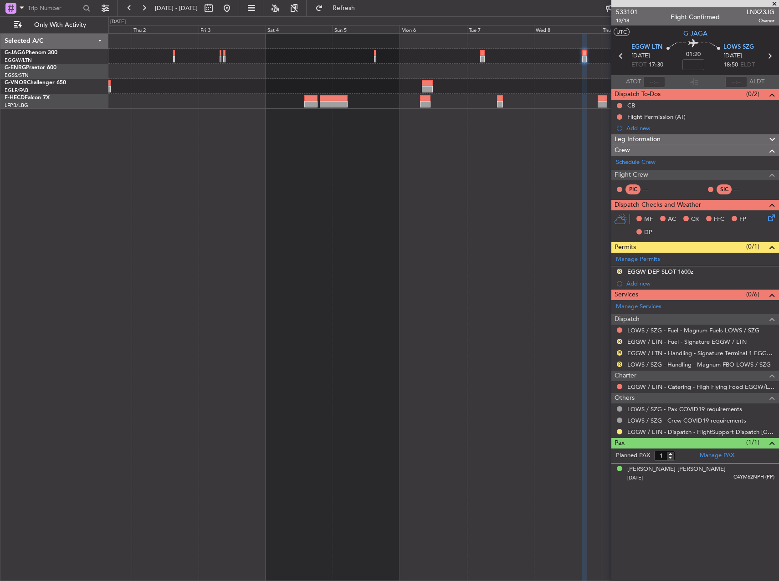
click at [575, 90] on div at bounding box center [443, 86] width 670 height 15
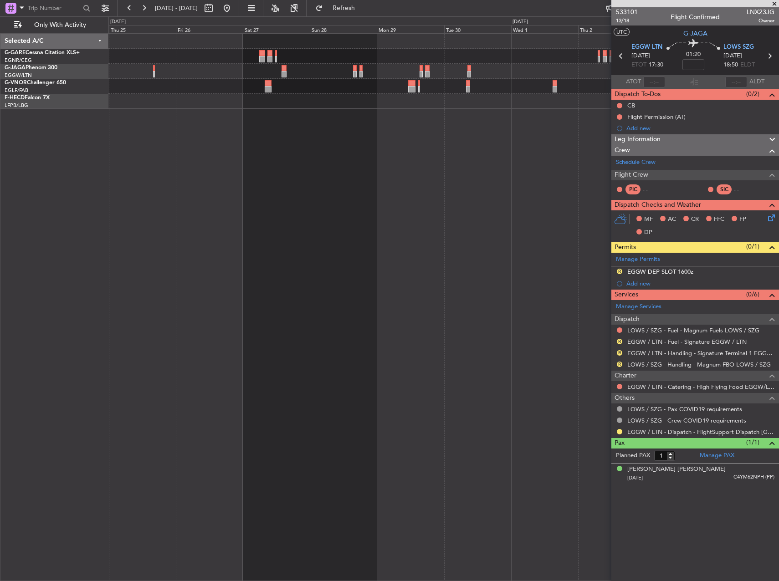
click at [617, 51] on fb-app "[DATE] - [DATE] Refresh Quick Links Only With Activity Planned Maint [GEOGRAPHI…" at bounding box center [389, 294] width 779 height 575
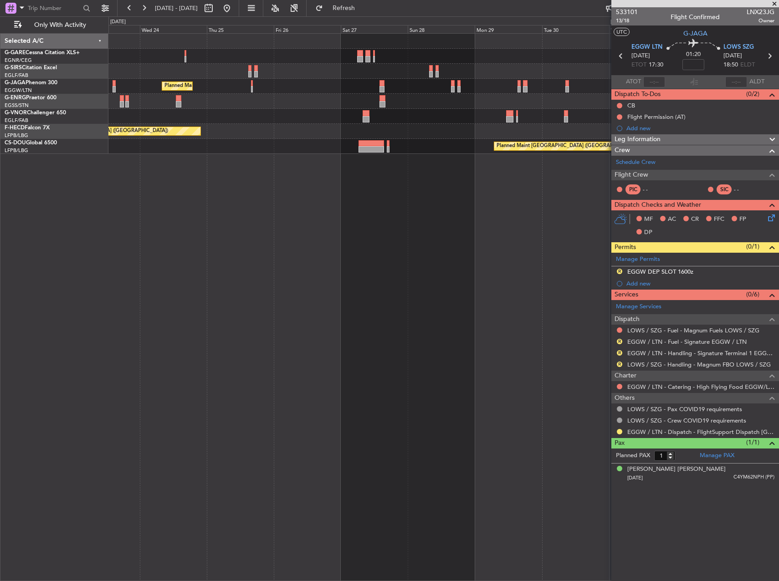
click at [299, 63] on div "Planned Maint [GEOGRAPHIC_DATA] ([GEOGRAPHIC_DATA]) Planned Maint [GEOGRAPHIC_D…" at bounding box center [443, 94] width 670 height 120
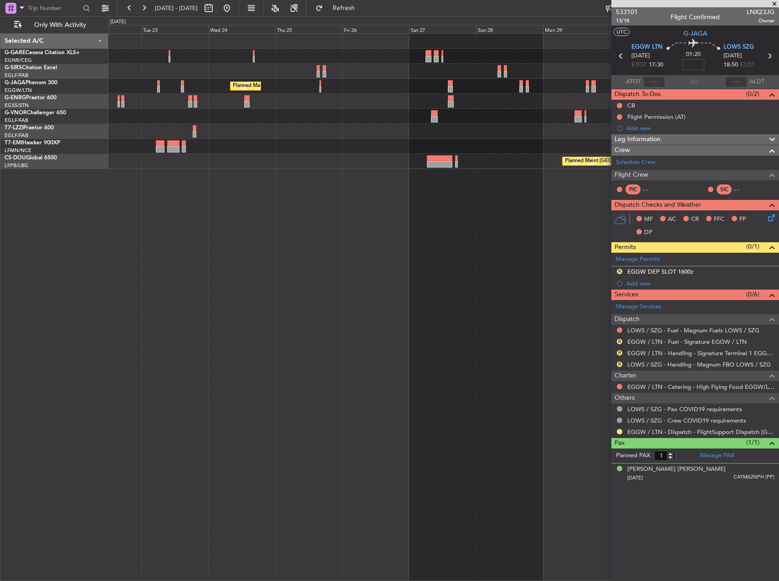
click at [378, 62] on div at bounding box center [443, 56] width 670 height 15
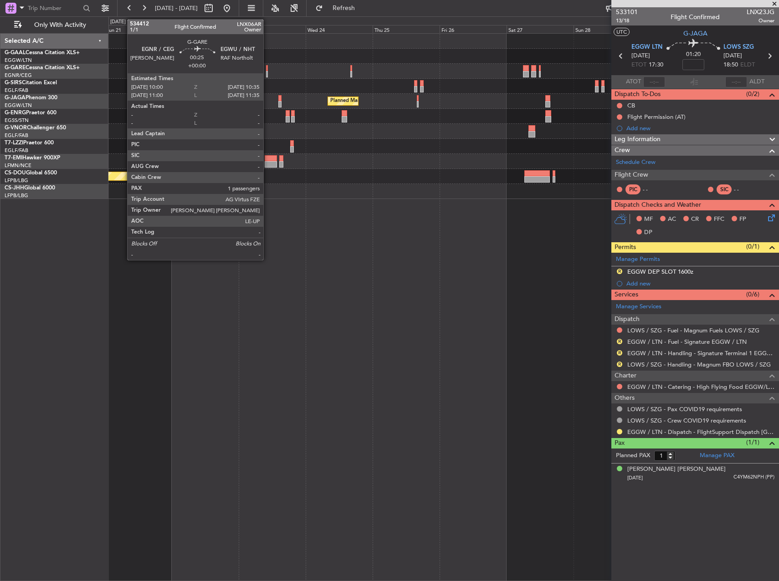
click at [267, 71] on div at bounding box center [267, 74] width 2 height 6
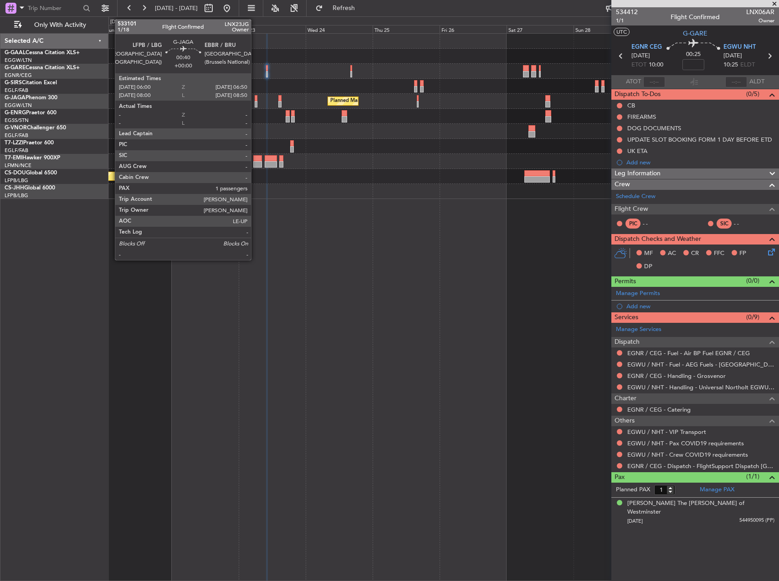
click at [255, 100] on div at bounding box center [256, 98] width 3 height 6
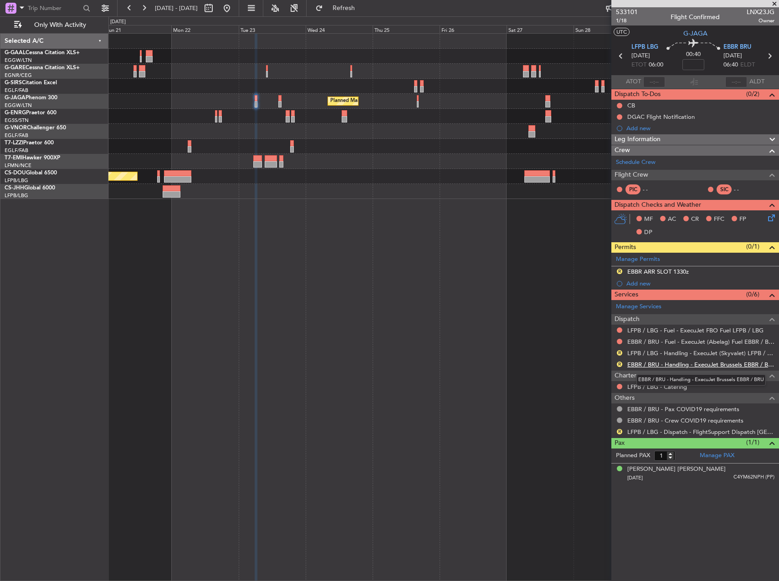
click at [657, 362] on link "EBBR / BRU - Handling - ExecuJet Brussels EBBR / BRU" at bounding box center [700, 365] width 147 height 8
click at [675, 364] on link "EBBR / BRU - Handling - ExecuJet Brussels EBBR / BRU" at bounding box center [700, 365] width 147 height 8
click at [691, 271] on div "R EBBR ARR SLOT 1330z" at bounding box center [695, 272] width 168 height 11
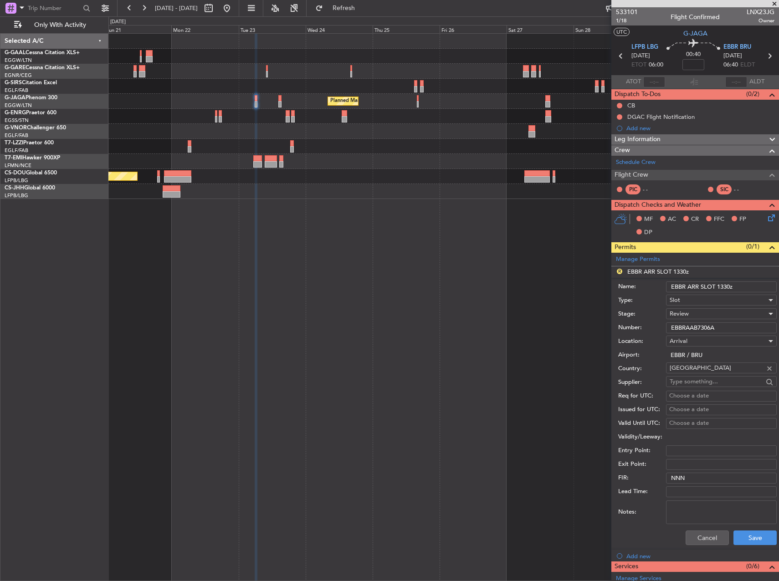
click at [720, 286] on input "EBBR ARR SLOT 1330z" at bounding box center [721, 287] width 111 height 11
type input "EBBR ARR SLOT 0640z"
click at [699, 315] on div "Review" at bounding box center [718, 314] width 97 height 14
click at [705, 373] on span "Requested" at bounding box center [718, 374] width 96 height 14
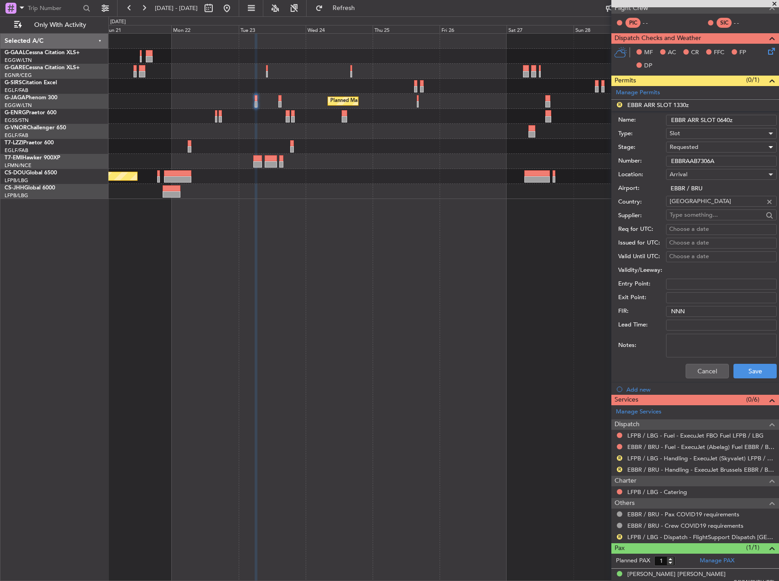
scroll to position [175, 0]
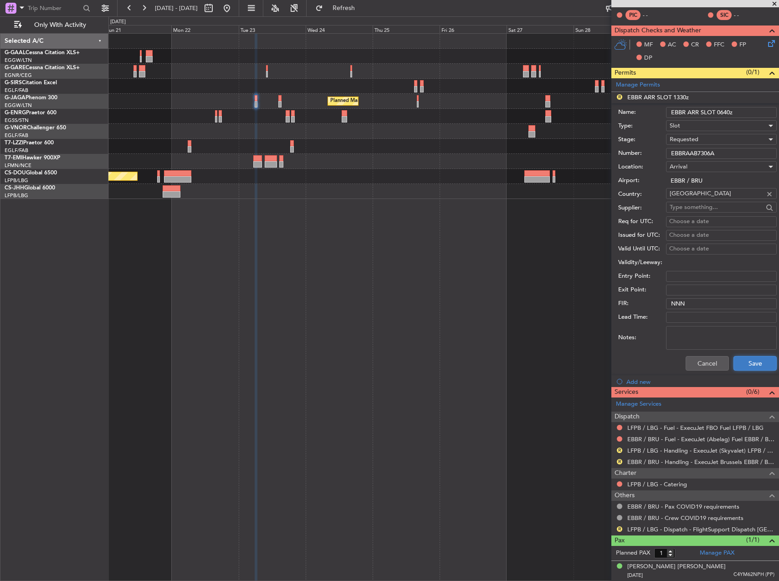
click at [740, 365] on button "Save" at bounding box center [755, 363] width 43 height 15
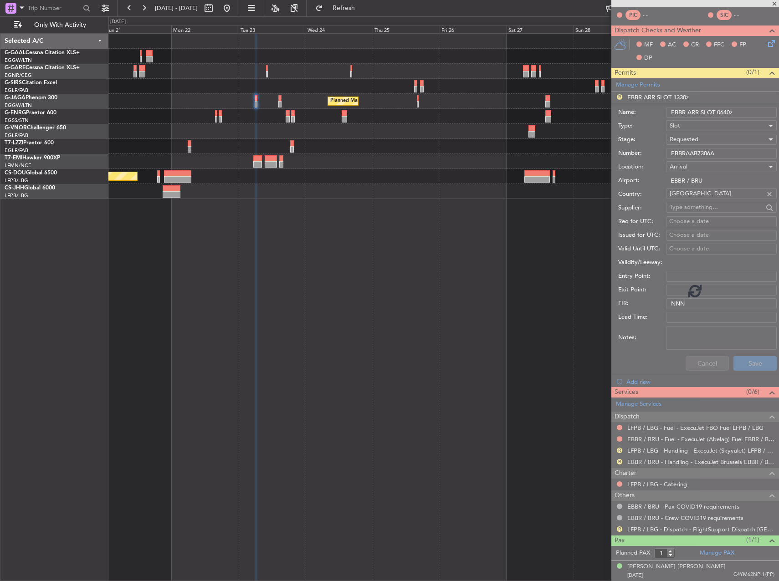
scroll to position [0, 0]
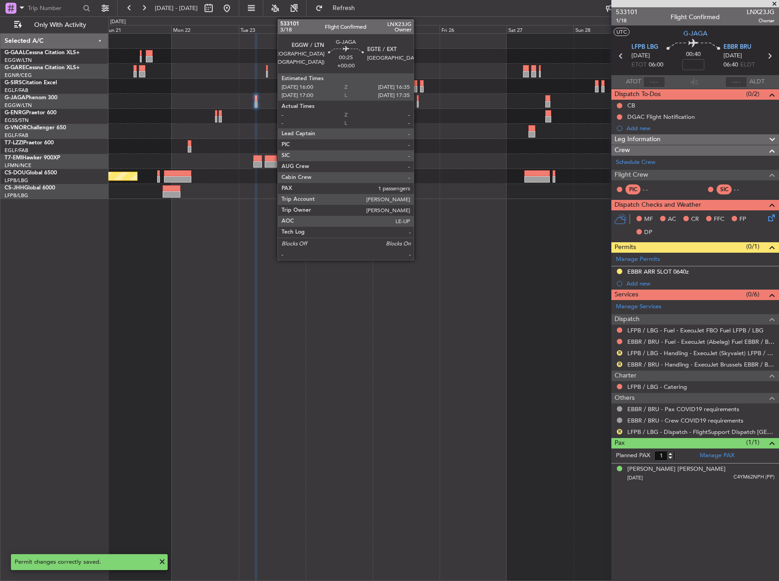
click at [418, 103] on div at bounding box center [418, 104] width 2 height 6
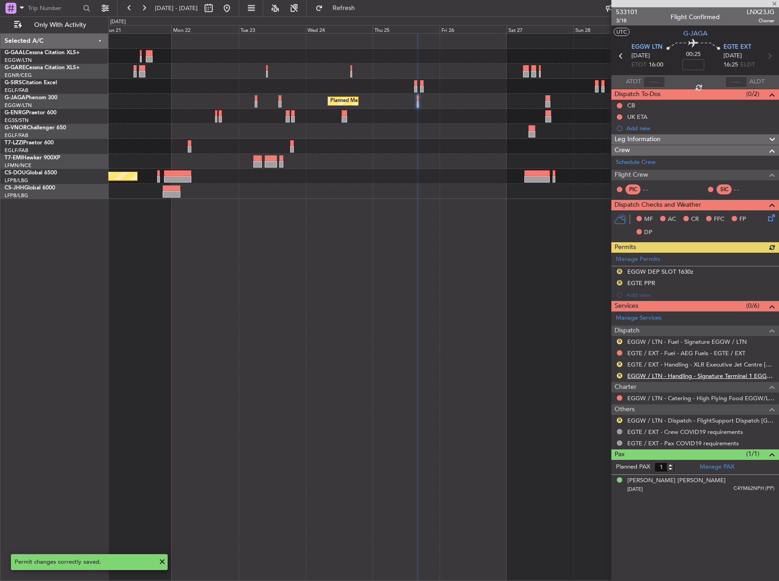
click at [656, 372] on link "EGGW / LTN - Handling - Signature Terminal 1 EGGW / LTN" at bounding box center [700, 376] width 147 height 8
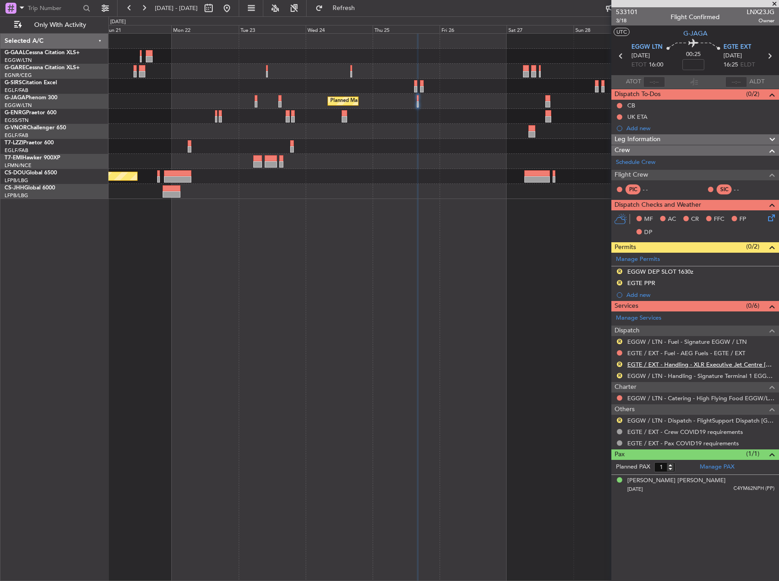
click at [704, 363] on link "EGTE / EXT - Handling - XLR Executive Jet Centre [GEOGRAPHIC_DATA] EGTE / EXT" at bounding box center [700, 365] width 147 height 8
click at [618, 343] on button "R" at bounding box center [619, 341] width 5 height 5
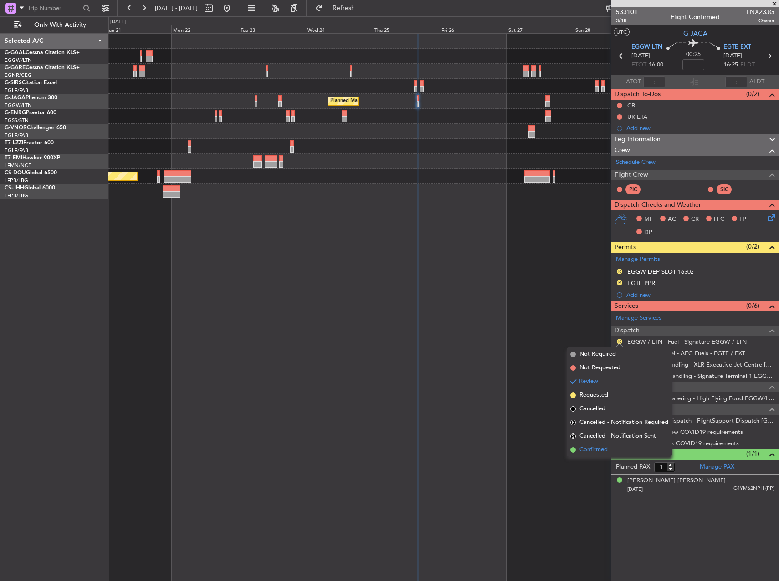
click at [608, 450] on span "Confirmed" at bounding box center [594, 450] width 28 height 9
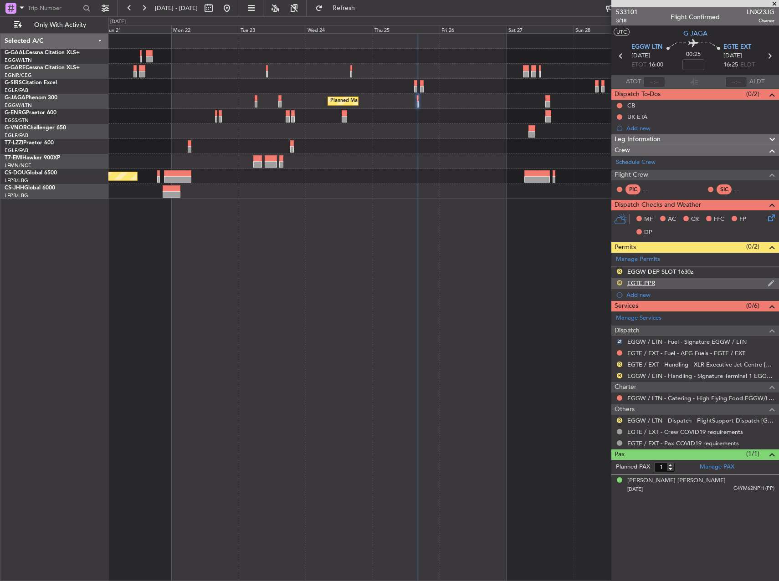
click at [618, 283] on button "R" at bounding box center [619, 282] width 5 height 5
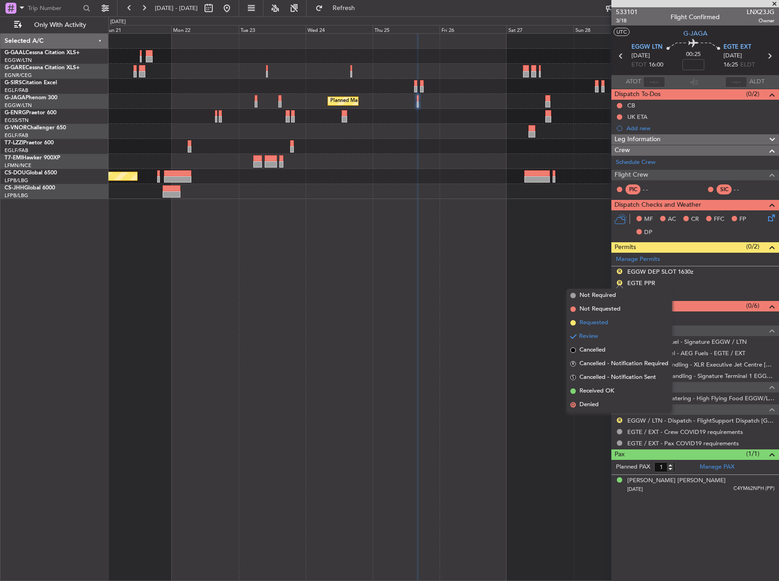
click at [601, 324] on span "Requested" at bounding box center [594, 323] width 29 height 9
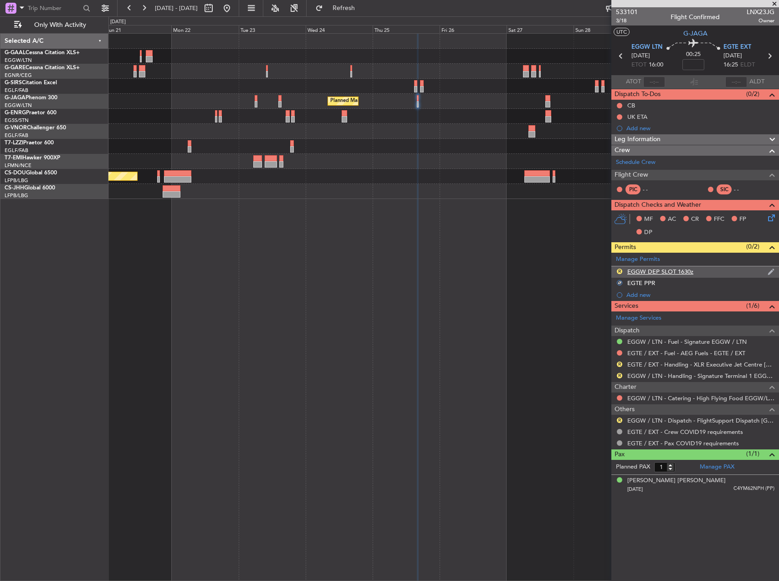
click at [708, 272] on div "R EGGW DEP SLOT 1630z" at bounding box center [695, 272] width 168 height 11
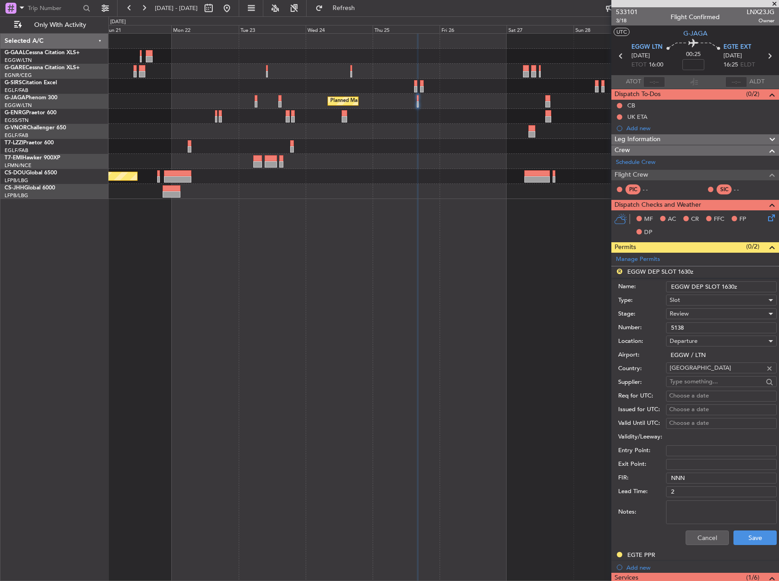
click at [729, 288] on input "EGGW DEP SLOT 1630z" at bounding box center [721, 287] width 111 height 11
type input "EGGW DEP SLOT 1600"
click at [709, 314] on div "Review" at bounding box center [718, 314] width 97 height 14
click at [706, 377] on span "Requested" at bounding box center [718, 374] width 96 height 14
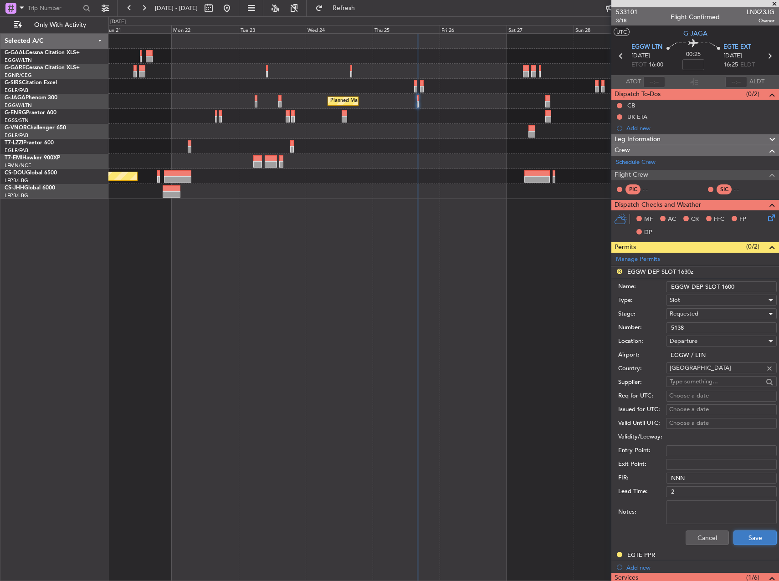
click at [758, 540] on button "Save" at bounding box center [755, 538] width 43 height 15
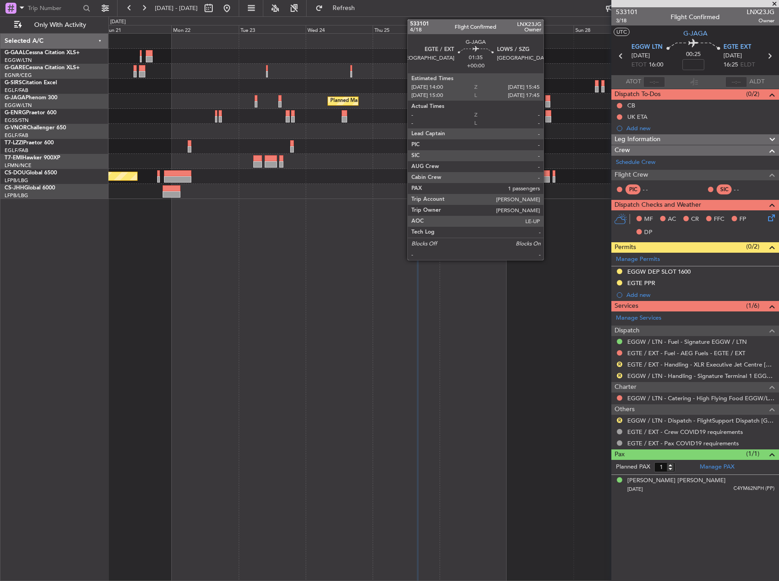
click at [548, 103] on div at bounding box center [547, 104] width 5 height 6
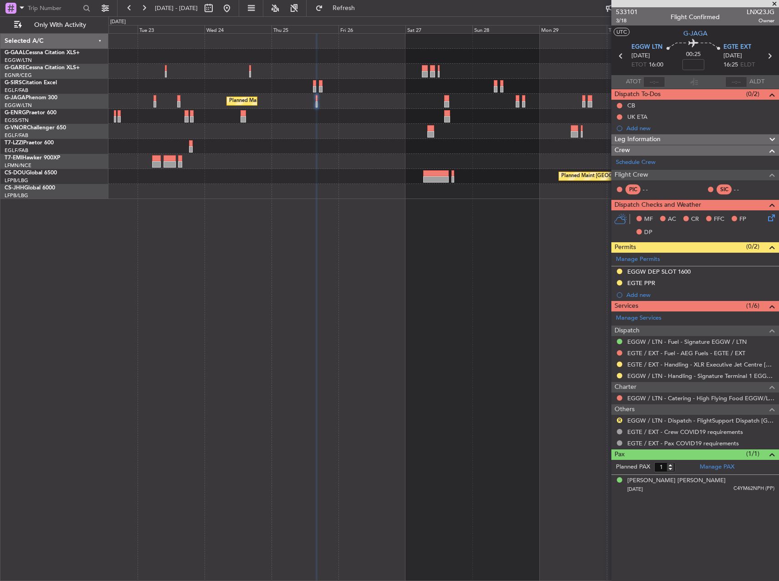
click at [470, 112] on div "Planned Maint [GEOGRAPHIC_DATA] ([GEOGRAPHIC_DATA]) Planned Maint [GEOGRAPHIC_D…" at bounding box center [443, 116] width 670 height 165
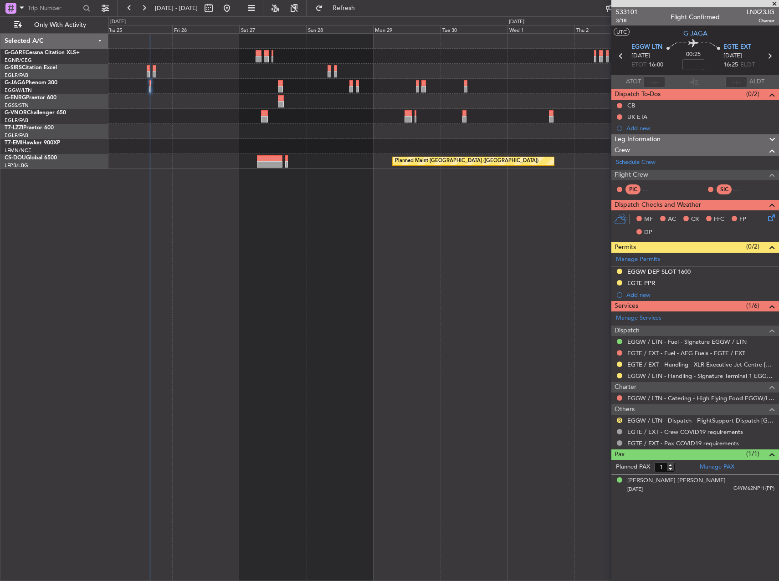
click at [269, 98] on div "Planned Maint [GEOGRAPHIC_DATA] ([GEOGRAPHIC_DATA]) Planned Maint [GEOGRAPHIC_D…" at bounding box center [443, 101] width 670 height 135
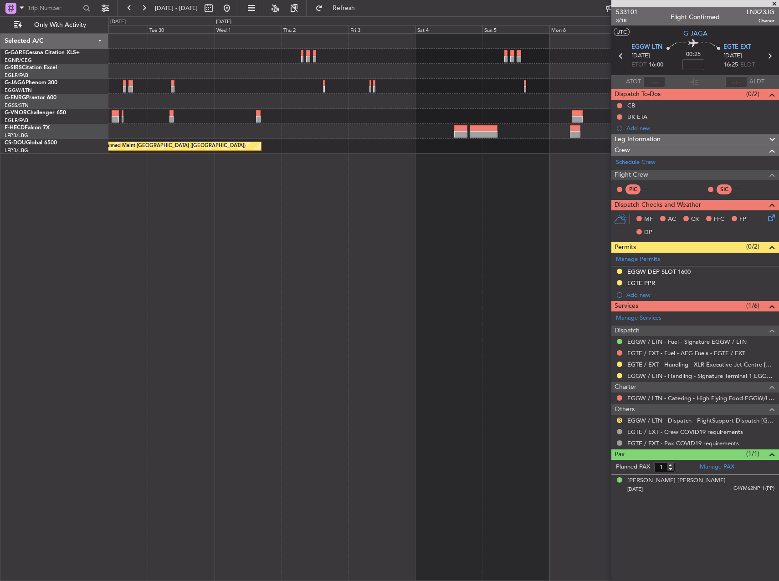
click at [306, 78] on div "Planned Maint [GEOGRAPHIC_DATA] ([GEOGRAPHIC_DATA])" at bounding box center [443, 94] width 670 height 120
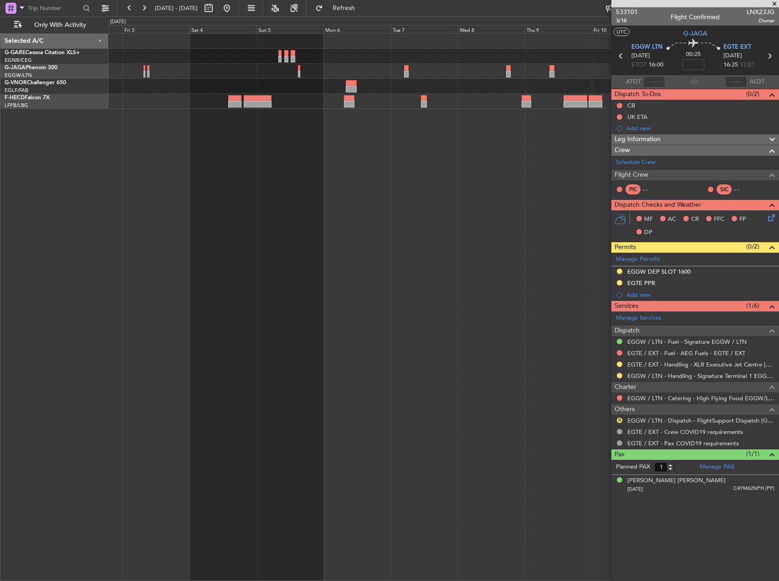
click at [266, 77] on div at bounding box center [443, 71] width 670 height 75
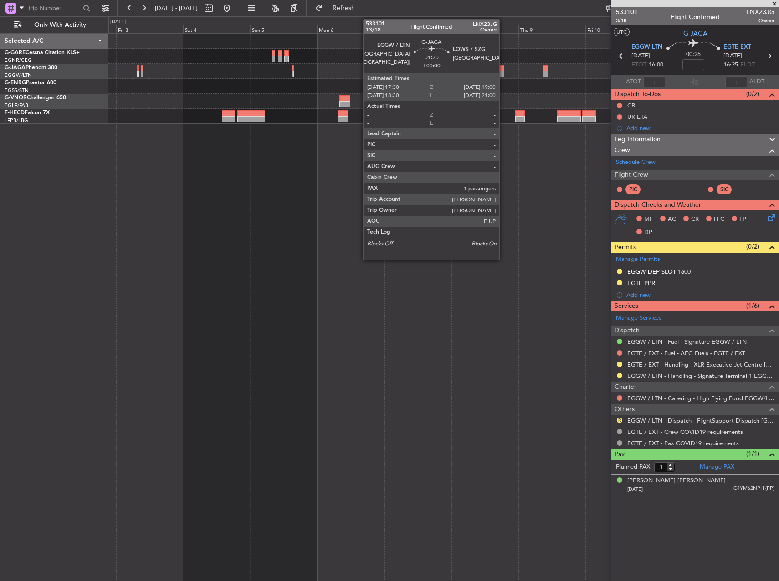
click at [503, 72] on div at bounding box center [502, 74] width 5 height 6
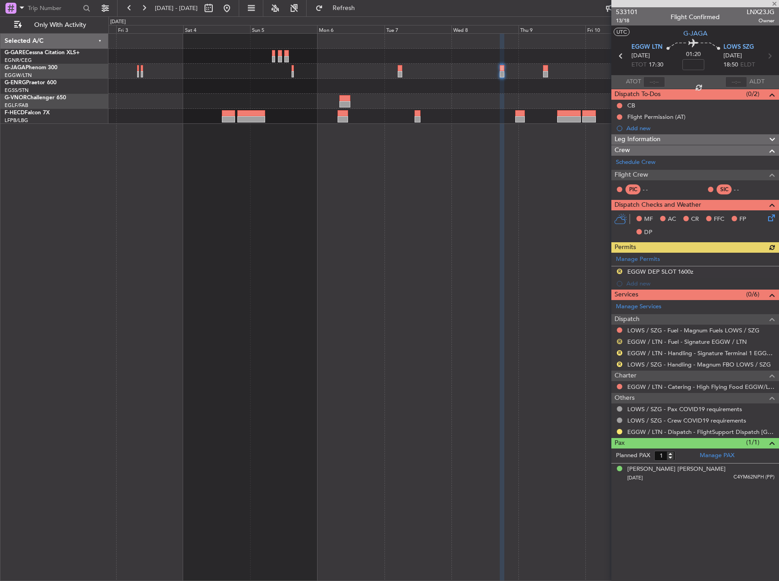
click at [619, 343] on button "R" at bounding box center [619, 341] width 5 height 5
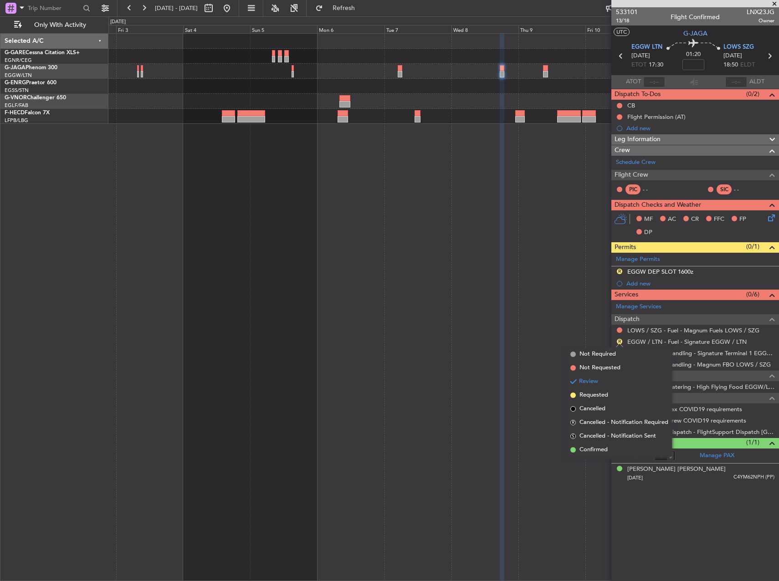
click at [598, 446] on span "Confirmed" at bounding box center [594, 450] width 28 height 9
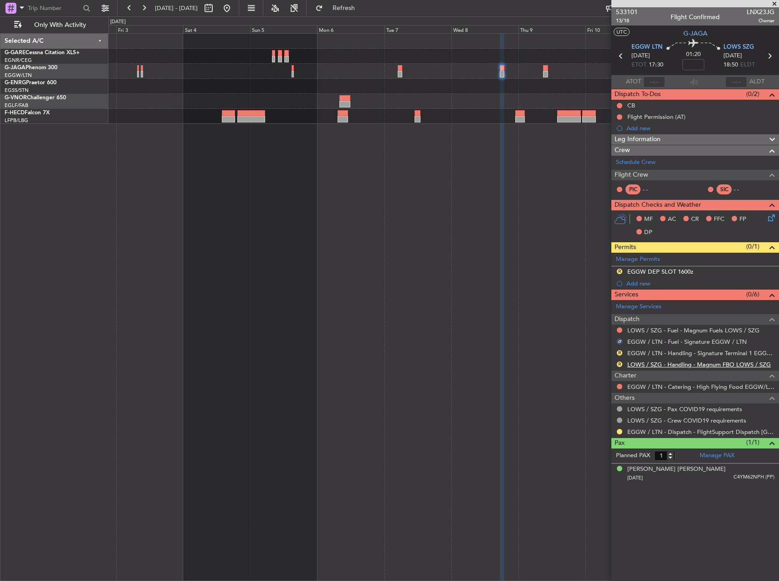
click at [664, 365] on link "LOWS / SZG - Handling - Magnum FBO LOWS / SZG" at bounding box center [699, 365] width 144 height 8
click at [760, 354] on link "EGGW / LTN - Handling - Signature Terminal 1 EGGW / LTN" at bounding box center [700, 353] width 147 height 8
click at [708, 269] on div "R EGGW DEP SLOT 1600z" at bounding box center [695, 272] width 168 height 11
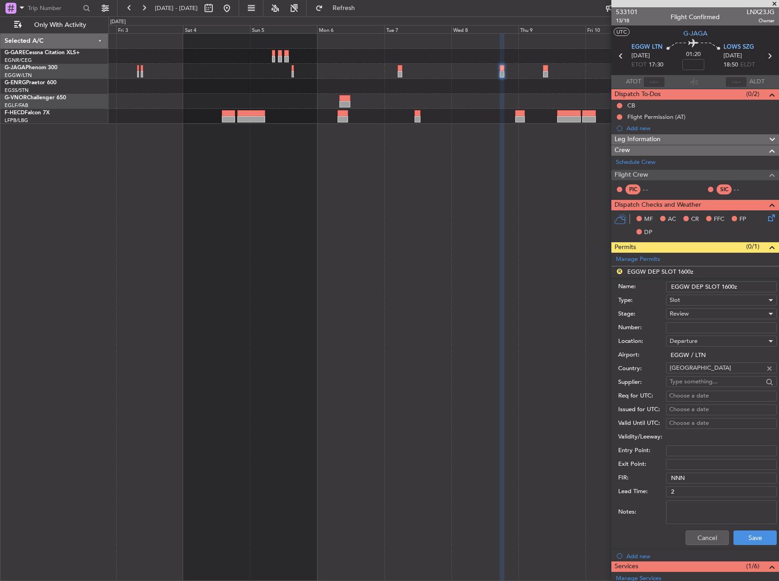
click at [724, 288] on input "EGGW DEP SLOT 1600z" at bounding box center [721, 287] width 111 height 11
type input "EGGW DEP SLOT 1730"
click at [705, 312] on div "Review" at bounding box center [718, 314] width 97 height 14
click at [693, 382] on span "Received OK" at bounding box center [718, 387] width 96 height 14
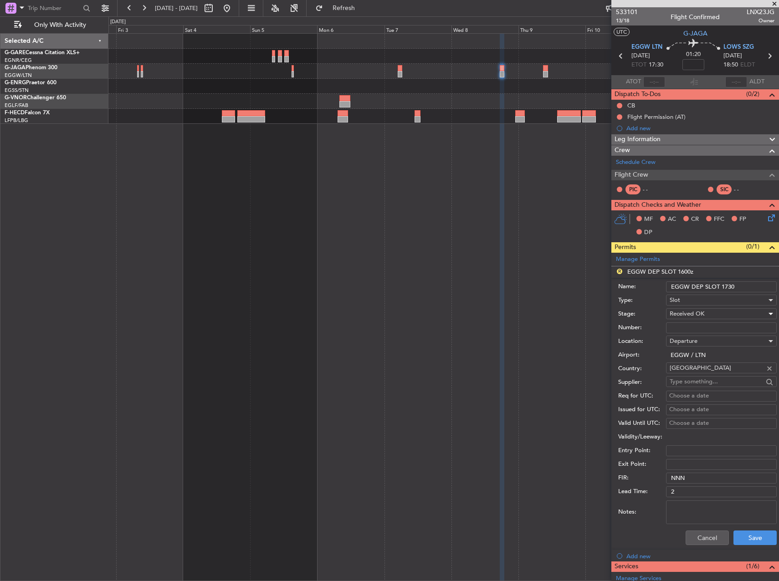
click at [696, 319] on div "Received OK" at bounding box center [718, 314] width 97 height 14
click at [686, 357] on span "Requested" at bounding box center [718, 359] width 96 height 14
click at [751, 539] on button "Save" at bounding box center [755, 538] width 43 height 15
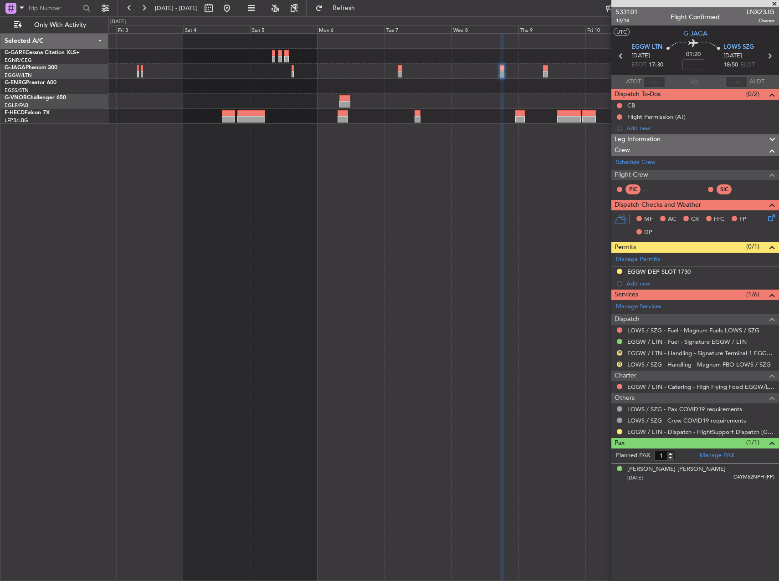
click at [779, 84] on html "[DATE] - [DATE] Refresh Quick Links Only With Activity Selected A/C G-GARE Cess…" at bounding box center [389, 290] width 779 height 581
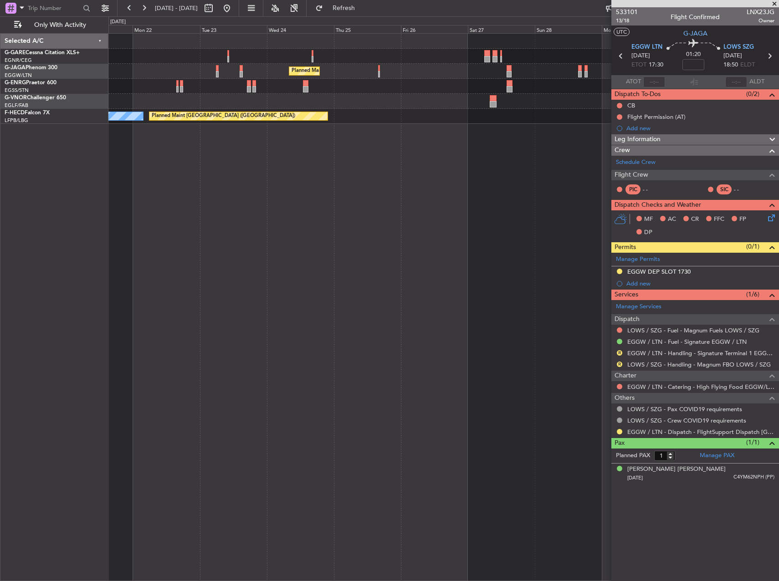
click at [726, 169] on fb-app "[DATE] - [DATE] Refresh Quick Links Only With Activity Planned Maint [GEOGRAPHI…" at bounding box center [389, 294] width 779 height 575
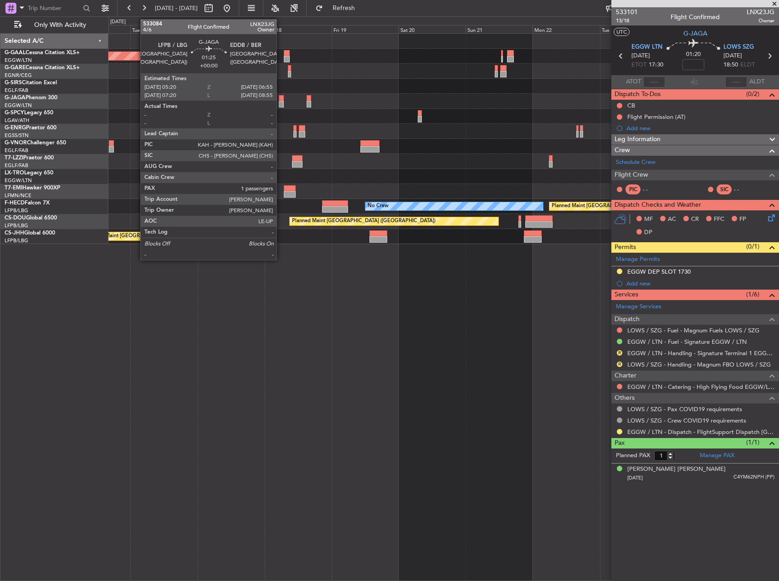
click at [281, 102] on div at bounding box center [281, 104] width 5 height 6
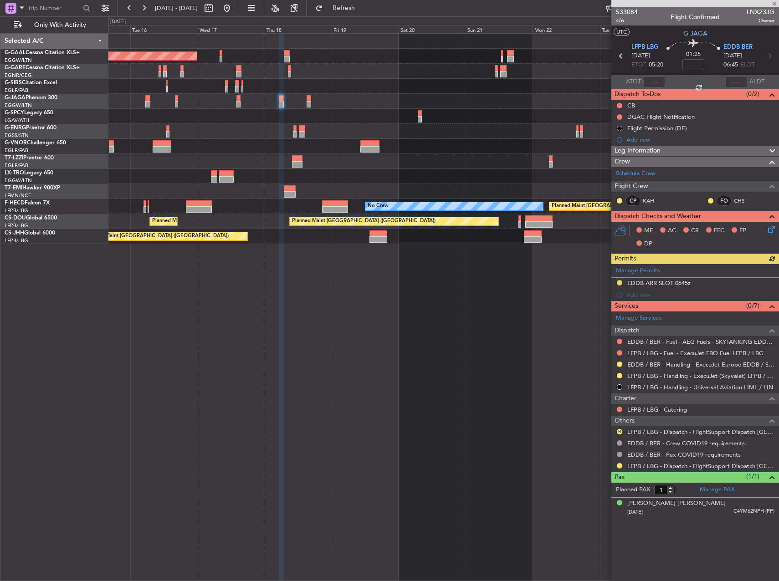
click at [616, 375] on div at bounding box center [619, 375] width 7 height 7
click at [620, 375] on button at bounding box center [619, 375] width 5 height 5
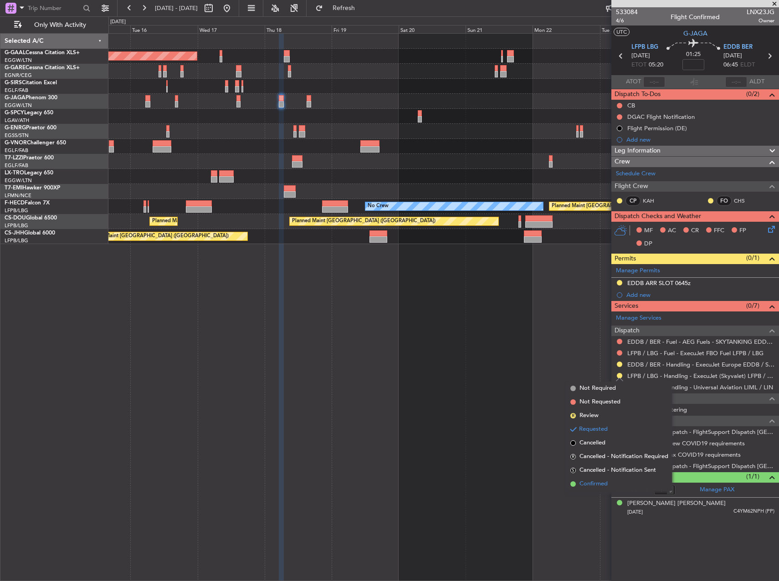
click at [585, 482] on span "Confirmed" at bounding box center [594, 484] width 28 height 9
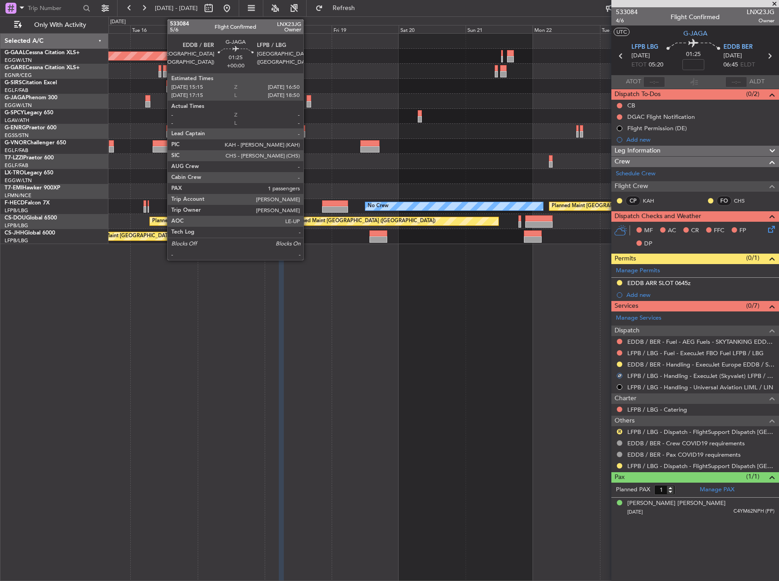
click at [308, 100] on div at bounding box center [309, 98] width 5 height 6
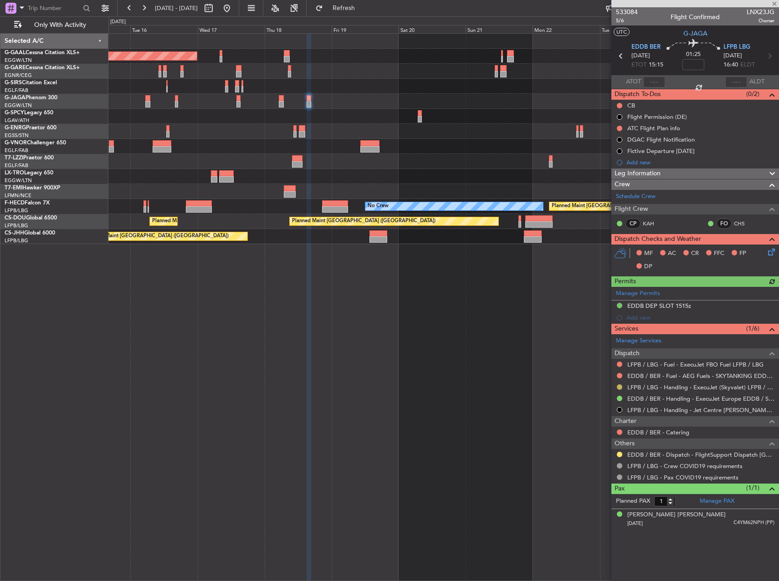
click at [620, 387] on button at bounding box center [619, 387] width 5 height 5
